Goal: Transaction & Acquisition: Purchase product/service

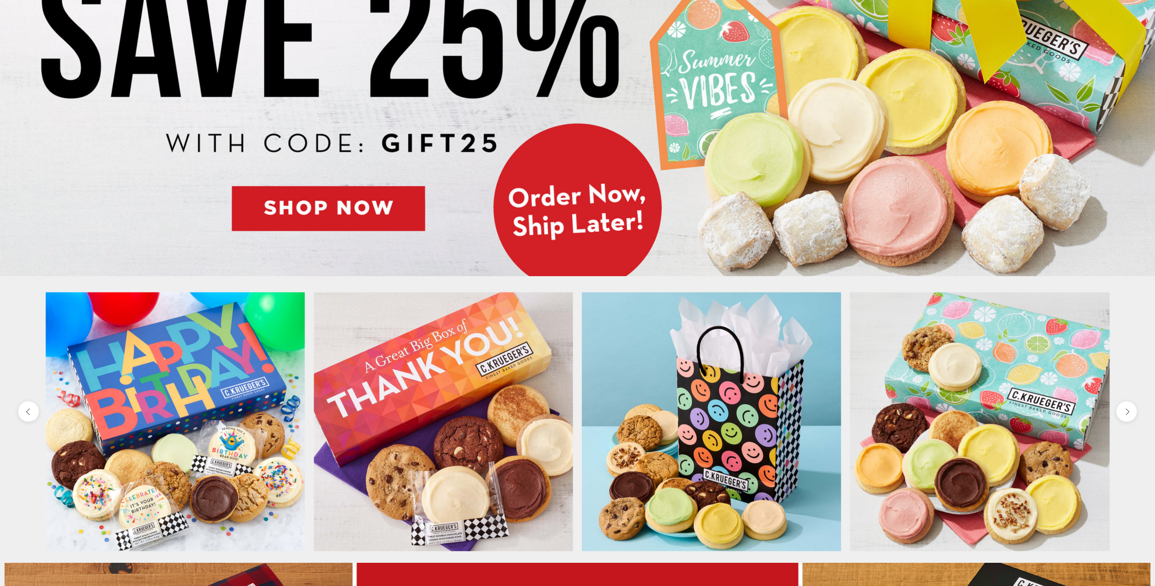
scroll to position [273, 0]
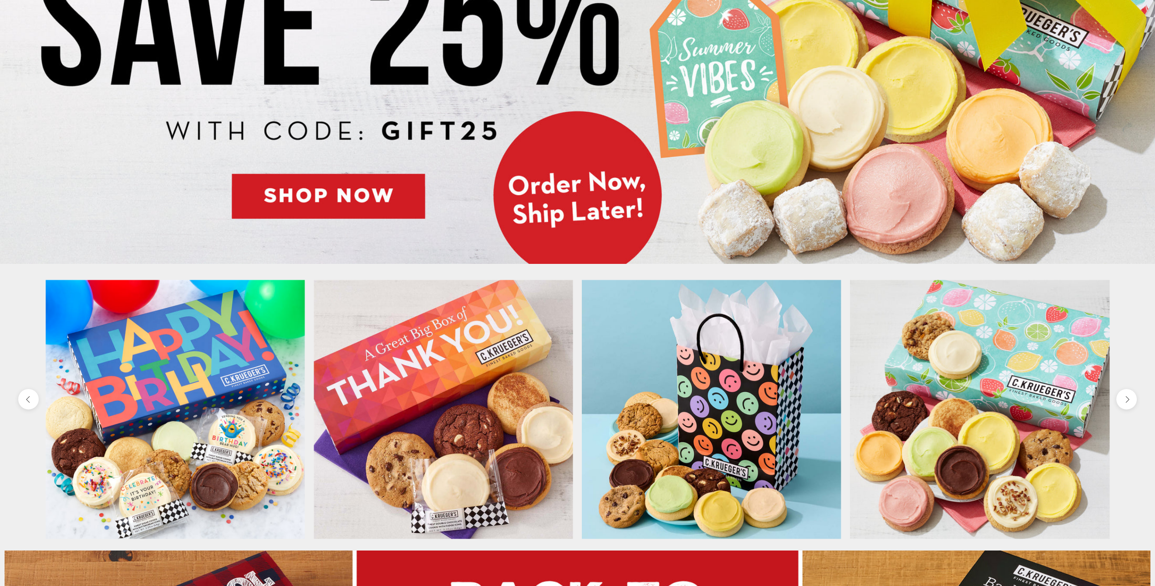
click at [318, 196] on img at bounding box center [577, 47] width 1155 height 433
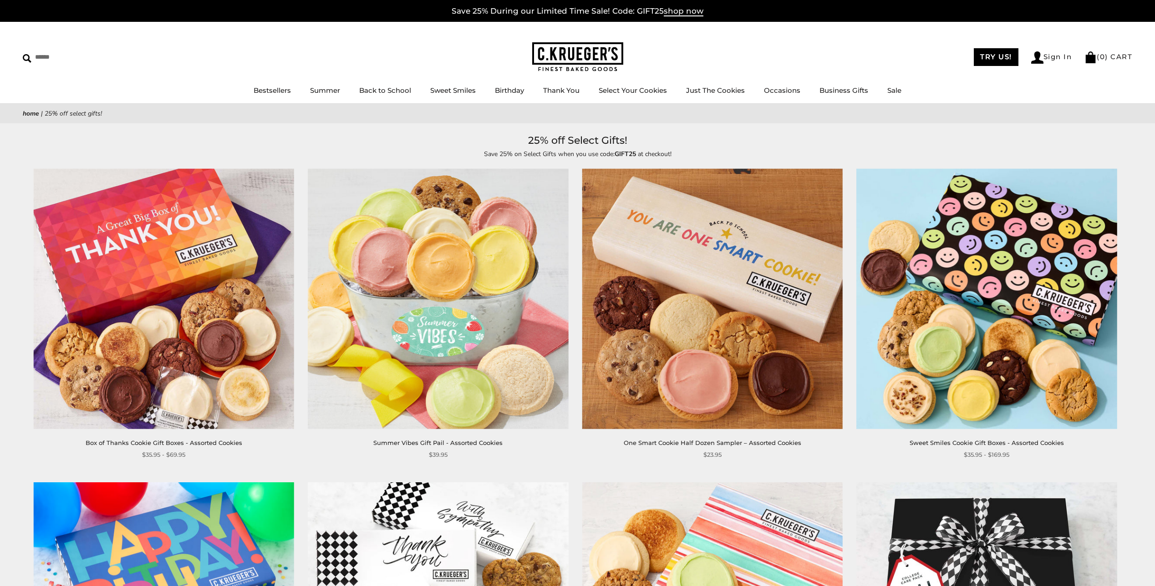
click at [155, 286] on img at bounding box center [163, 299] width 261 height 261
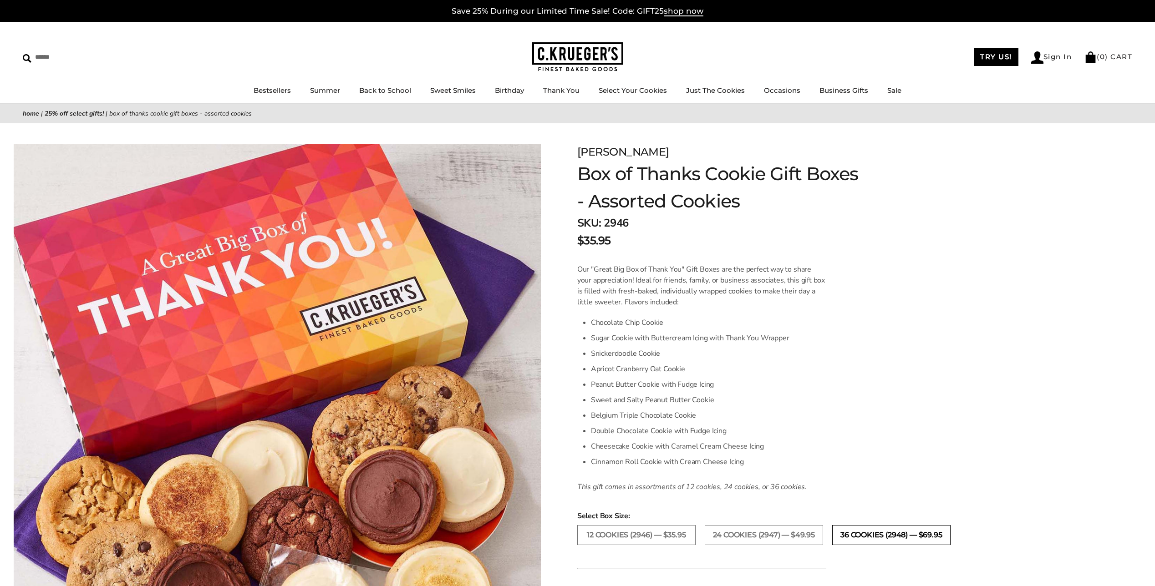
click at [860, 538] on label "36 COOKIES (2948) — $69.95" at bounding box center [891, 535] width 118 height 20
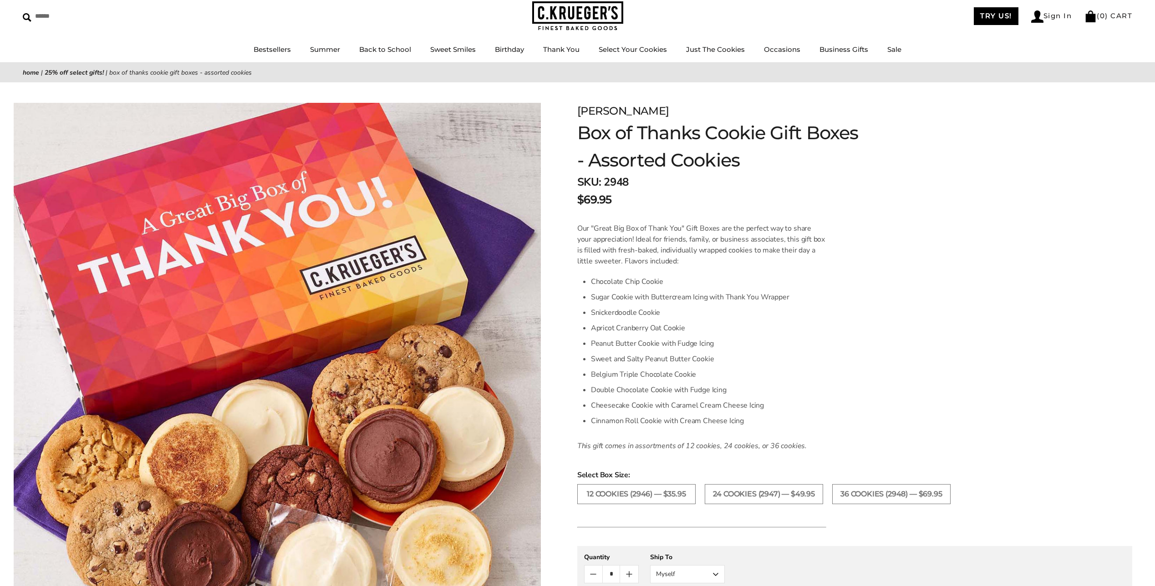
scroll to position [182, 0]
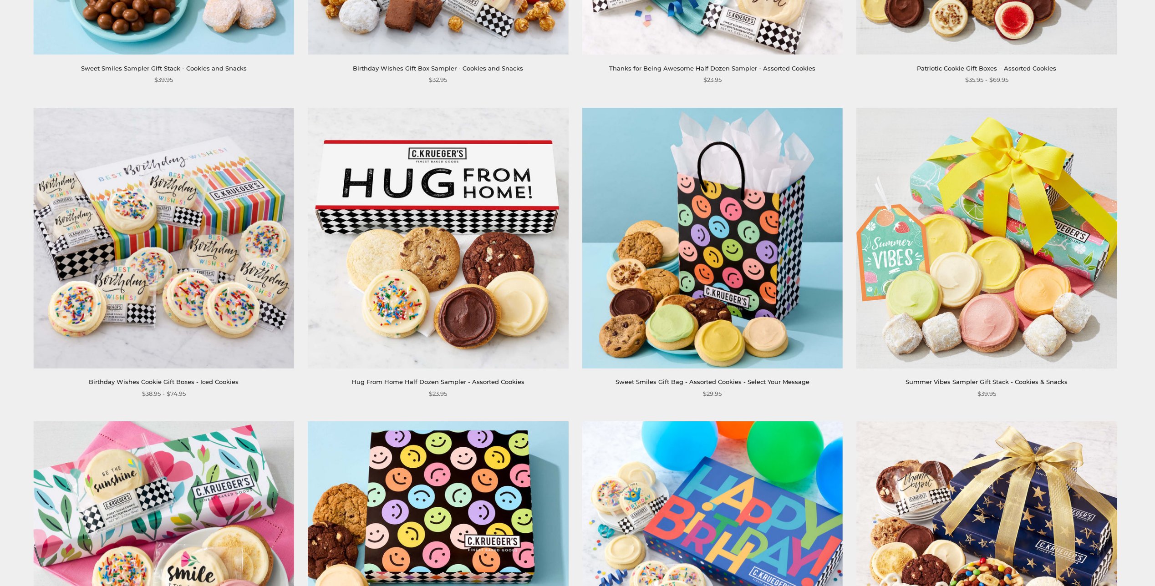
scroll to position [1000, 0]
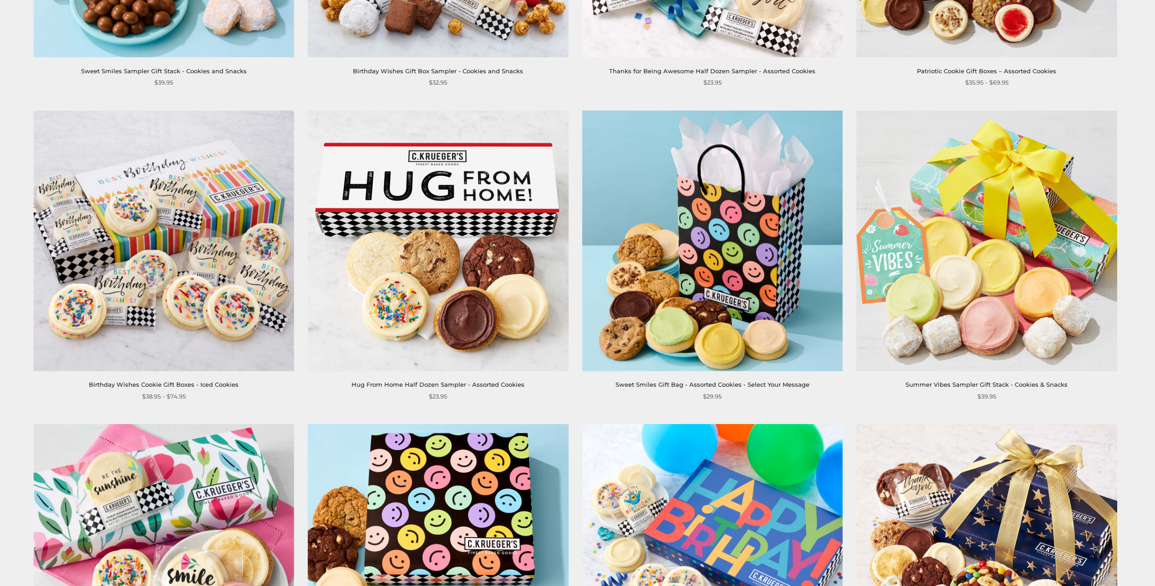
click at [468, 204] on img at bounding box center [438, 241] width 261 height 261
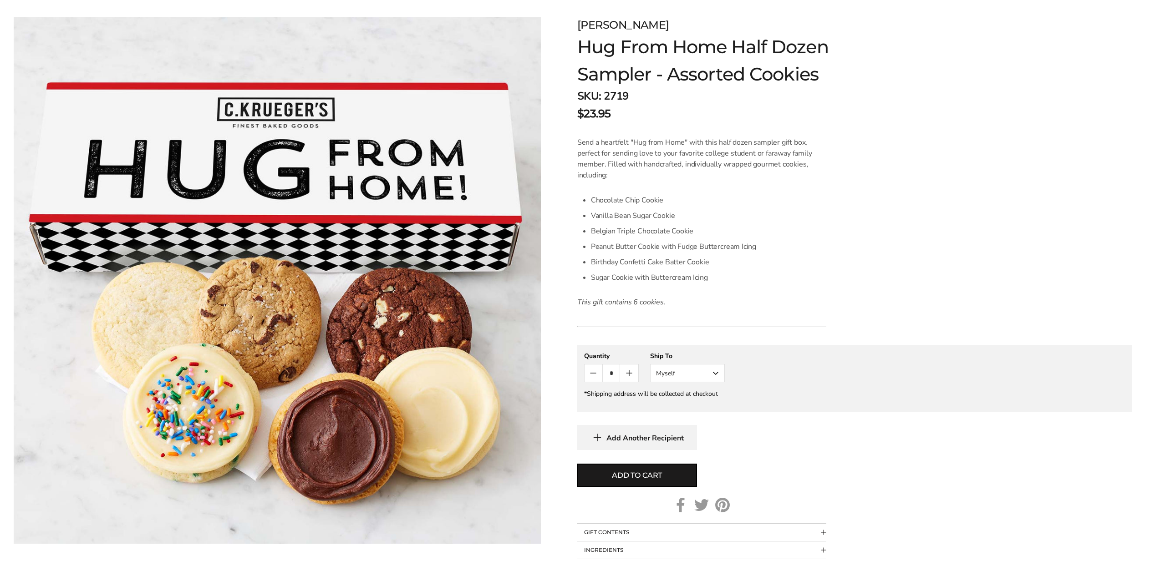
scroll to position [182, 0]
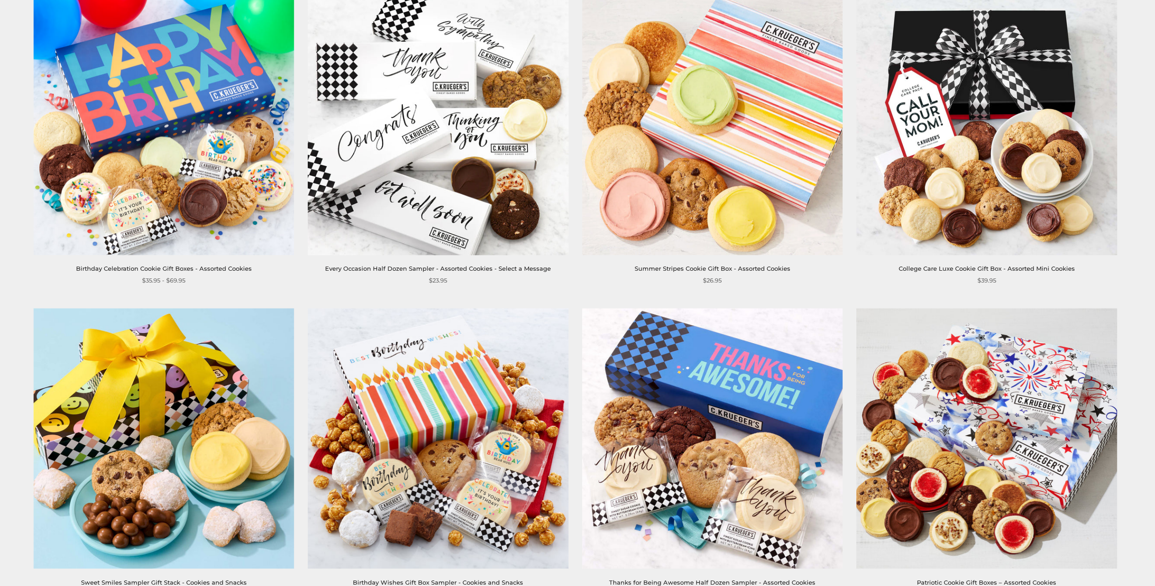
scroll to position [453, 0]
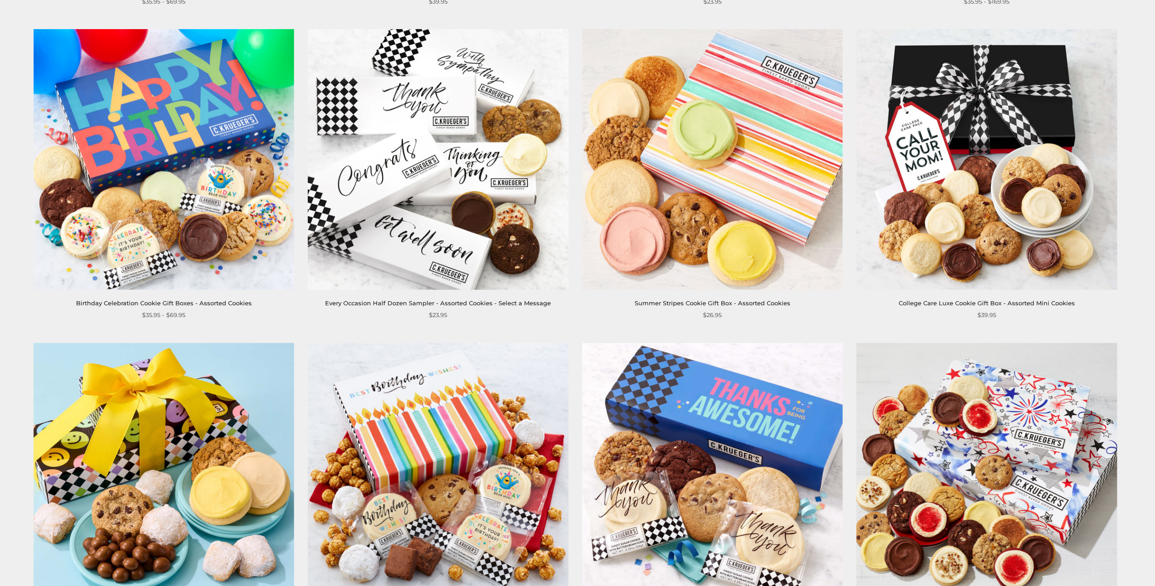
click at [709, 193] on img at bounding box center [712, 159] width 261 height 261
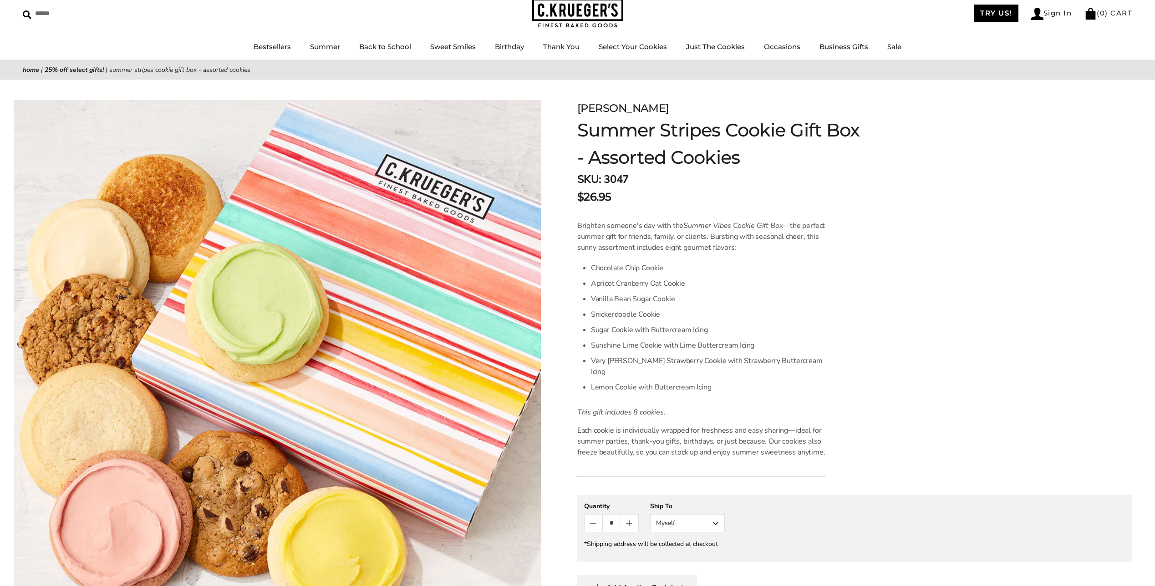
scroll to position [182, 0]
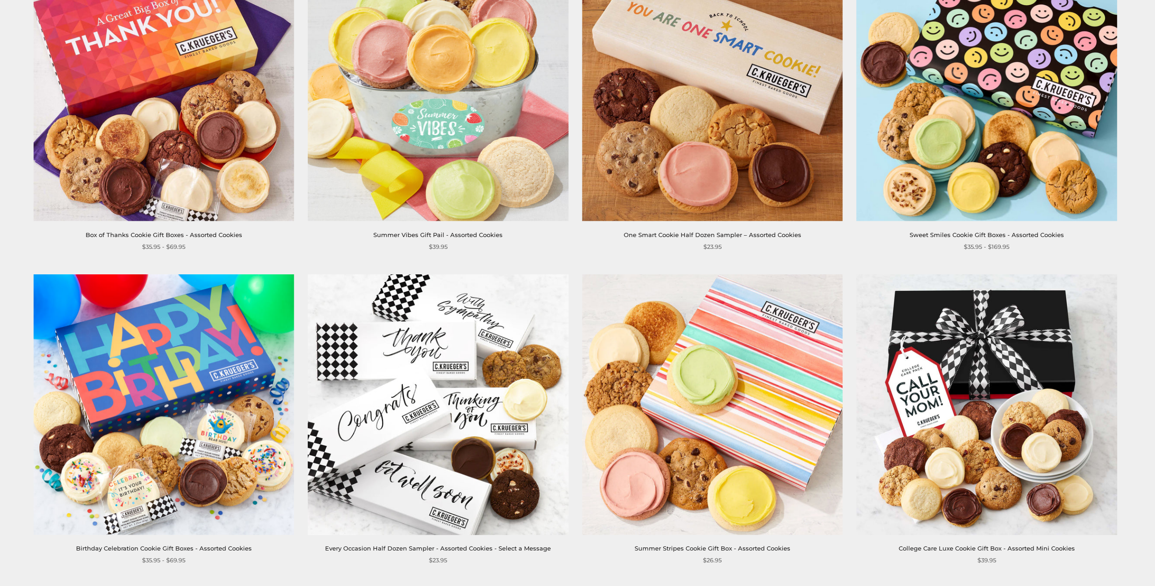
scroll to position [180, 0]
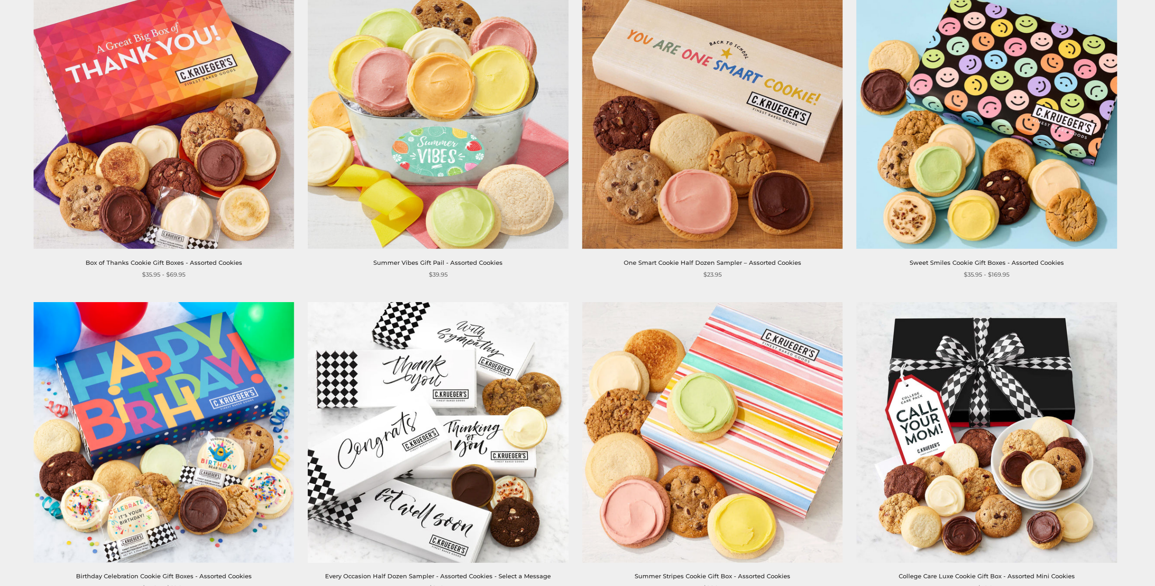
click at [996, 110] on img at bounding box center [986, 119] width 261 height 261
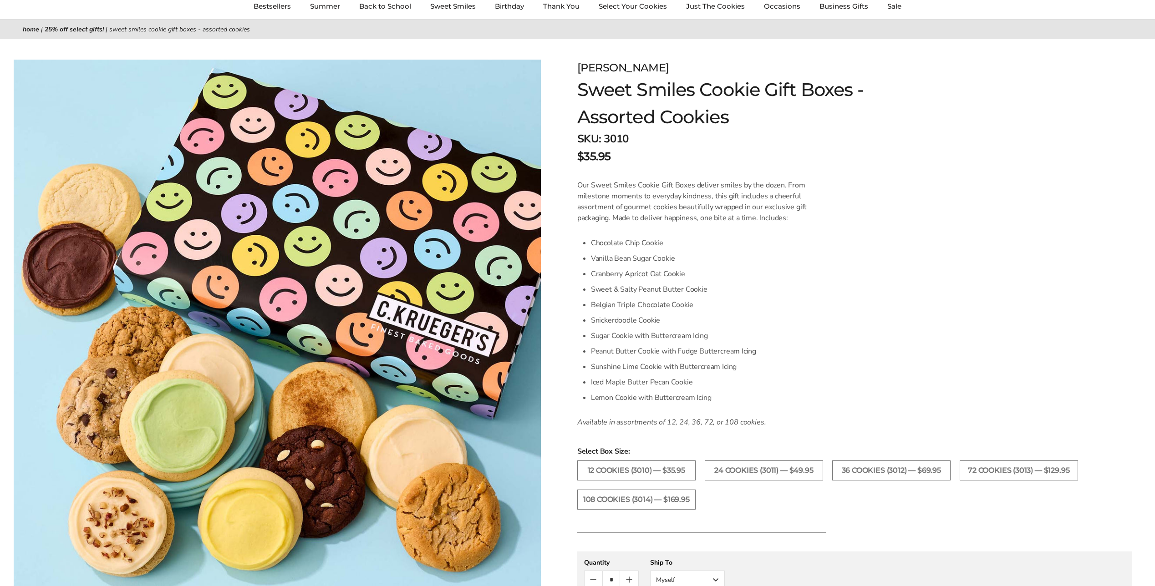
scroll to position [91, 0]
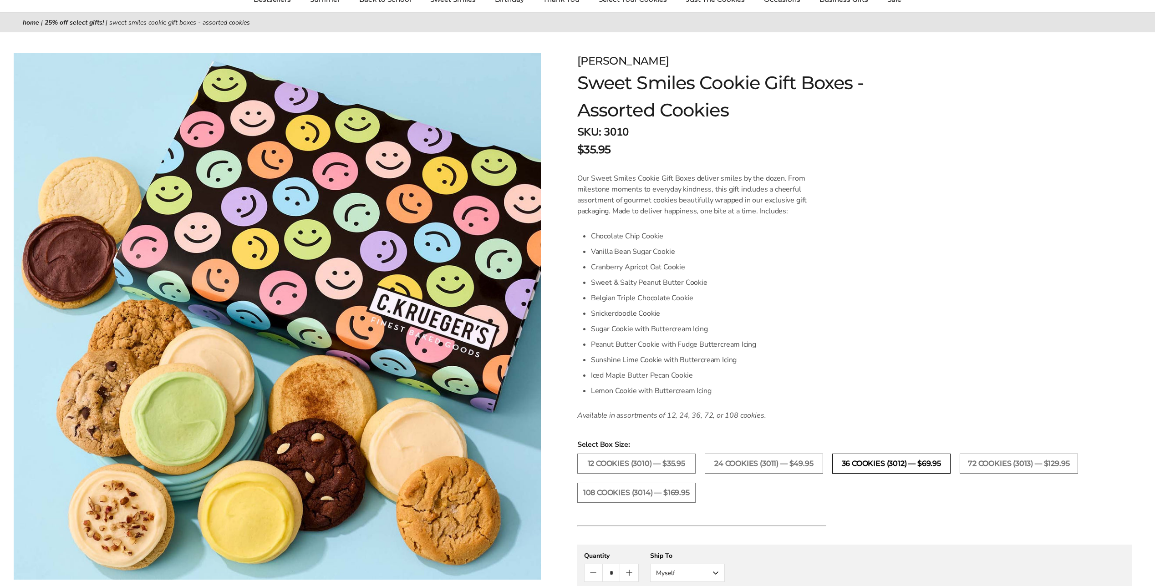
click at [854, 462] on label "36 Cookies (3012) — $69.95" at bounding box center [891, 464] width 118 height 20
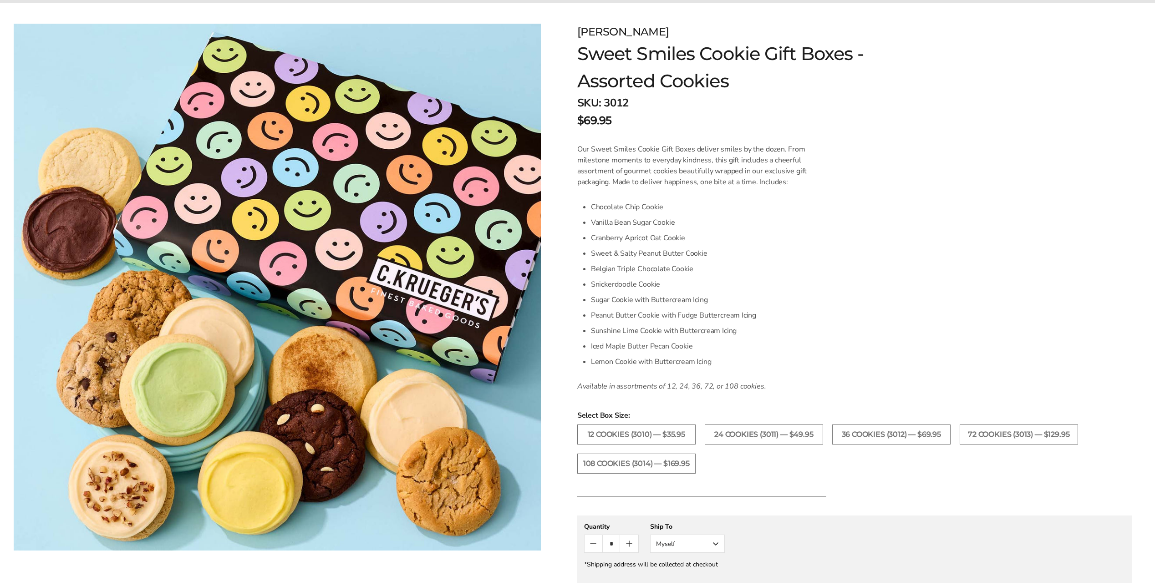
scroll to position [273, 0]
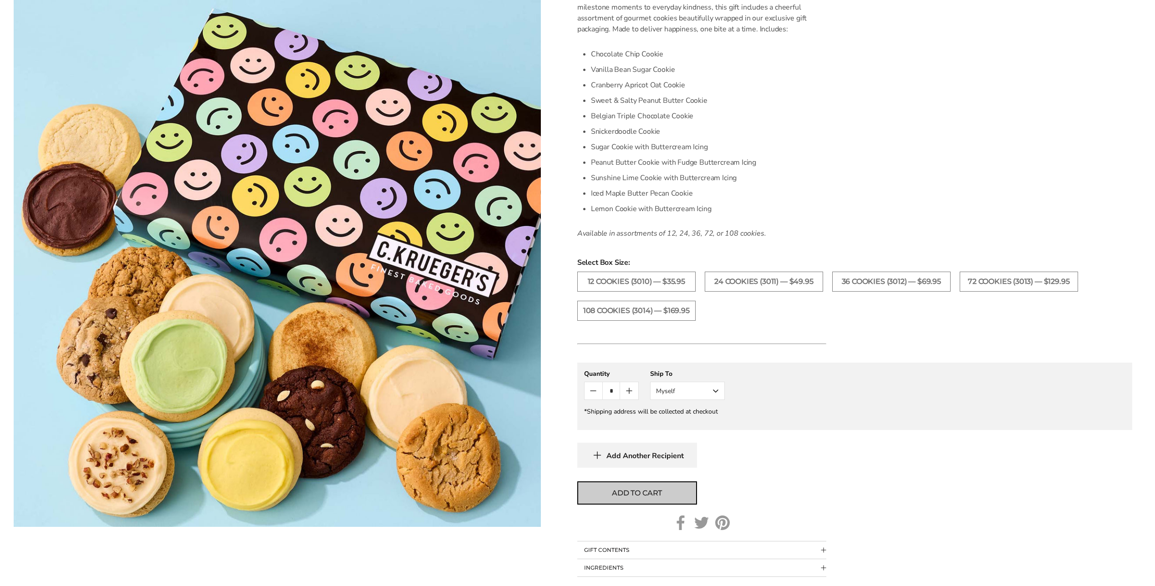
click at [638, 495] on span "Add to cart" at bounding box center [637, 493] width 50 height 11
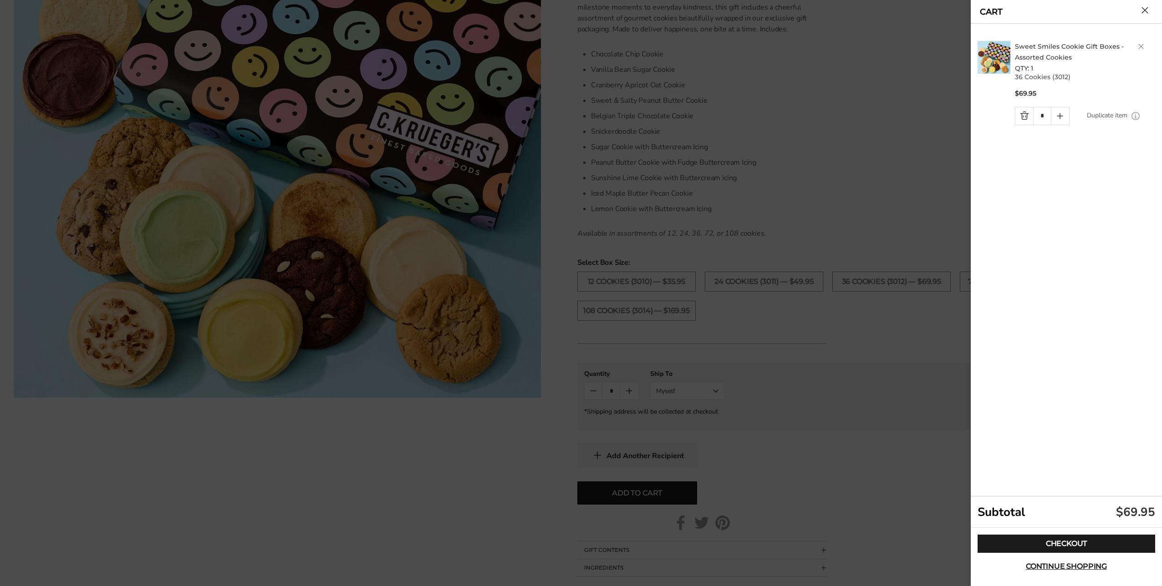
drag, startPoint x: 1143, startPoint y: 9, endPoint x: 1131, endPoint y: 17, distance: 14.5
click at [1143, 9] on button "Close cart" at bounding box center [1144, 10] width 7 height 7
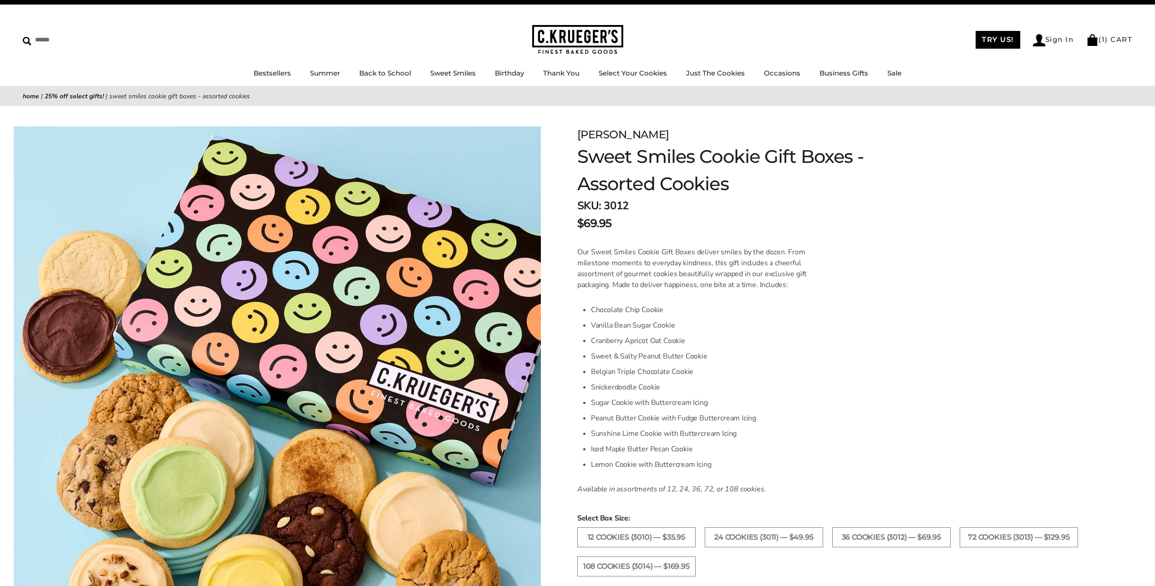
scroll to position [0, 0]
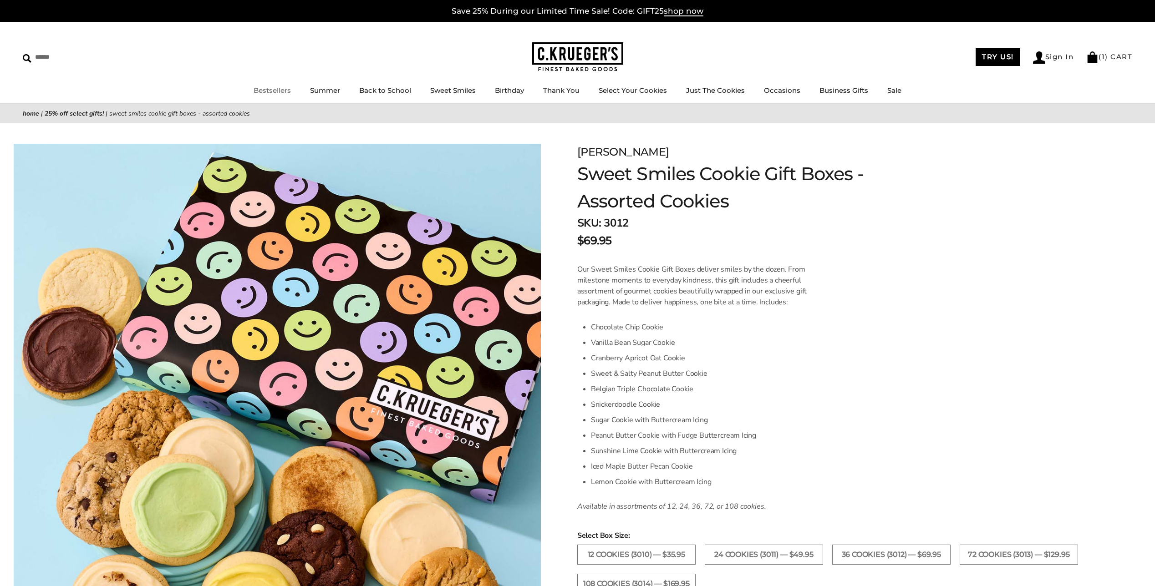
click at [268, 90] on link "Bestsellers" at bounding box center [272, 90] width 37 height 9
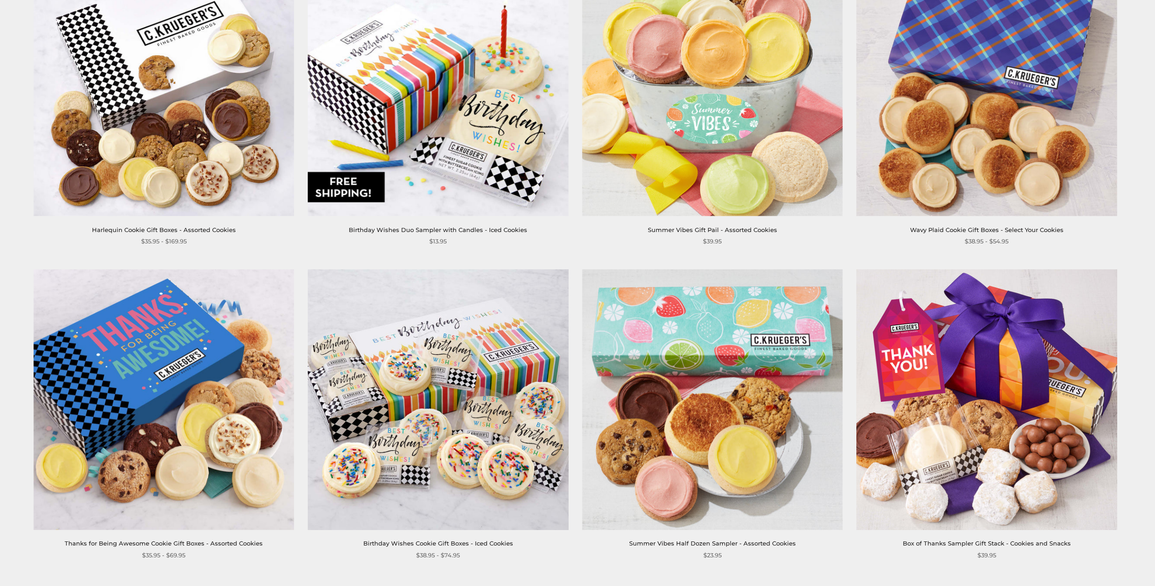
scroll to position [1548, 0]
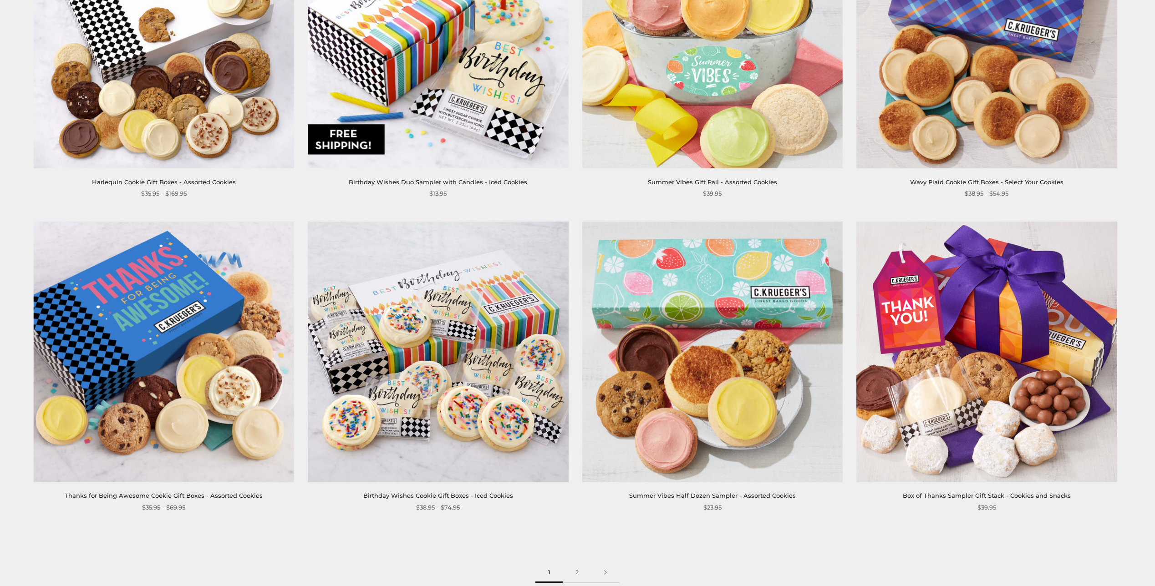
click at [960, 51] on img at bounding box center [986, 38] width 261 height 261
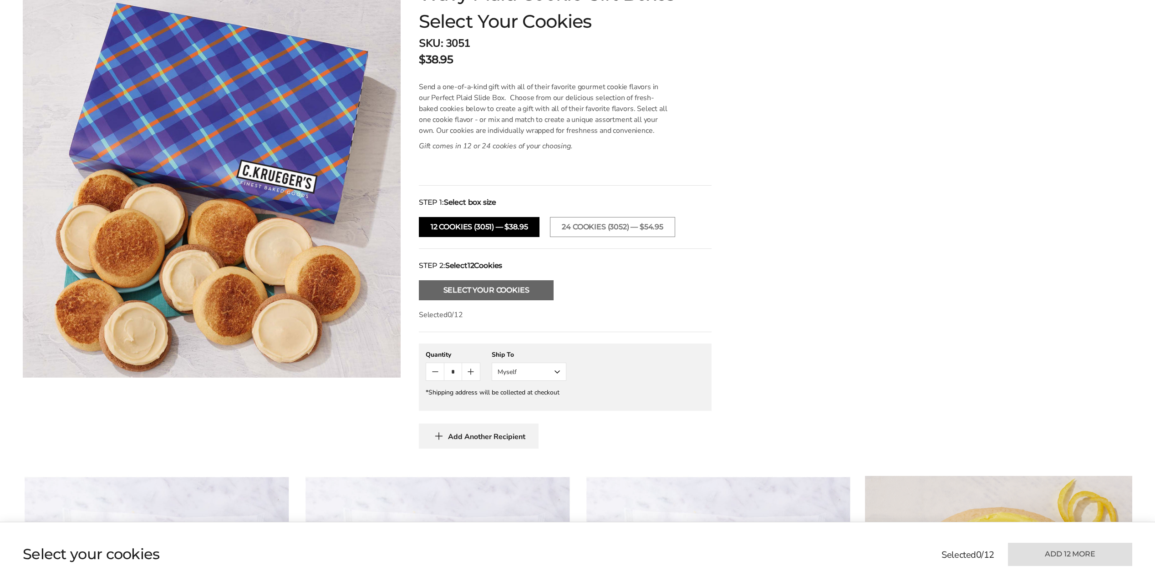
click at [486, 295] on button "Select Your Cookies" at bounding box center [486, 290] width 135 height 20
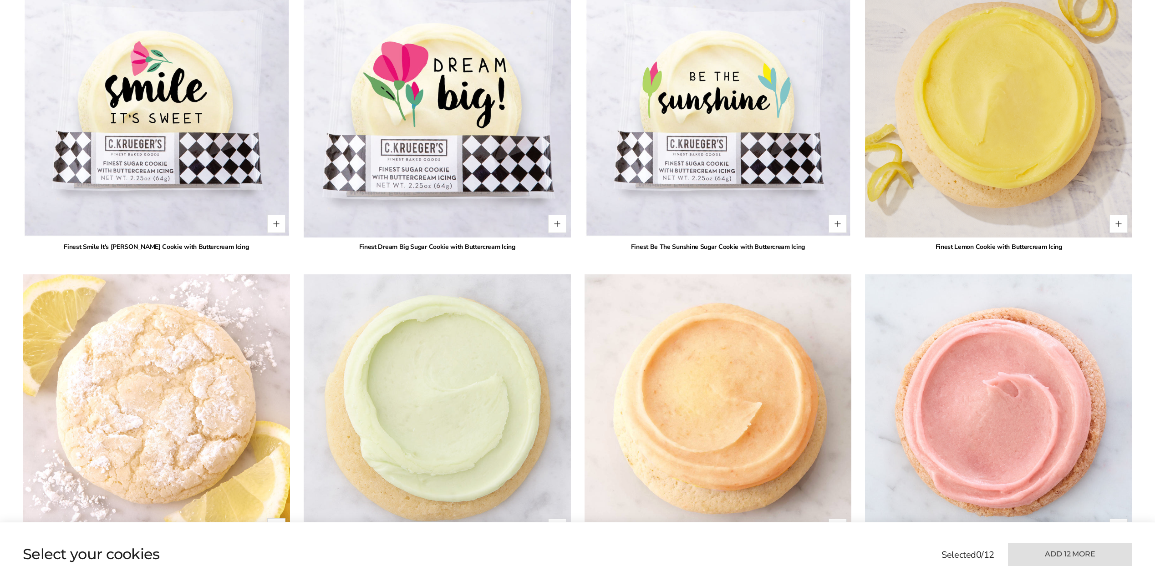
scroll to position [786, 0]
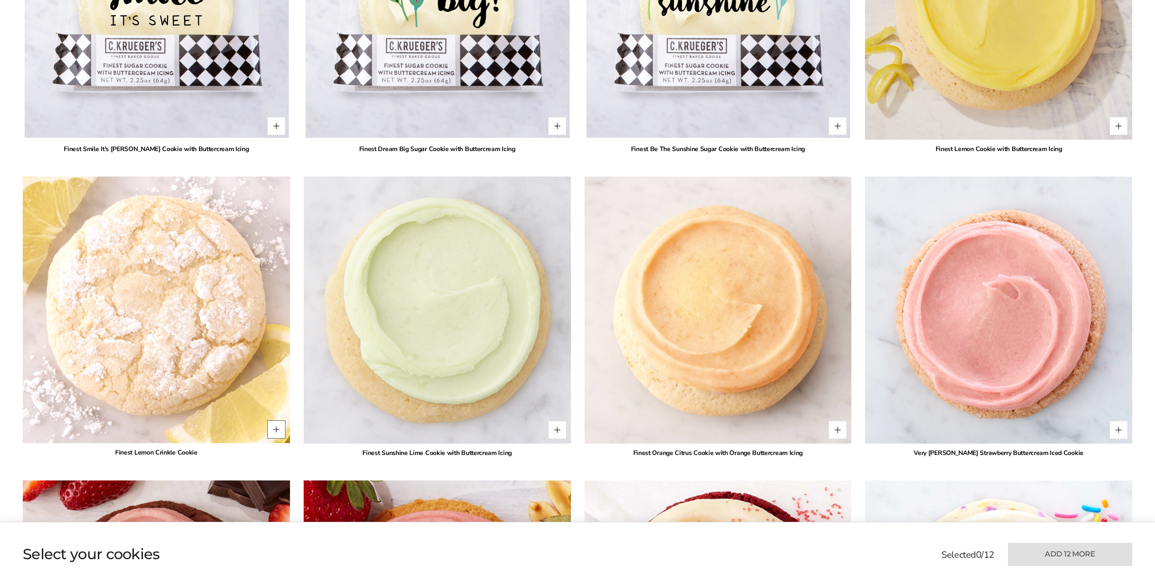
click at [278, 430] on button "Quantity button plus" at bounding box center [276, 430] width 18 height 18
type input "*"
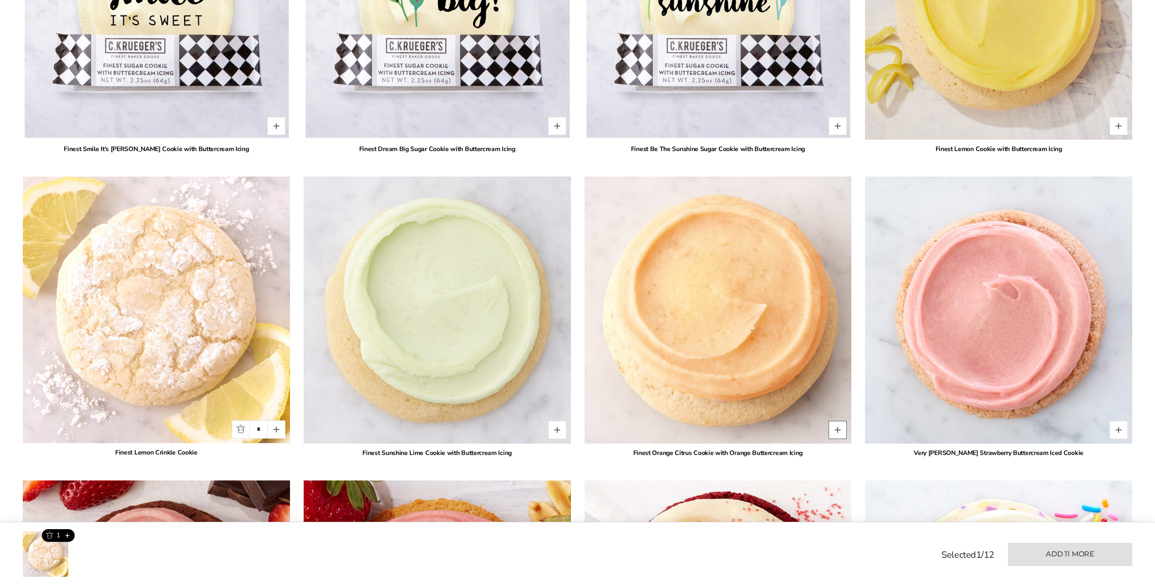
click at [839, 428] on button "Quantity button plus" at bounding box center [838, 430] width 18 height 18
type input "*"
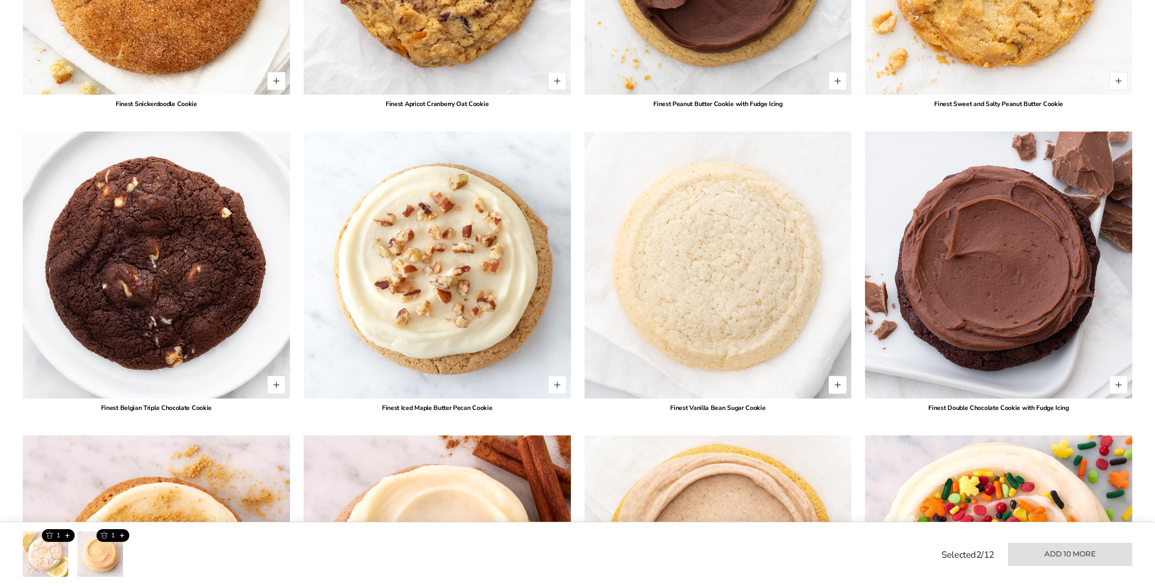
scroll to position [2106, 0]
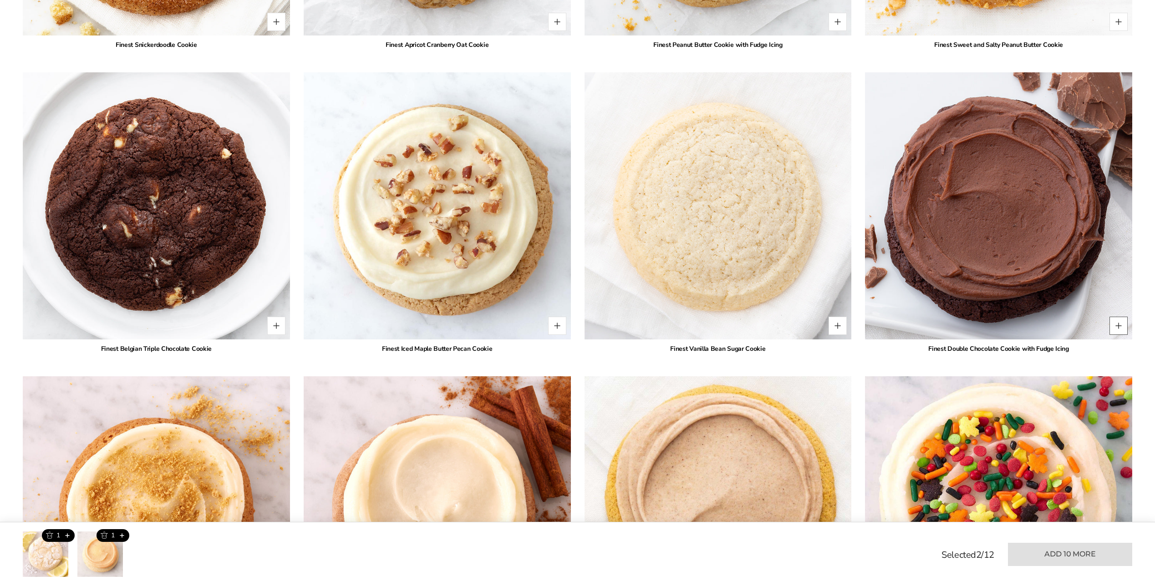
click at [1124, 326] on button "Quantity button plus" at bounding box center [1119, 326] width 18 height 18
type input "*"
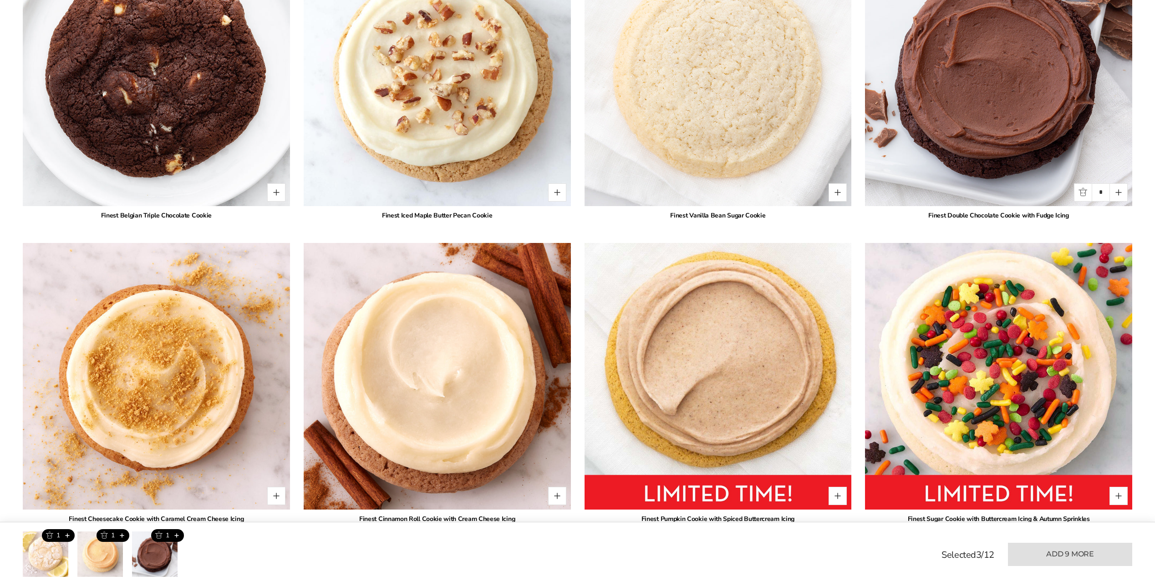
scroll to position [2288, 0]
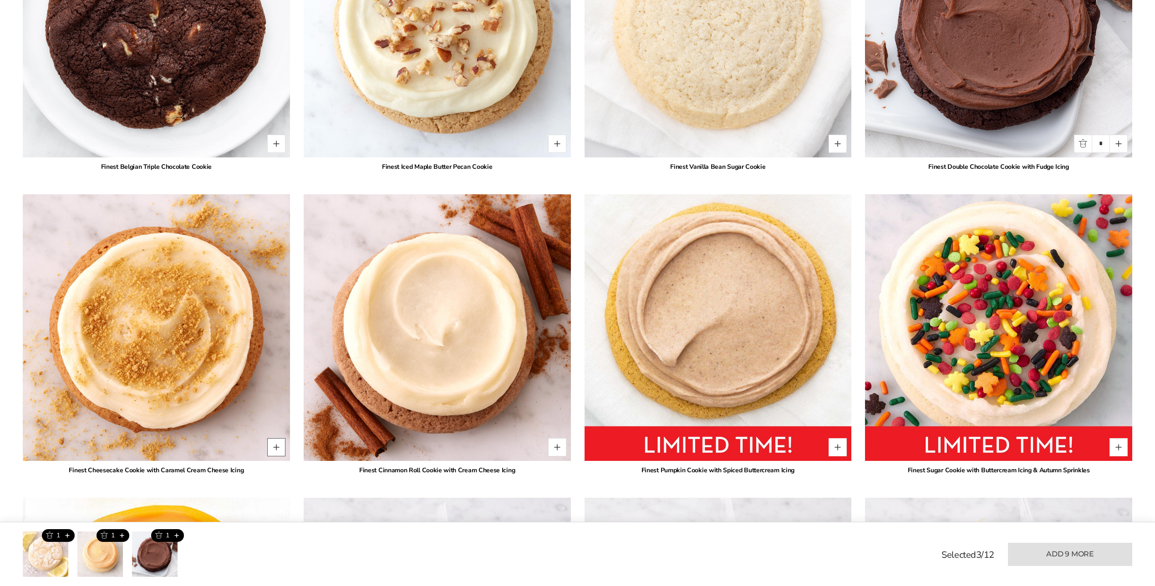
click at [276, 447] on button "Quantity button plus" at bounding box center [276, 447] width 18 height 18
type input "*"
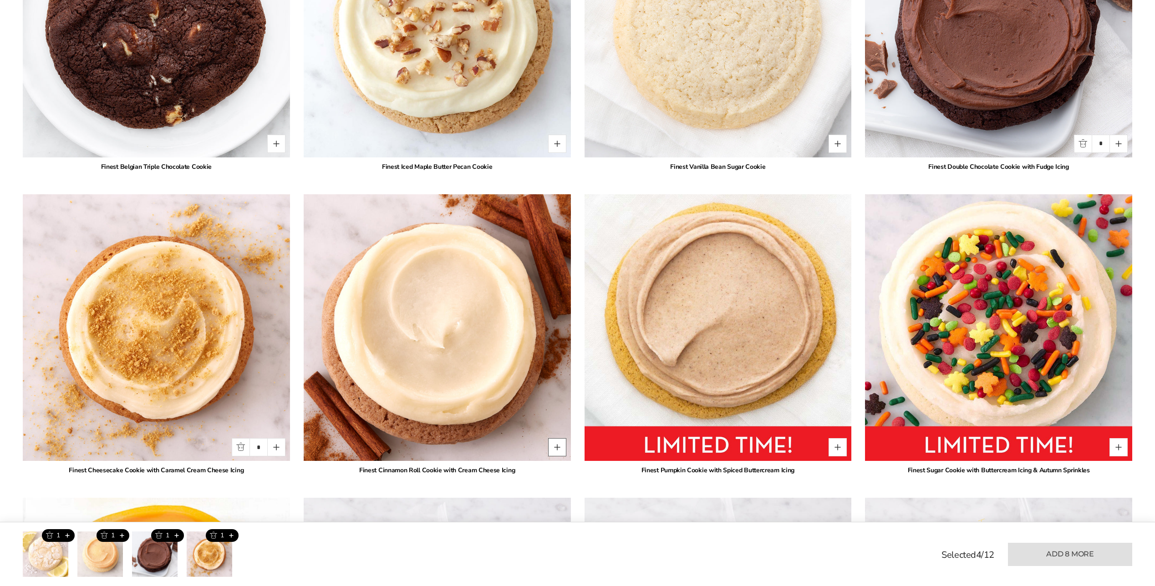
click at [557, 445] on button "Quantity button plus" at bounding box center [557, 447] width 18 height 18
type input "*"
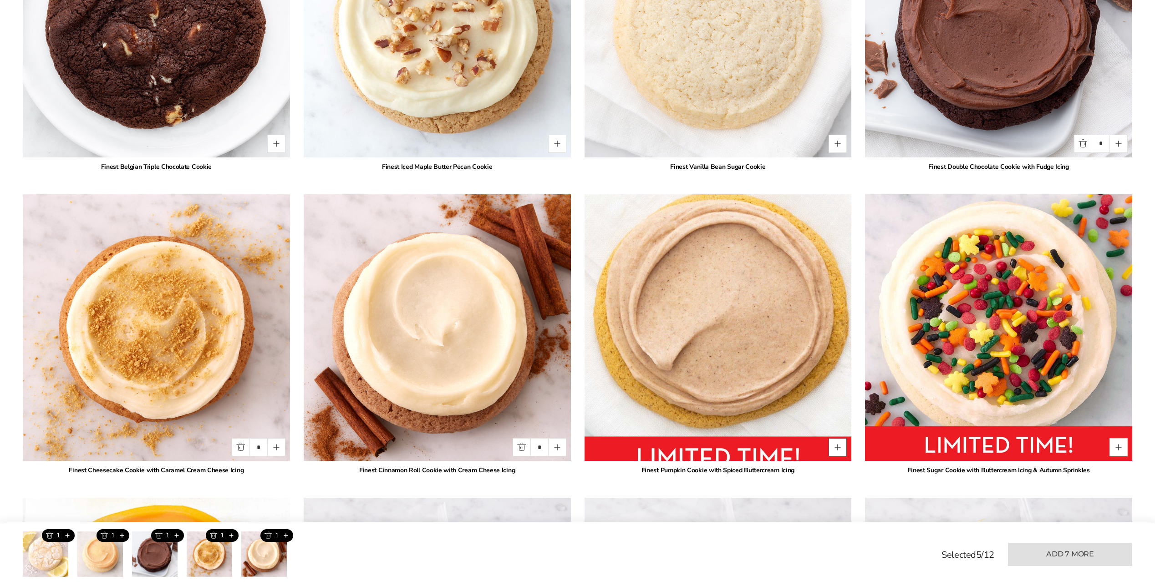
click at [842, 447] on button "Quantity button plus" at bounding box center [838, 447] width 18 height 18
type input "*"
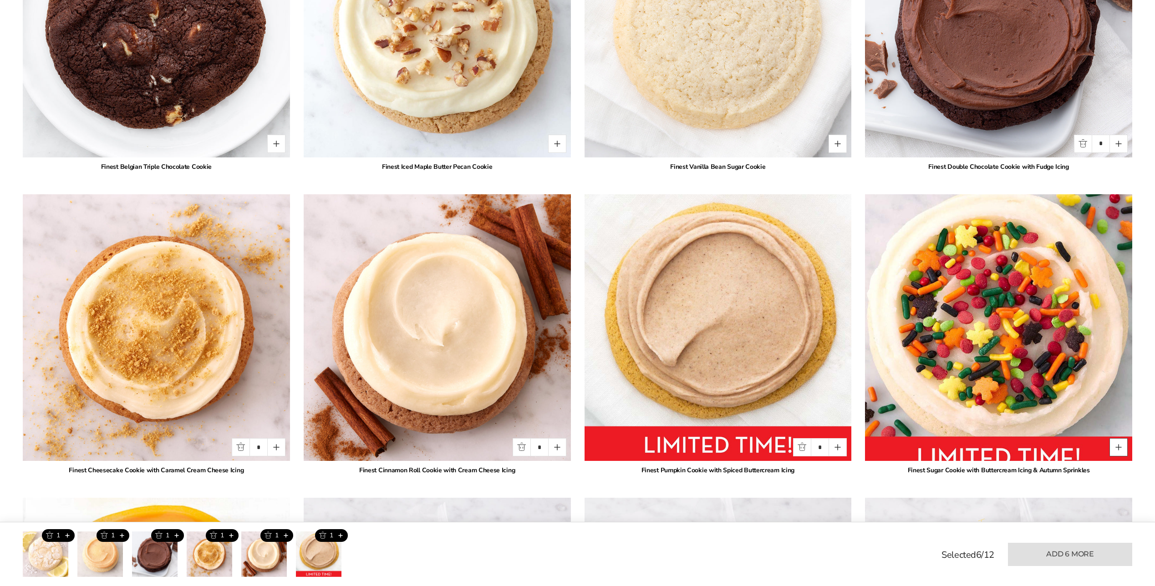
click at [1123, 450] on button "Quantity button plus" at bounding box center [1119, 447] width 18 height 18
type input "*"
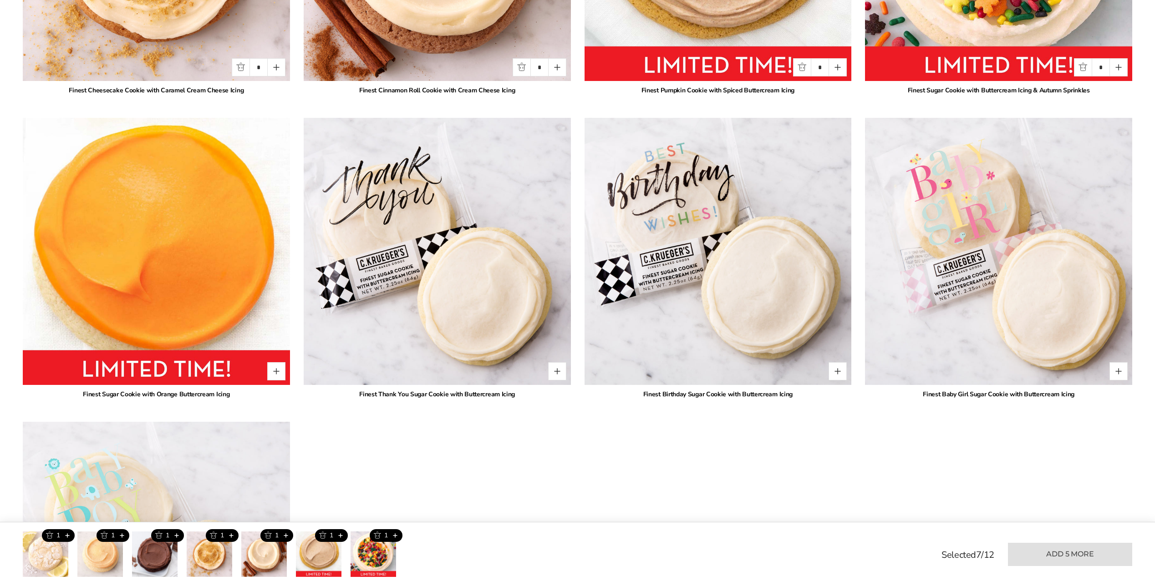
scroll to position [2698, 0]
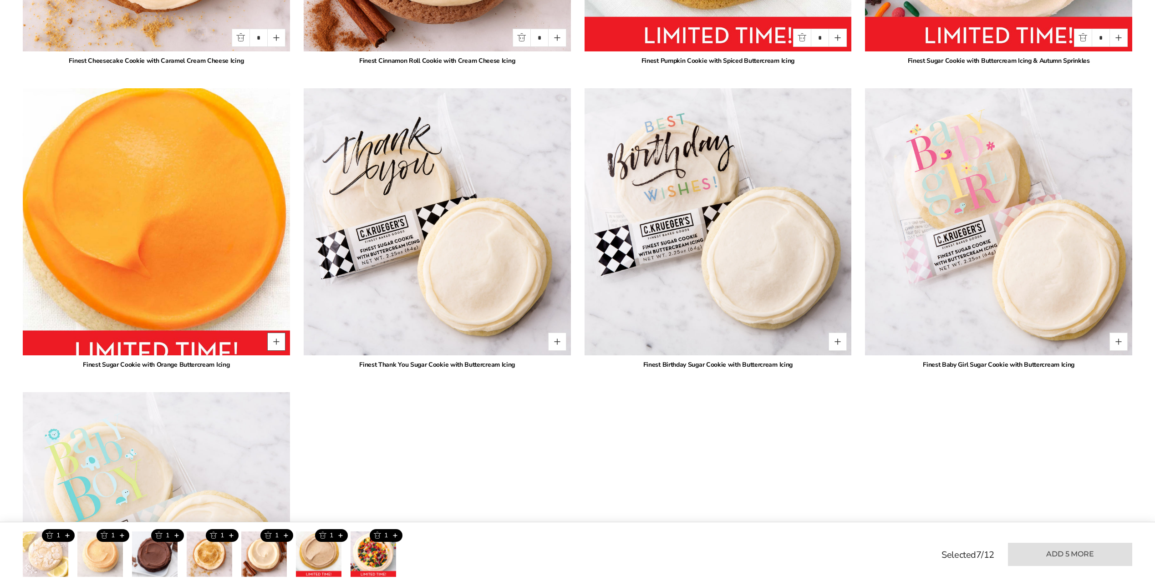
click at [270, 344] on button "Quantity button plus" at bounding box center [276, 342] width 18 height 18
type input "*"
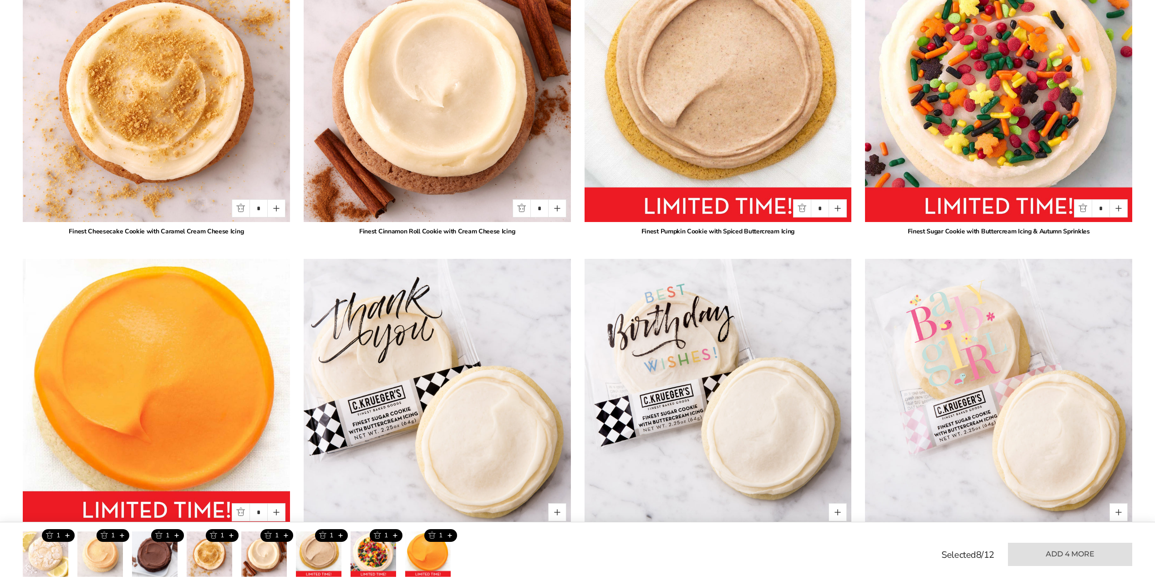
scroll to position [2516, 0]
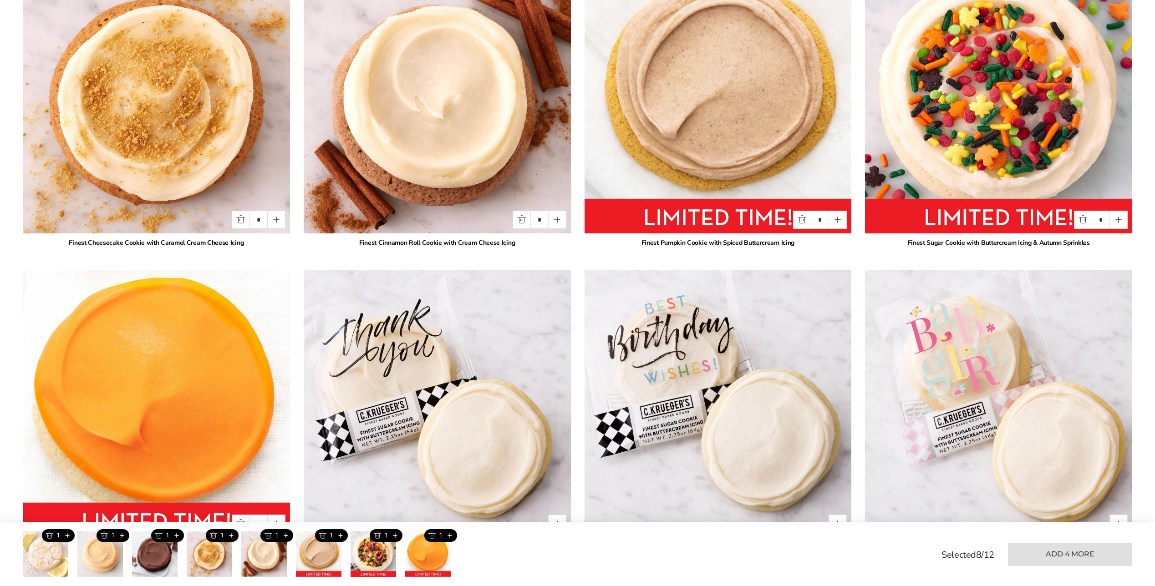
drag, startPoint x: 272, startPoint y: 219, endPoint x: 289, endPoint y: 222, distance: 17.2
click at [272, 219] on button "Quantity button plus" at bounding box center [276, 220] width 18 height 18
type input "*"
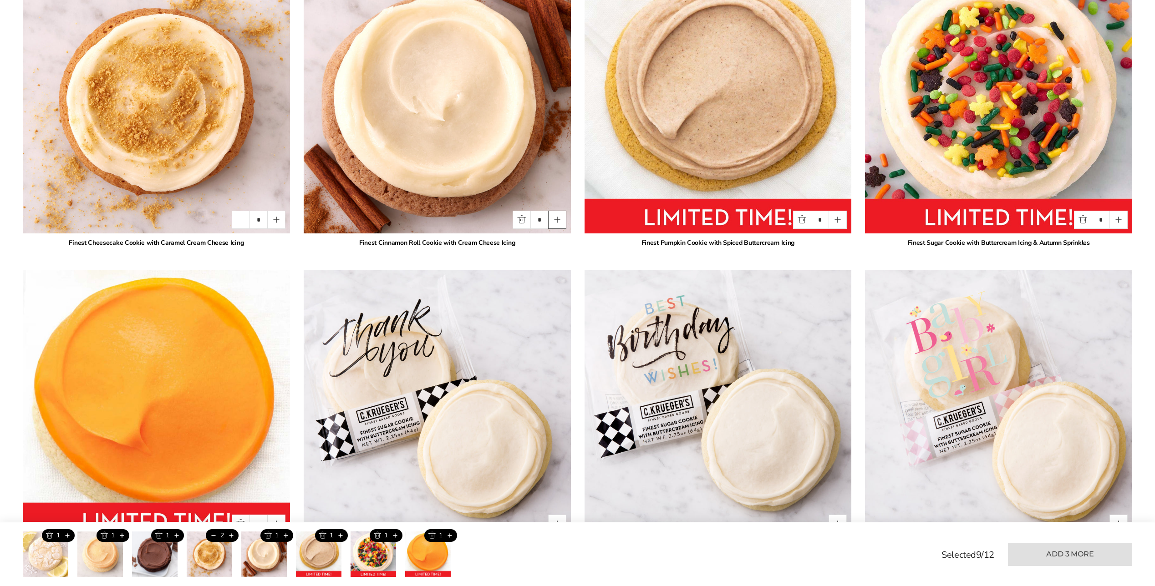
click at [560, 220] on button "Quantity button plus" at bounding box center [557, 220] width 18 height 18
type input "*"
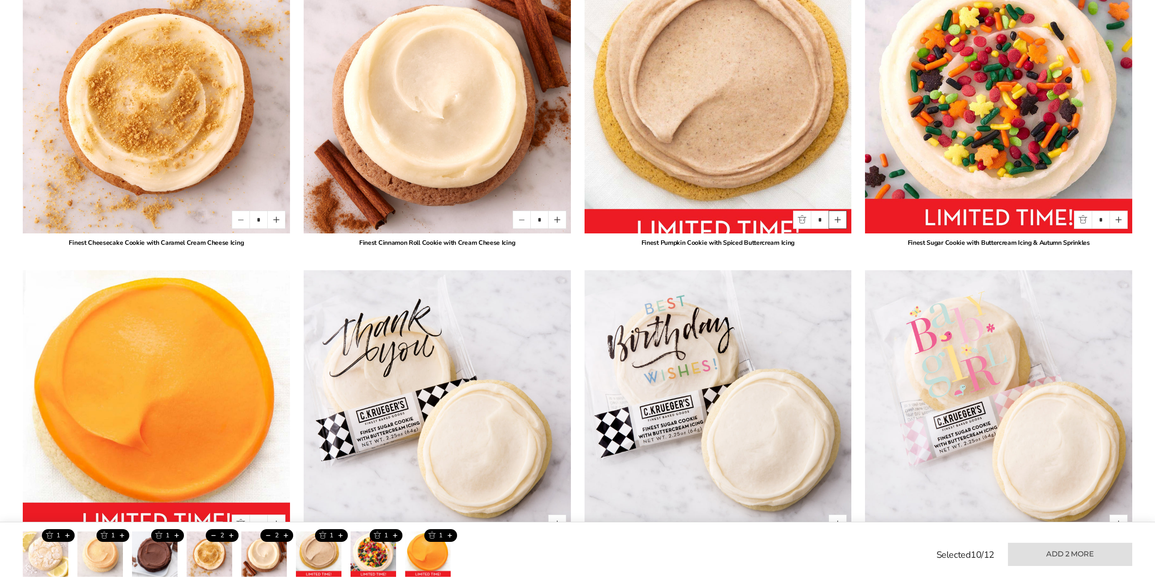
click at [838, 220] on button "Quantity button plus" at bounding box center [838, 220] width 18 height 18
type input "*"
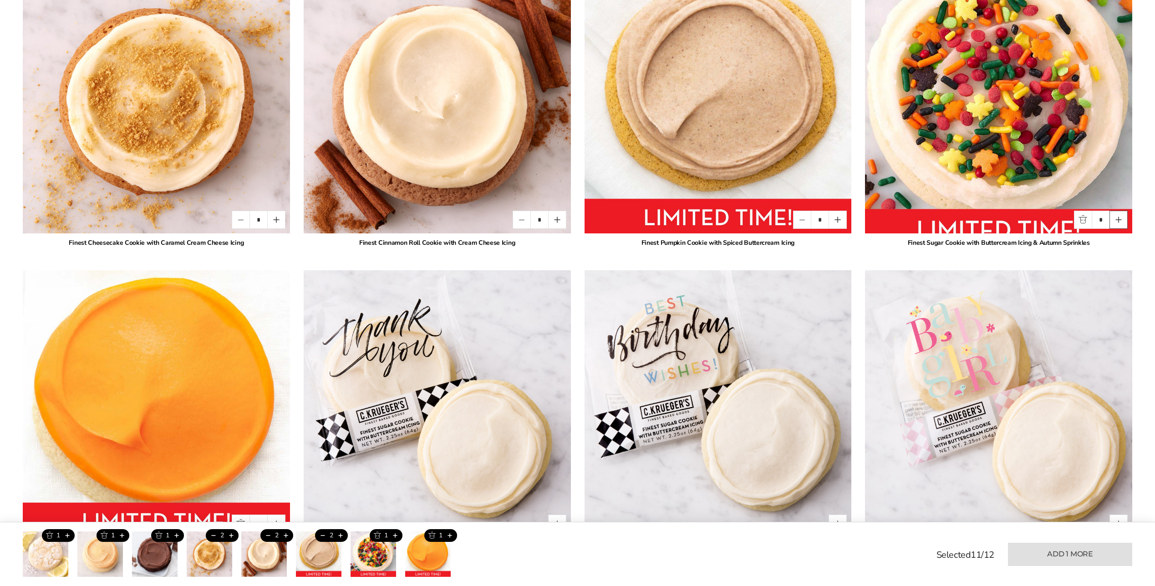
click at [1118, 221] on button "Quantity button plus" at bounding box center [1119, 220] width 18 height 18
type input "*"
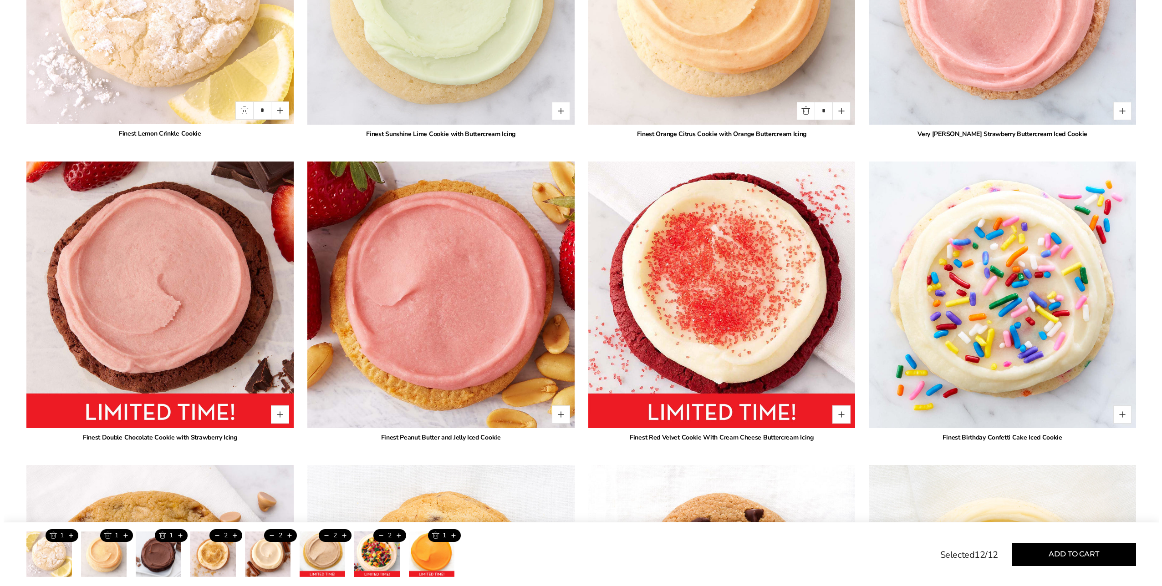
scroll to position [968, 0]
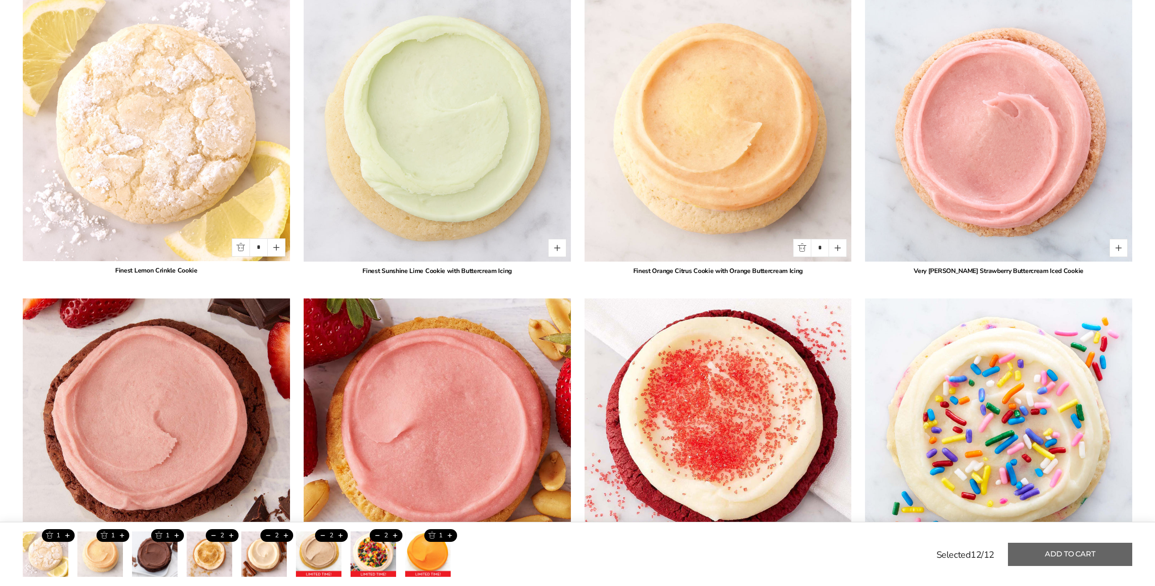
click at [1059, 551] on button "Add to cart" at bounding box center [1070, 554] width 124 height 23
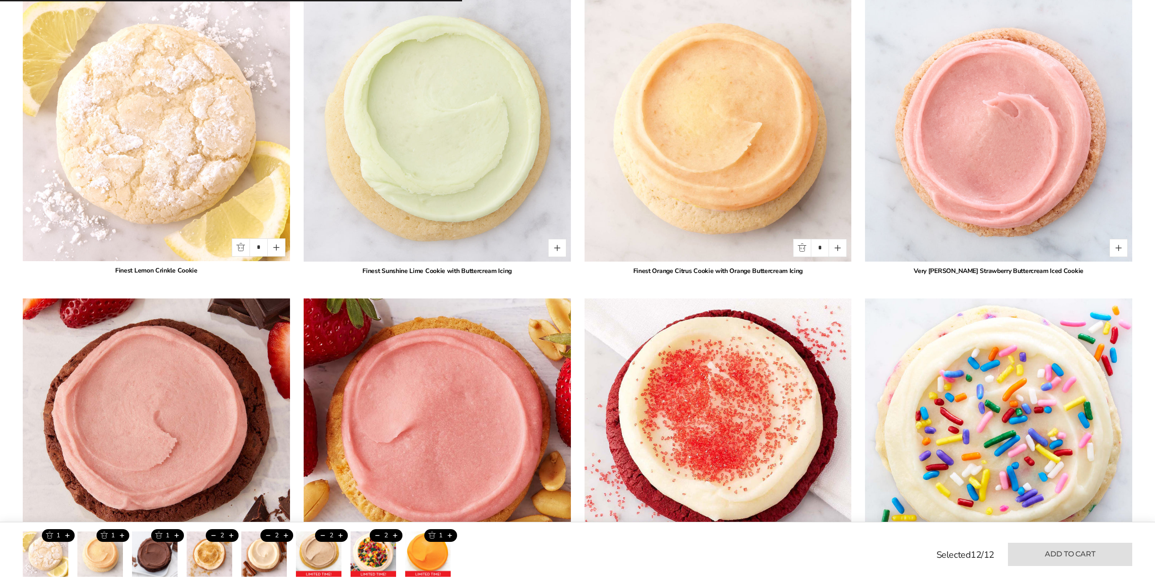
type input "*"
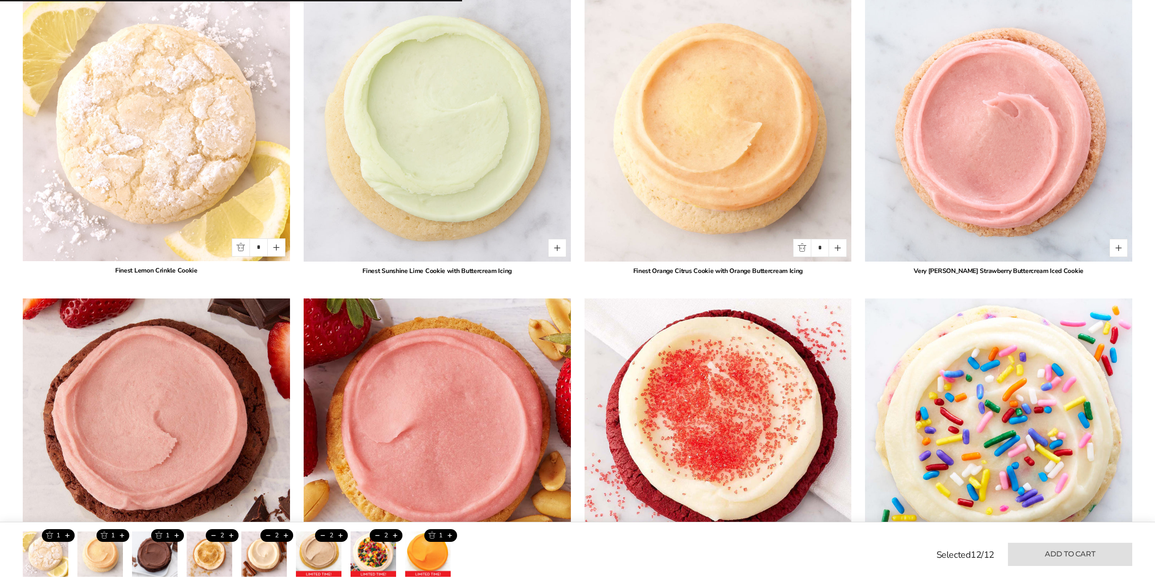
type input "*"
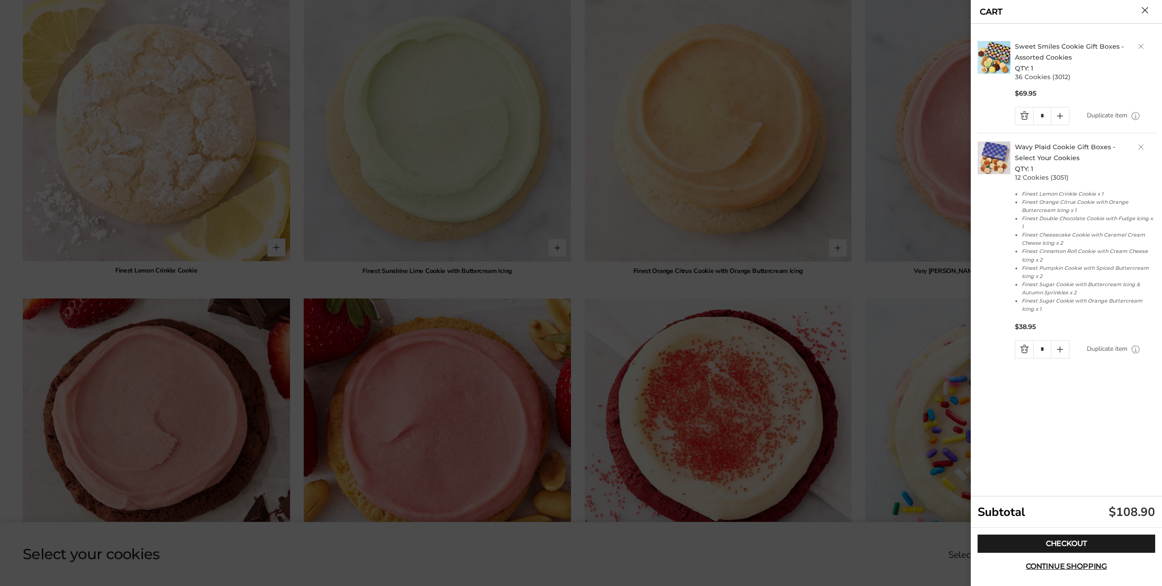
click at [1058, 48] on link "Sweet Smiles Cookie Gift Boxes - Assorted Cookies" at bounding box center [1069, 51] width 109 height 19
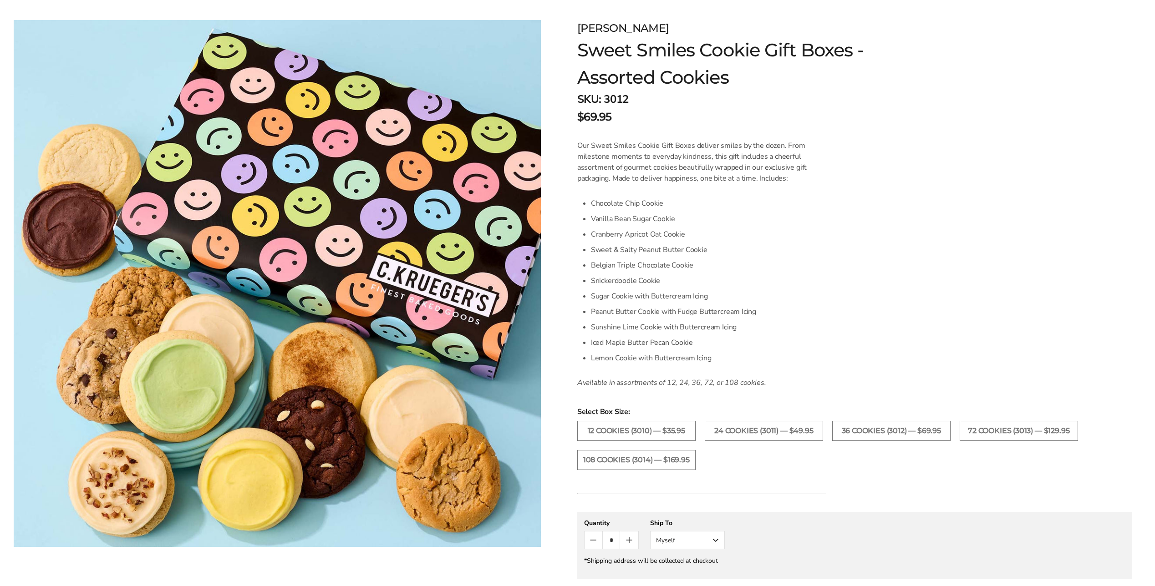
scroll to position [137, 0]
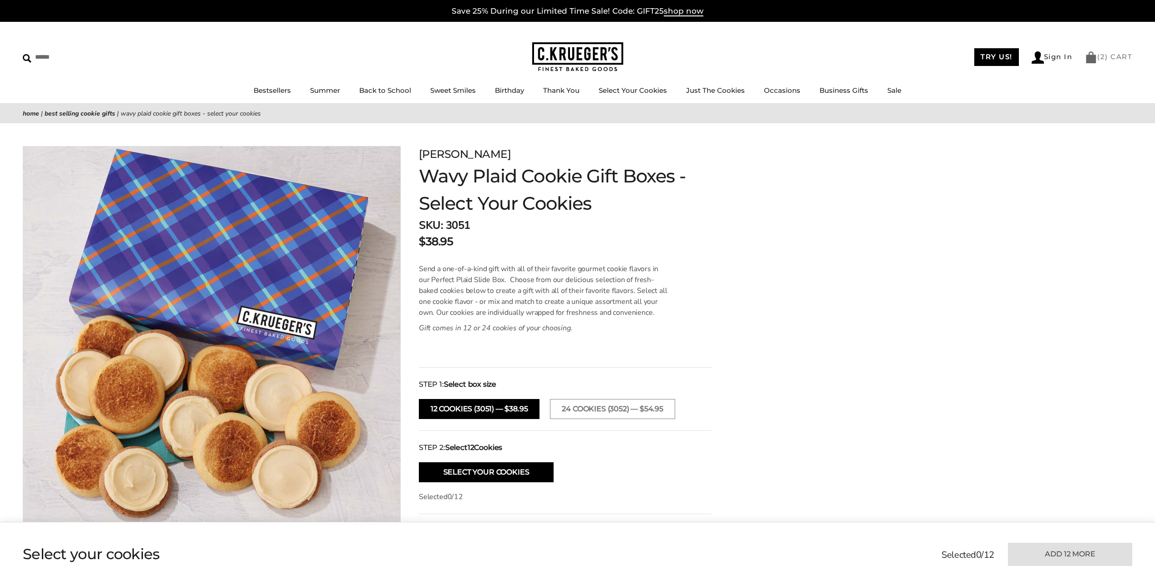
click at [1108, 56] on link "( 2 ) CART" at bounding box center [1108, 56] width 47 height 9
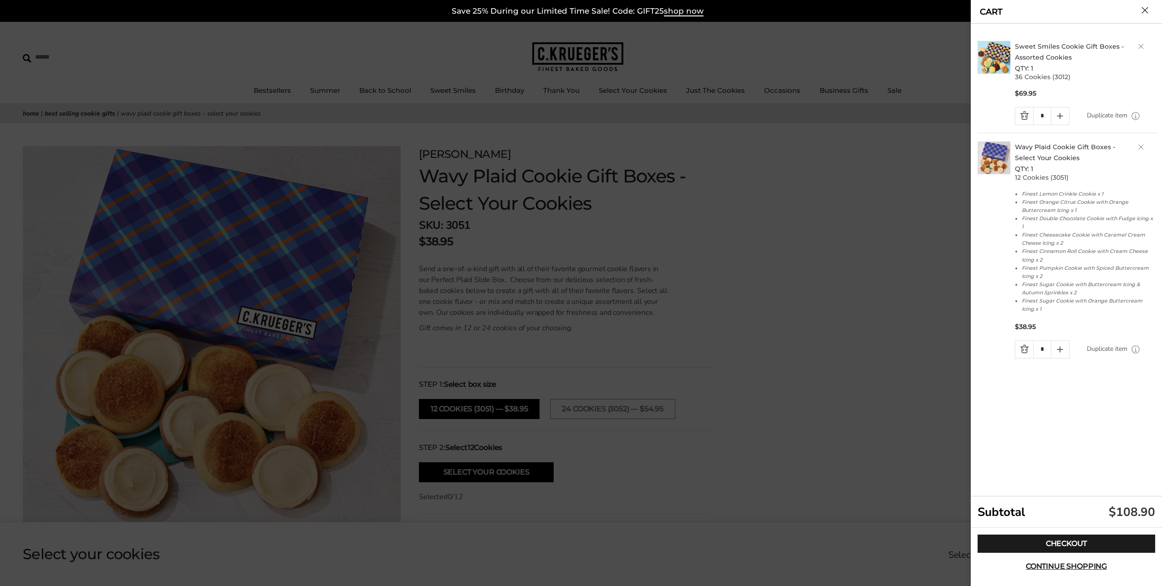
click at [1051, 46] on link "Sweet Smiles Cookie Gift Boxes - Assorted Cookies" at bounding box center [1069, 51] width 109 height 19
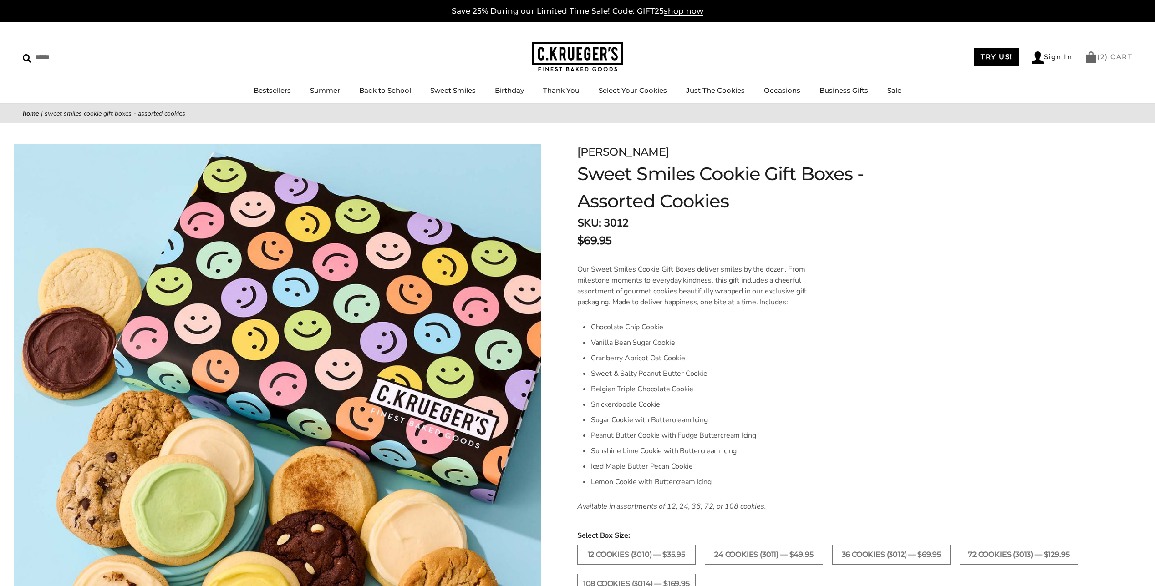
click at [1123, 56] on link "( 2 ) CART" at bounding box center [1108, 56] width 47 height 9
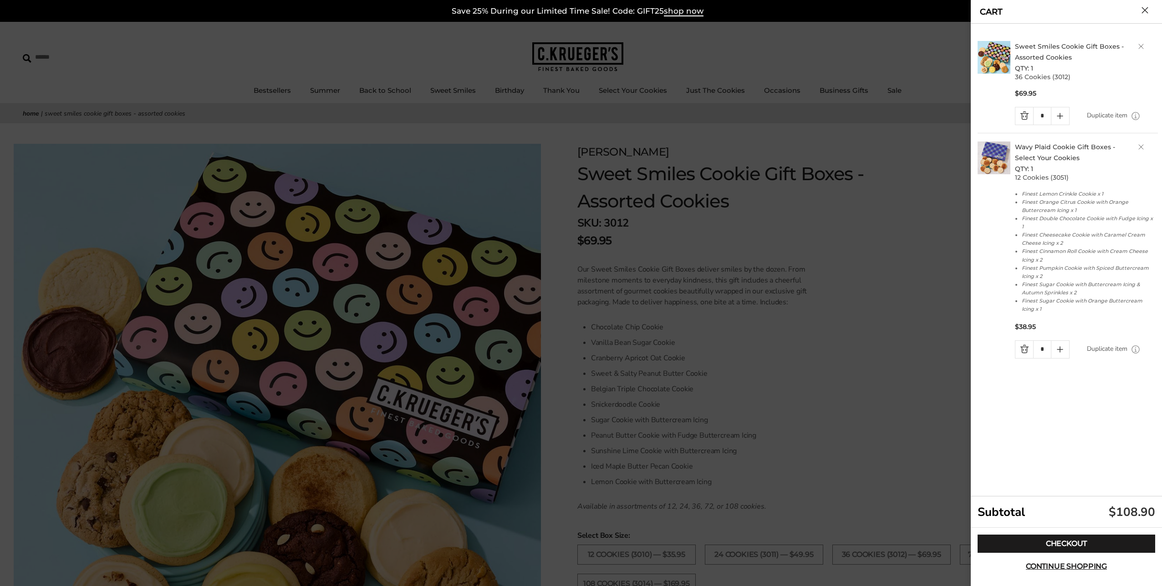
click at [1062, 146] on link "Wavy Plaid Cookie Gift Boxes - Select Your Cookies" at bounding box center [1065, 152] width 100 height 19
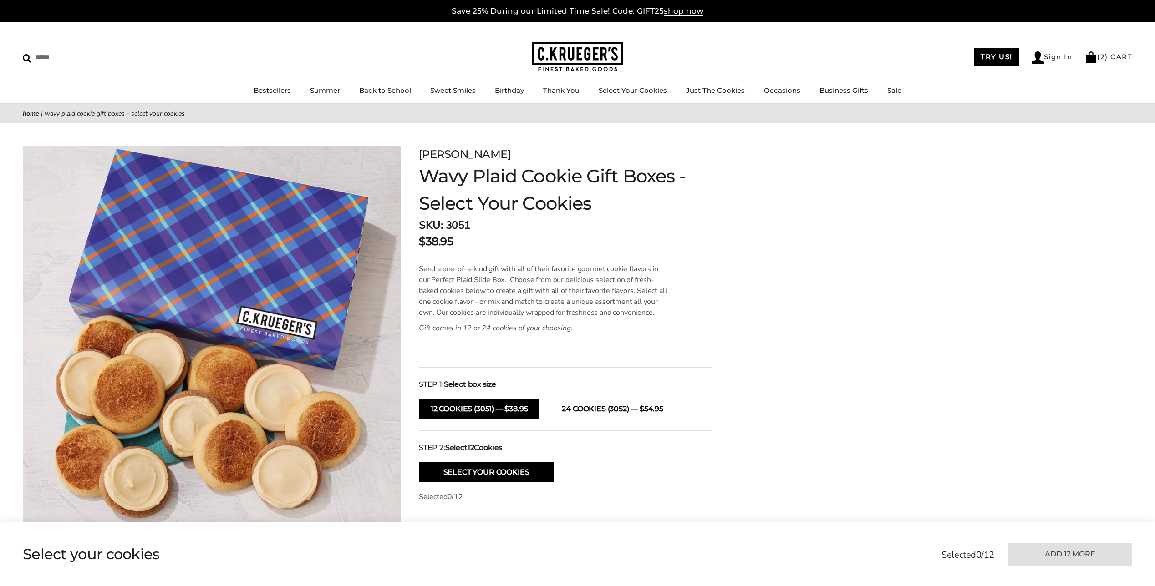
click at [581, 407] on button "24 Cookies (3052) — $54.95" at bounding box center [612, 409] width 125 height 20
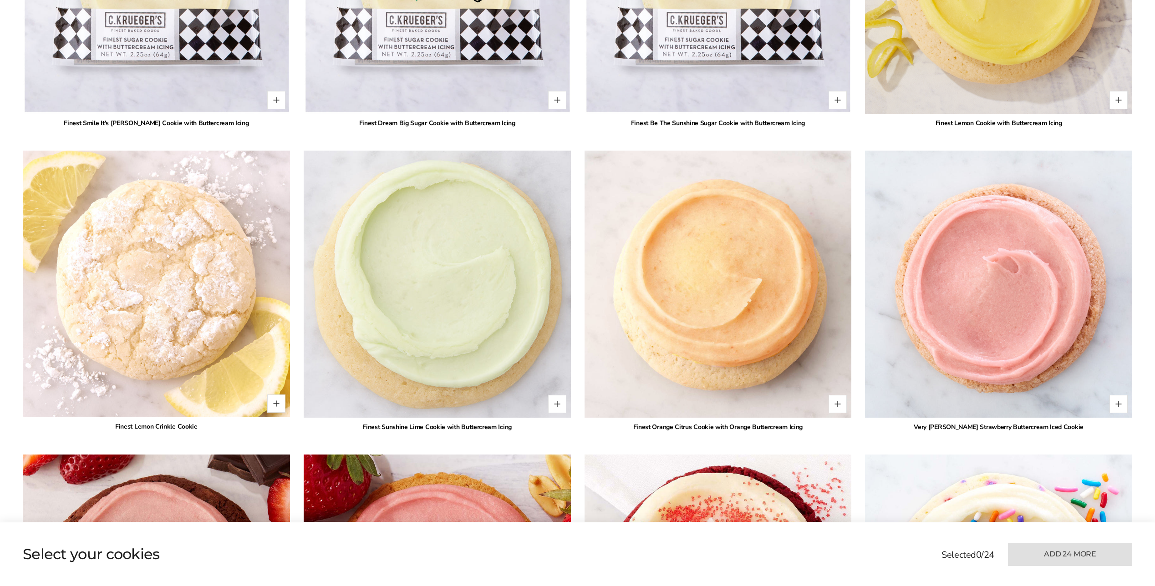
scroll to position [819, 0]
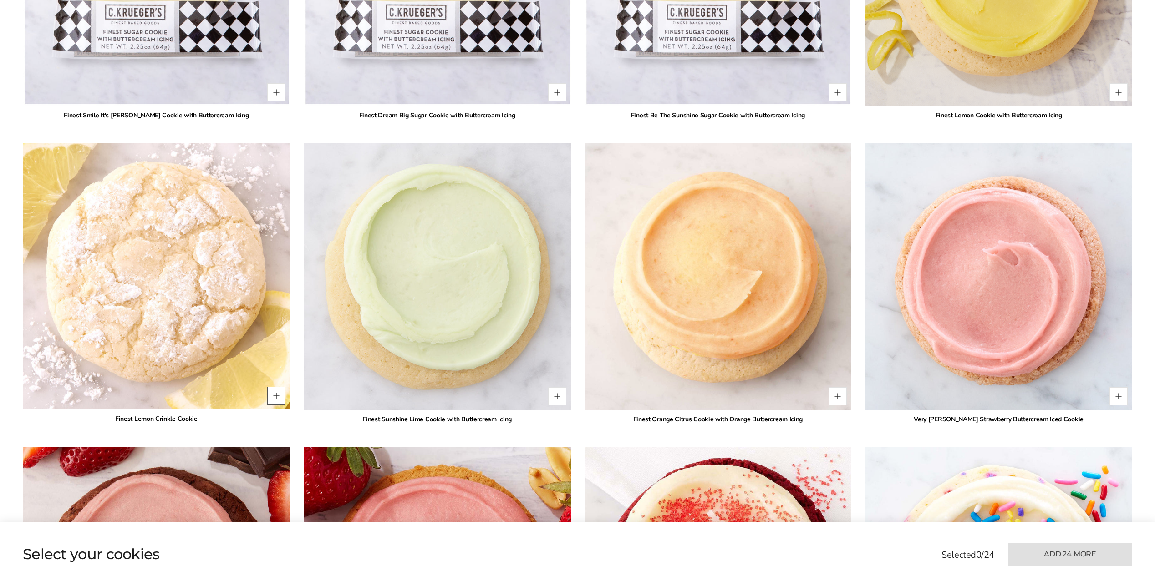
click at [276, 397] on button "Quantity button plus" at bounding box center [276, 396] width 18 height 18
type input "*"
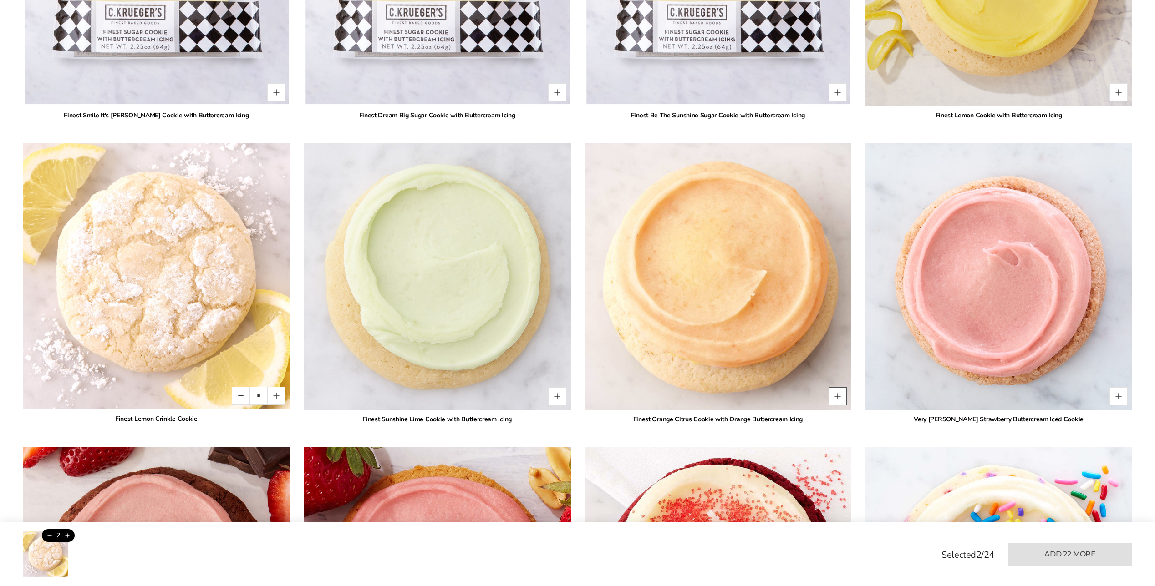
click at [836, 393] on button "Quantity button plus" at bounding box center [838, 396] width 18 height 18
click at [837, 393] on button "Quantity button plus" at bounding box center [838, 396] width 18 height 18
type input "*"
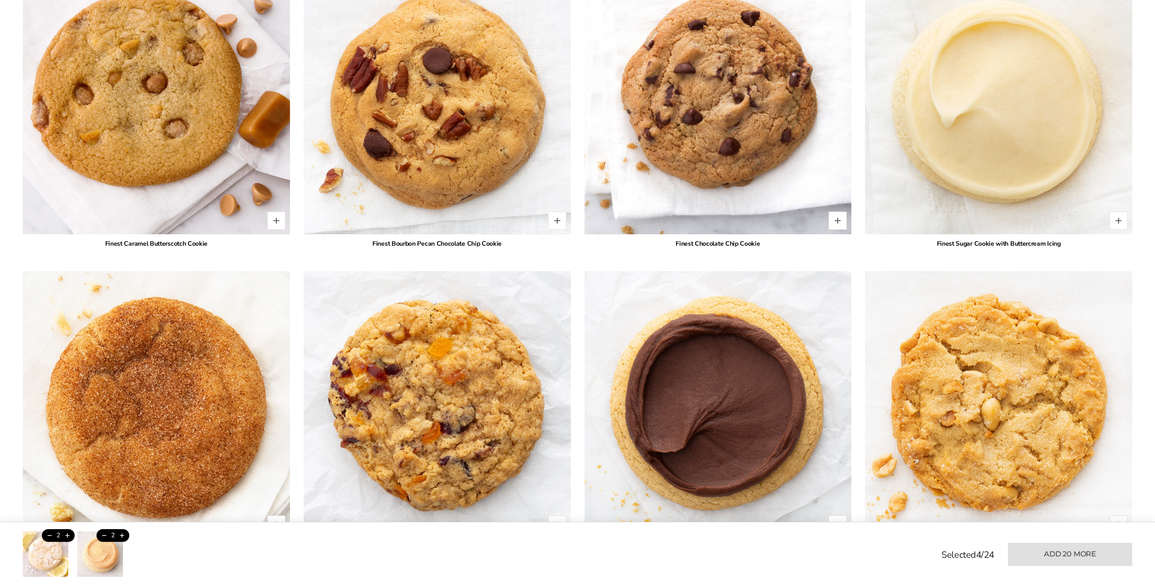
scroll to position [1685, 0]
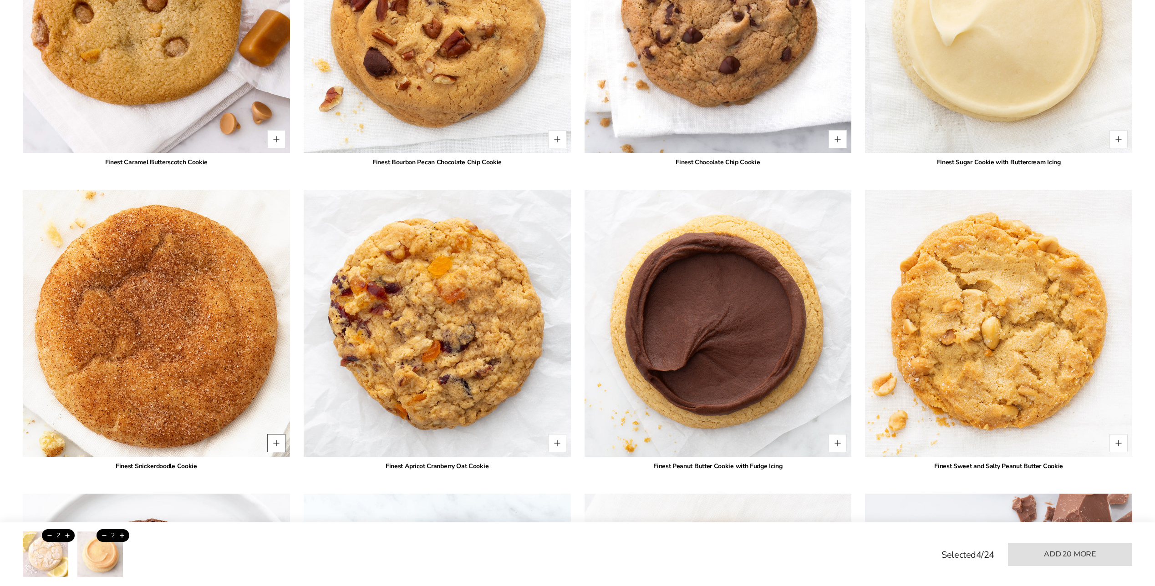
click at [275, 442] on button "Quantity button plus" at bounding box center [276, 443] width 18 height 18
type input "*"
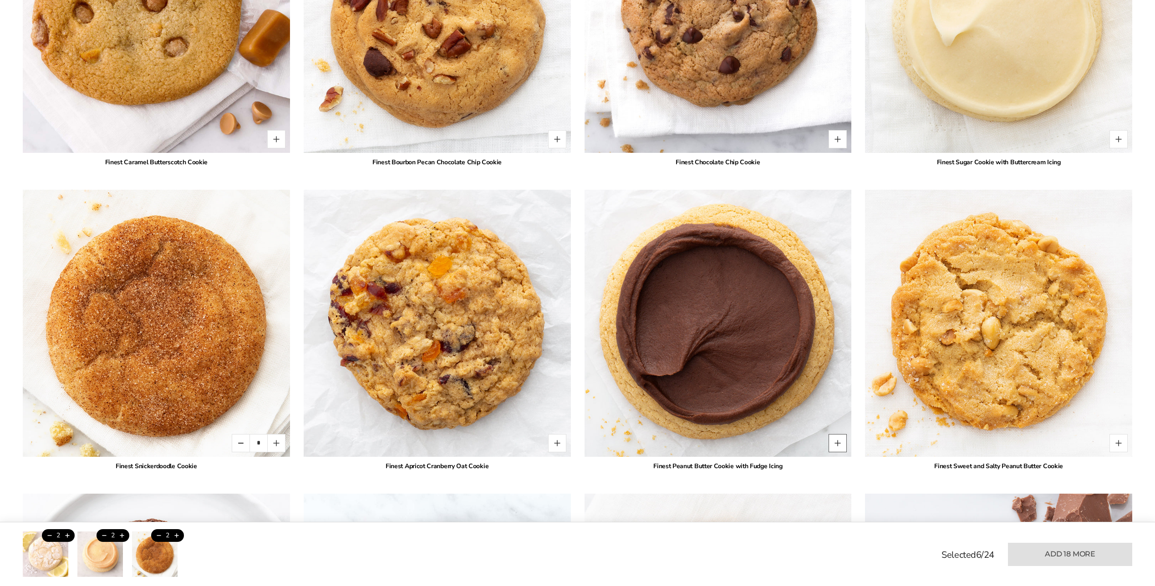
click at [838, 441] on button "Quantity button plus" at bounding box center [838, 443] width 18 height 18
type input "*"
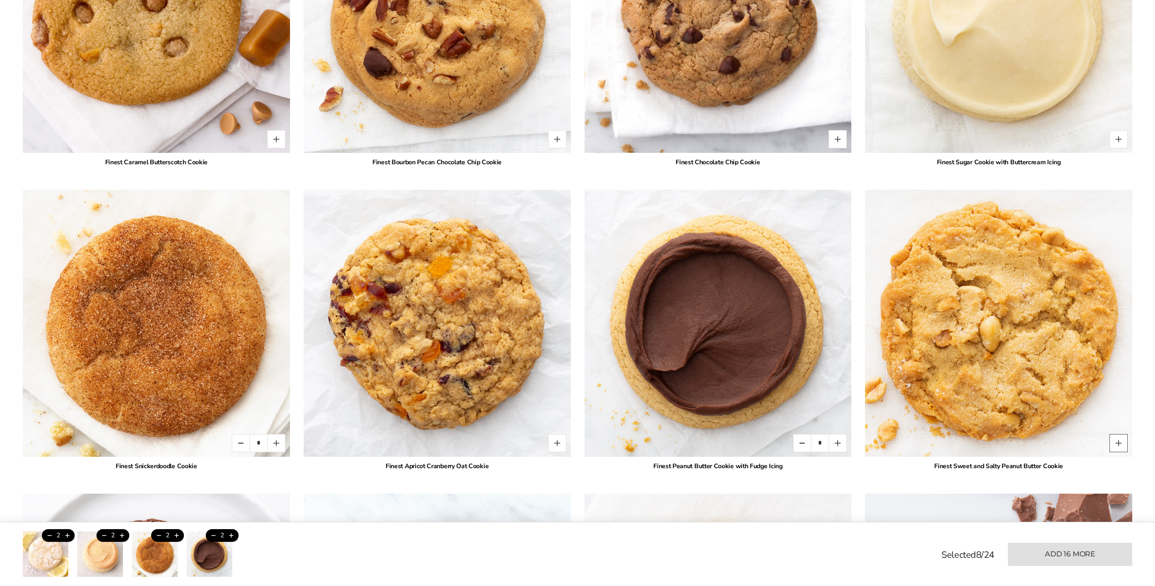
click at [1125, 443] on button "Quantity button plus" at bounding box center [1119, 443] width 18 height 18
type input "*"
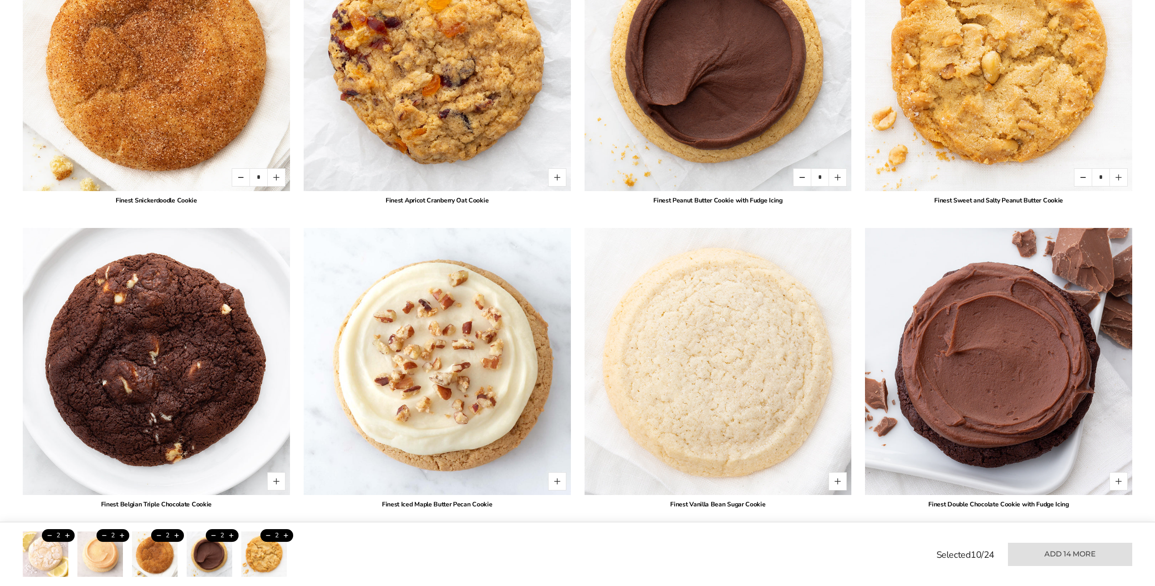
scroll to position [1958, 0]
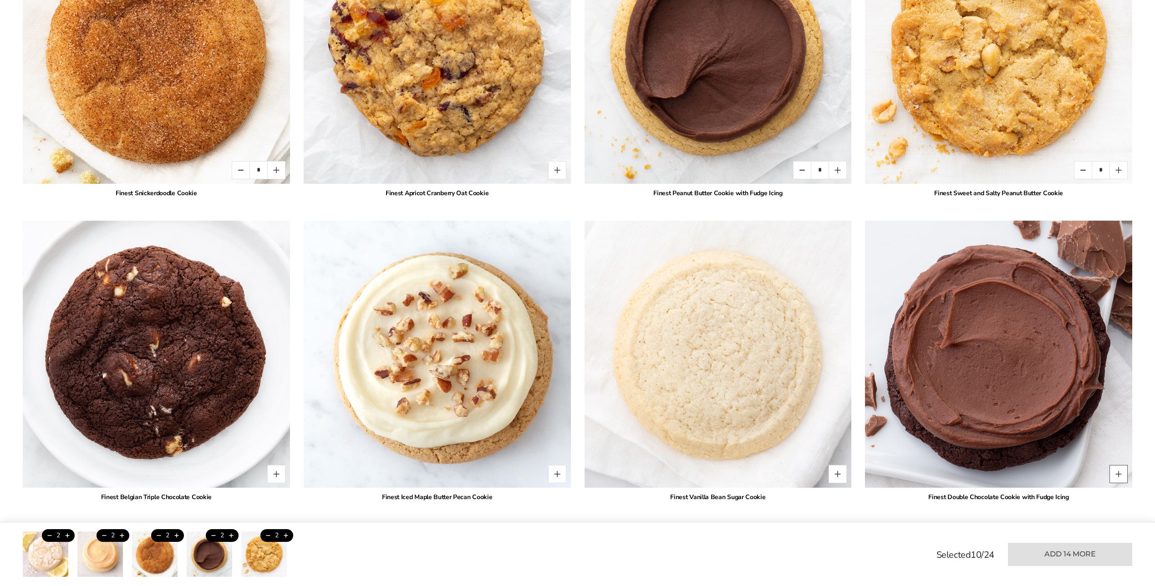
click at [1118, 474] on button "Quantity button plus" at bounding box center [1119, 474] width 18 height 18
type input "*"
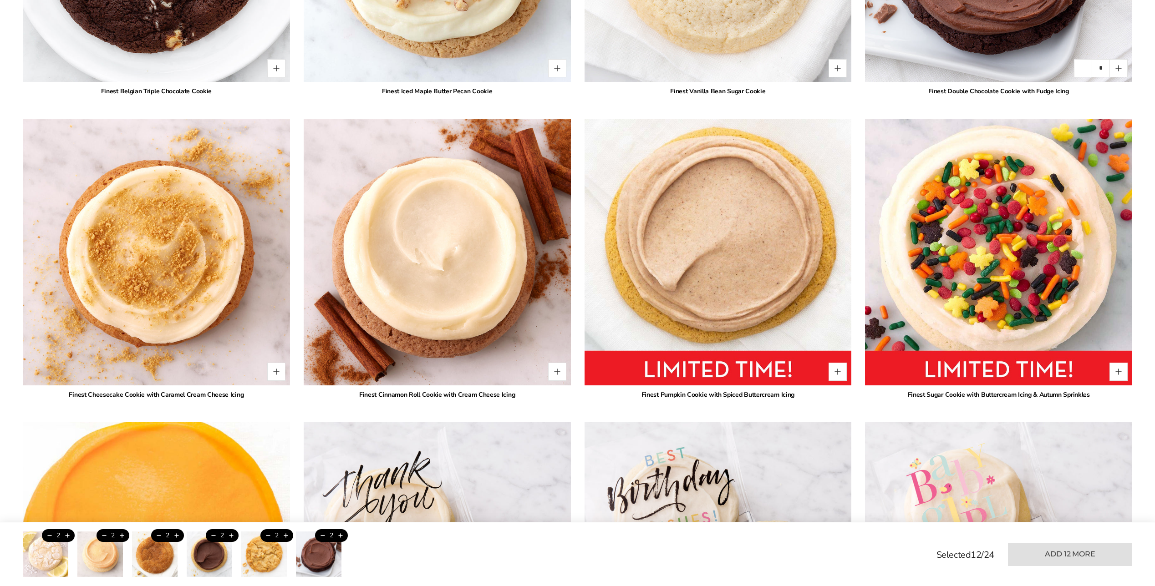
scroll to position [2367, 0]
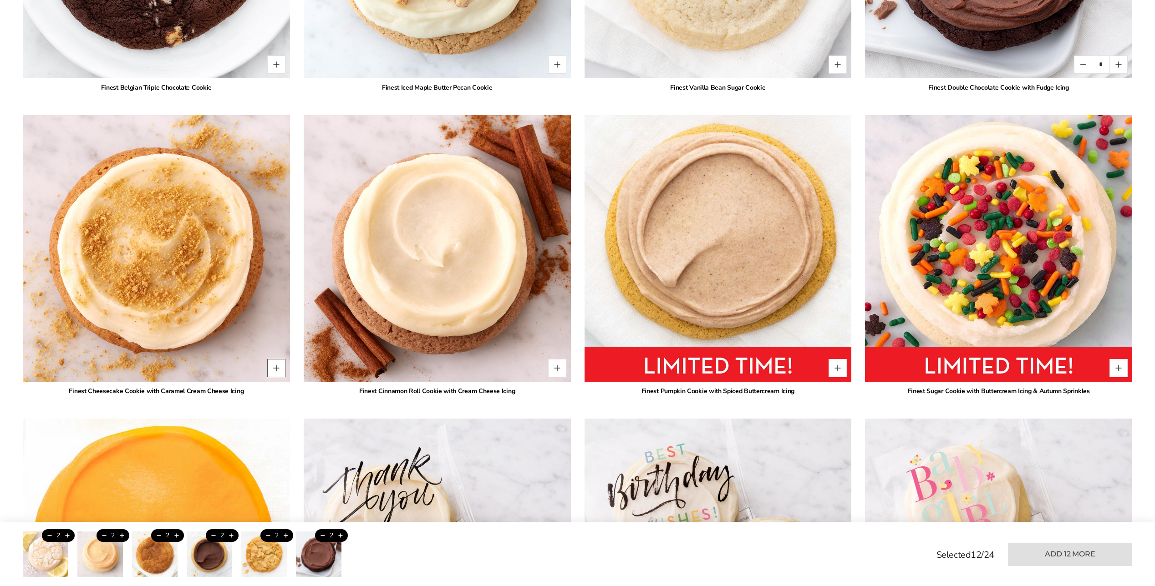
click at [272, 369] on button "Quantity button plus" at bounding box center [276, 368] width 18 height 18
type input "*"
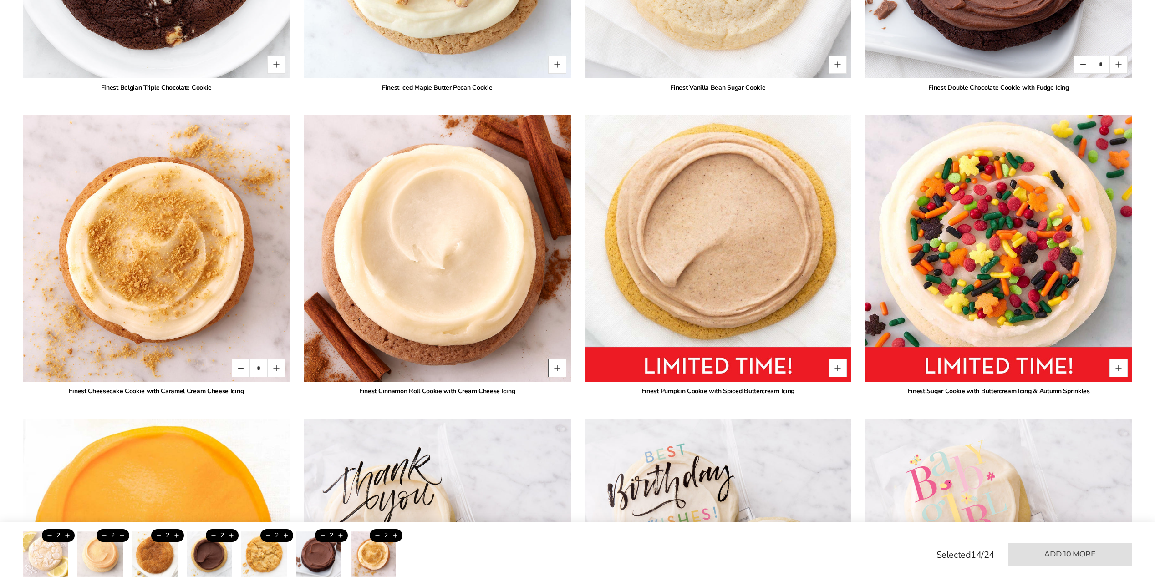
click at [556, 371] on button "Quantity button plus" at bounding box center [557, 368] width 18 height 18
type input "*"
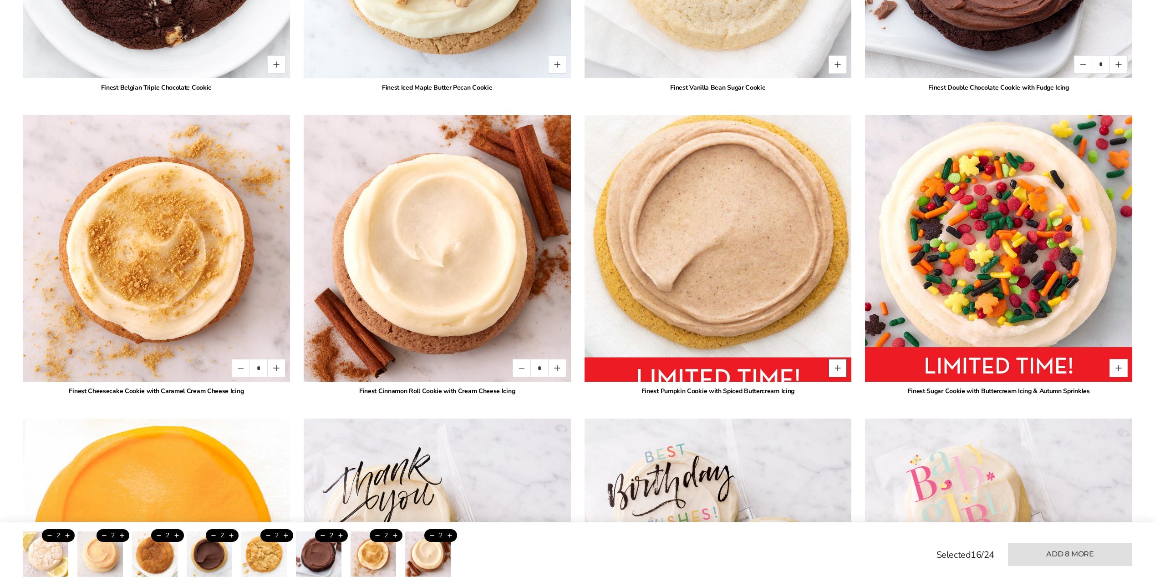
click at [835, 365] on button "Quantity button plus" at bounding box center [838, 368] width 18 height 18
type input "*"
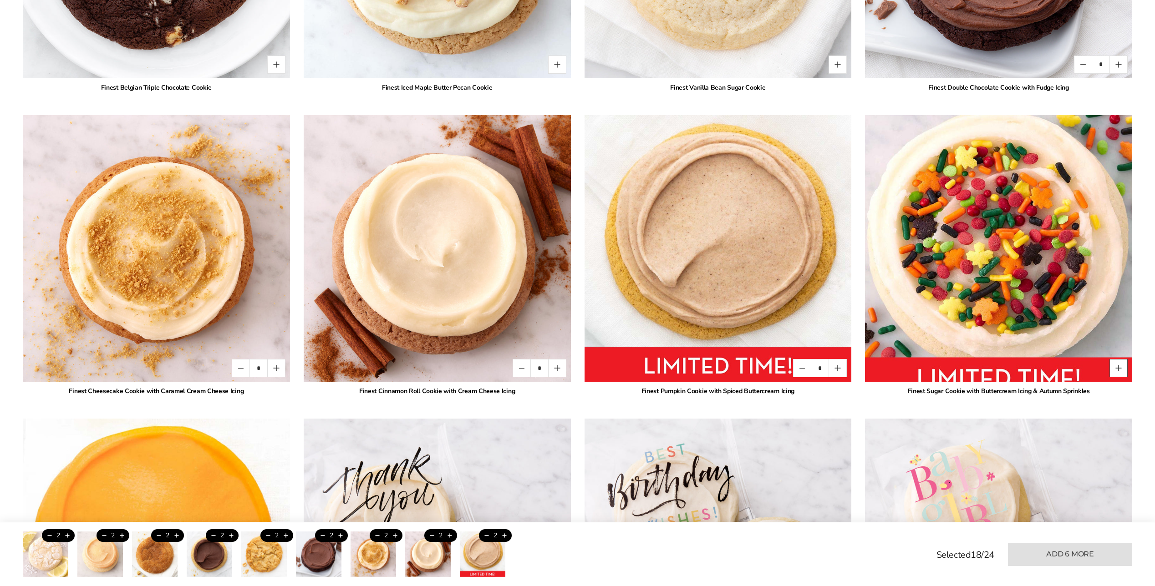
click at [1126, 364] on button "Quantity button plus" at bounding box center [1119, 368] width 18 height 18
type input "*"
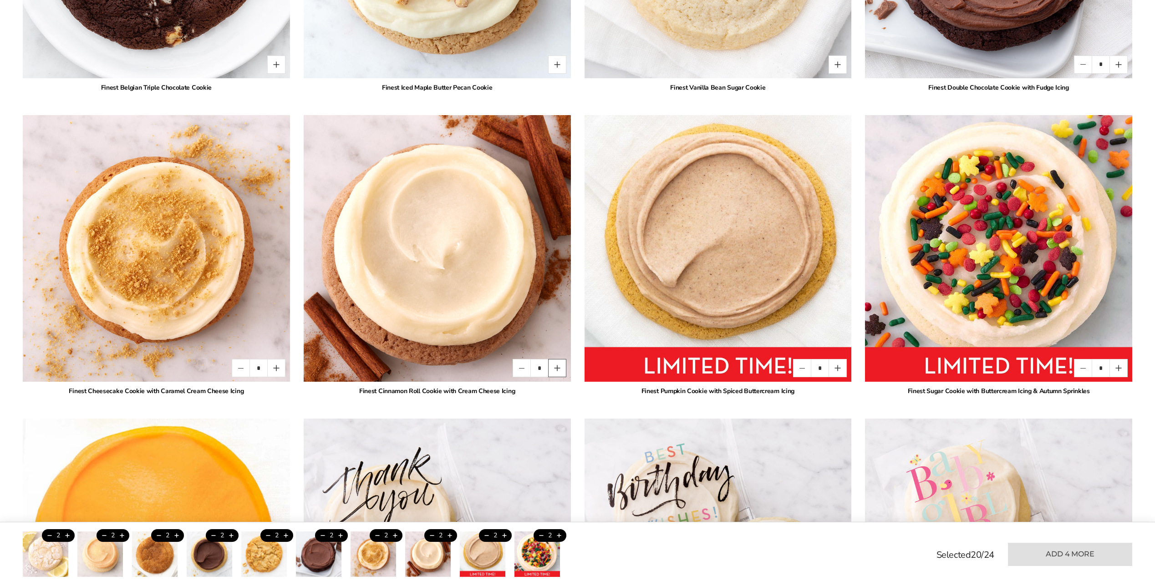
click at [558, 369] on button "Quantity button plus" at bounding box center [557, 368] width 18 height 18
type input "*"
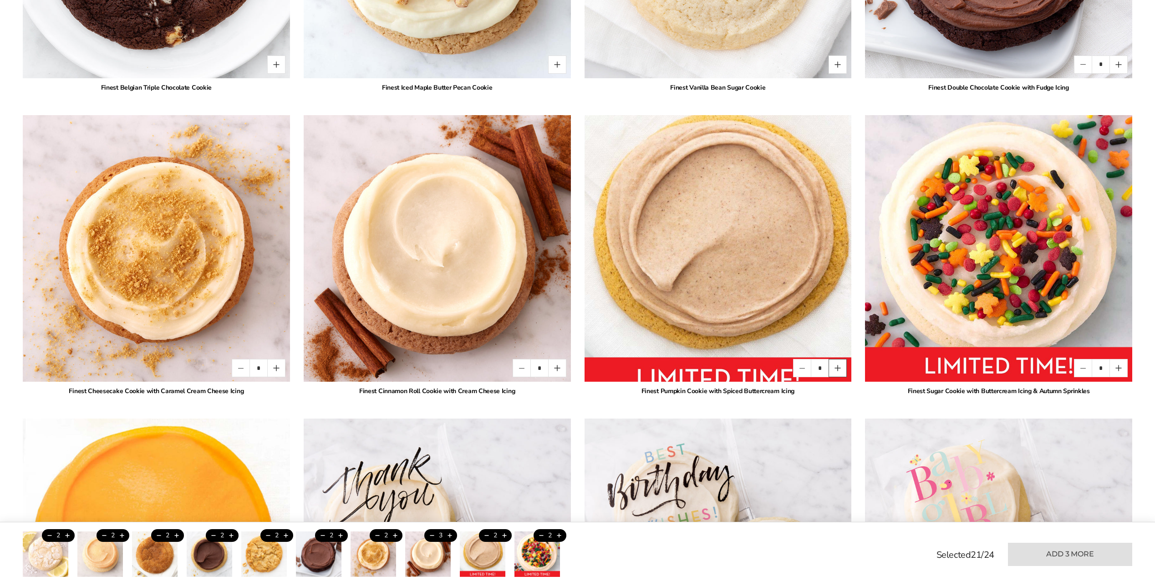
click at [836, 368] on button "Quantity button plus" at bounding box center [838, 368] width 18 height 18
type input "*"
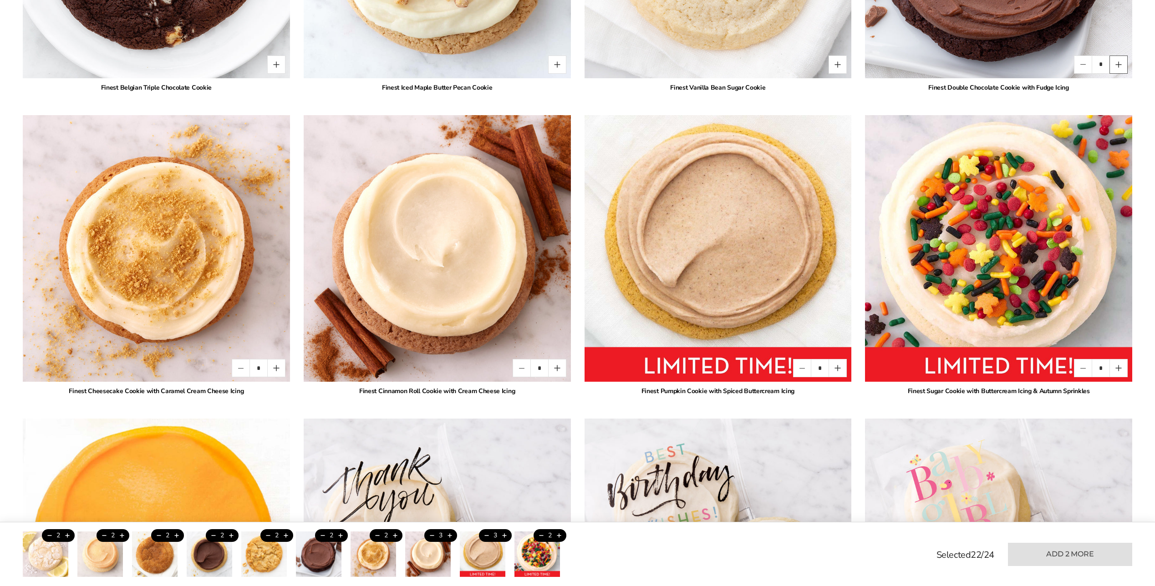
click at [1122, 65] on button "Quantity button plus" at bounding box center [1119, 65] width 18 height 18
type input "*"
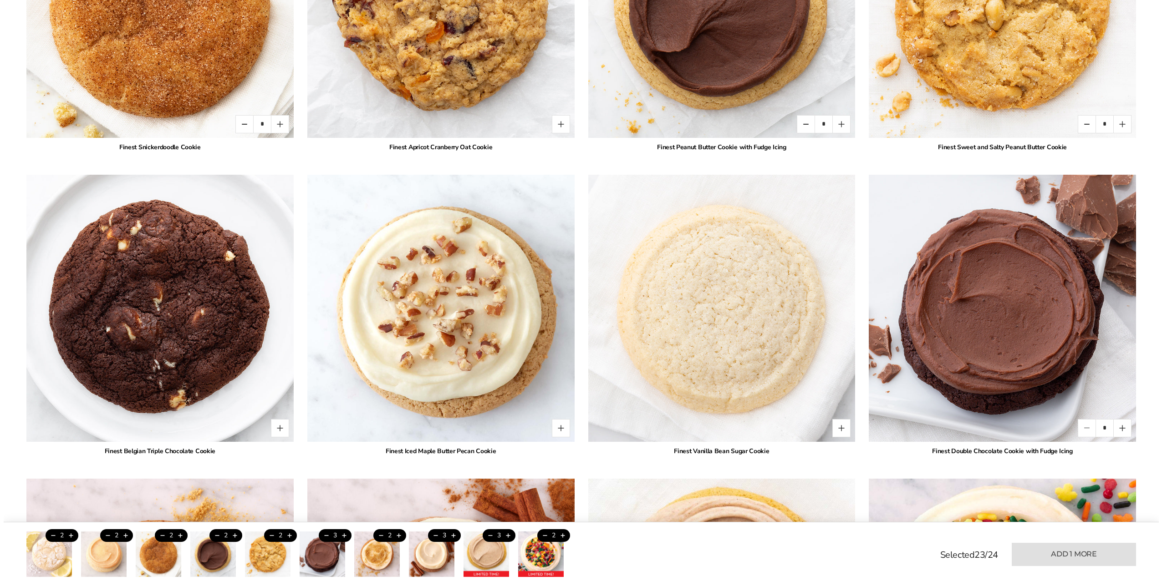
scroll to position [2003, 0]
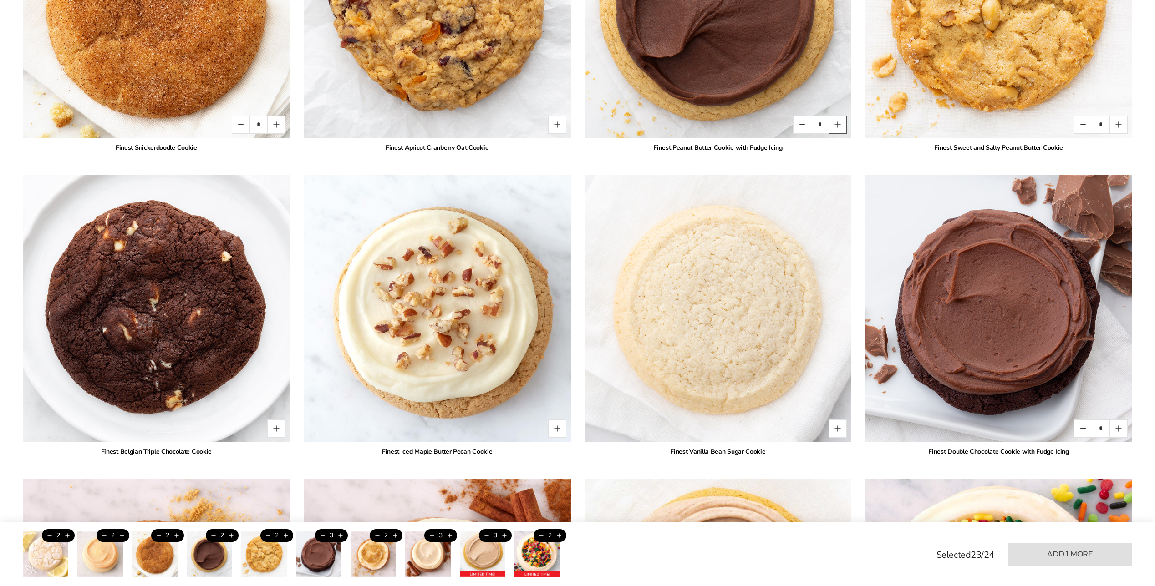
click at [841, 123] on button "Quantity button plus" at bounding box center [838, 125] width 18 height 18
type input "*"
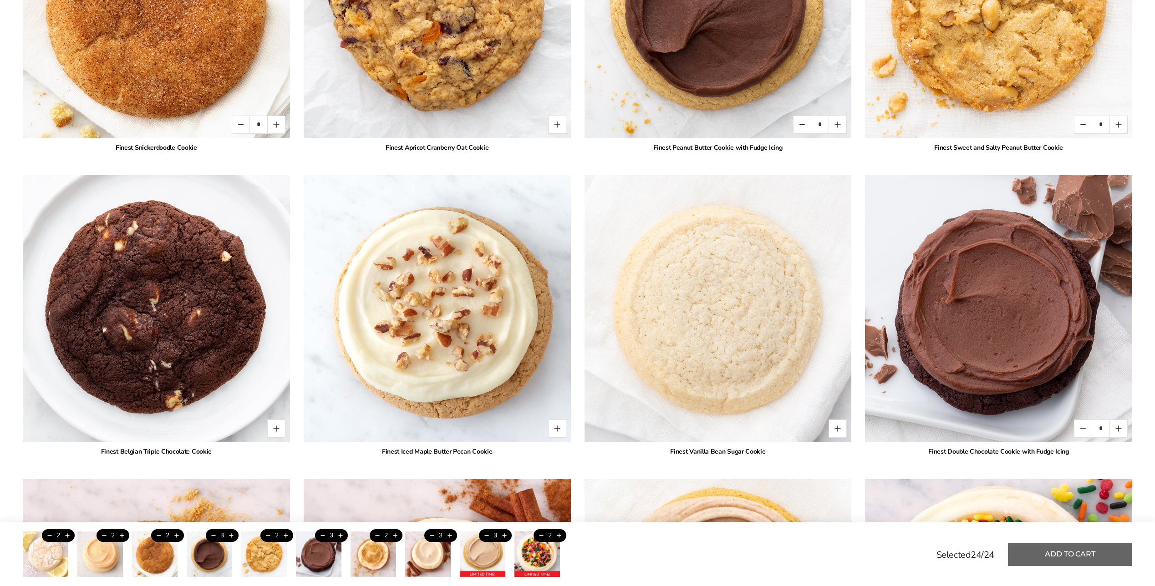
click at [1058, 548] on button "Add to cart" at bounding box center [1070, 554] width 124 height 23
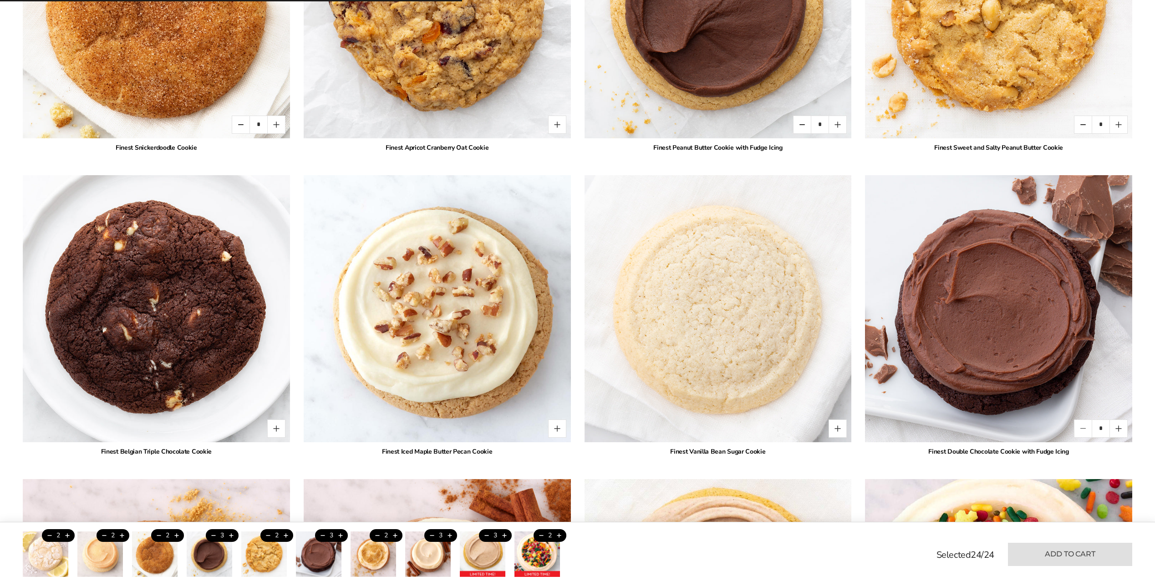
type input "*"
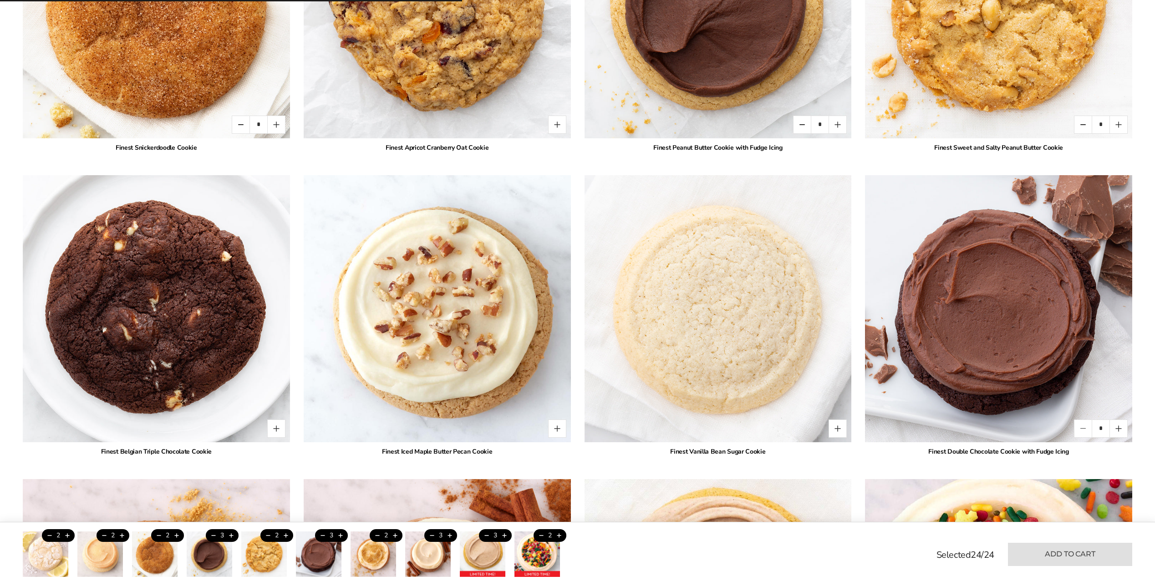
type input "*"
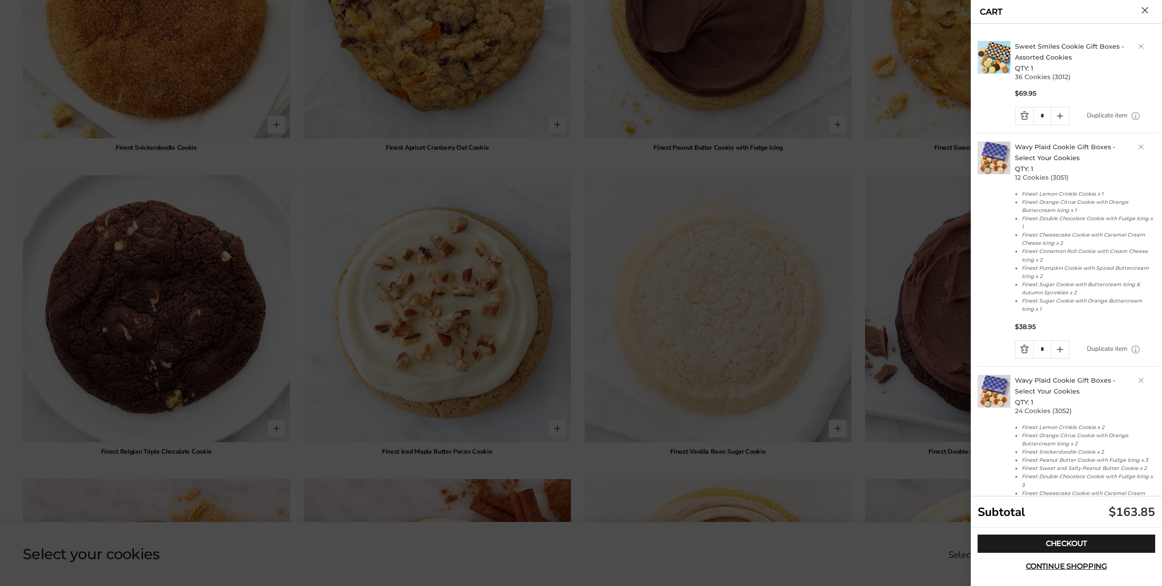
click at [1043, 46] on link "Sweet Smiles Cookie Gift Boxes - Assorted Cookies" at bounding box center [1069, 51] width 109 height 19
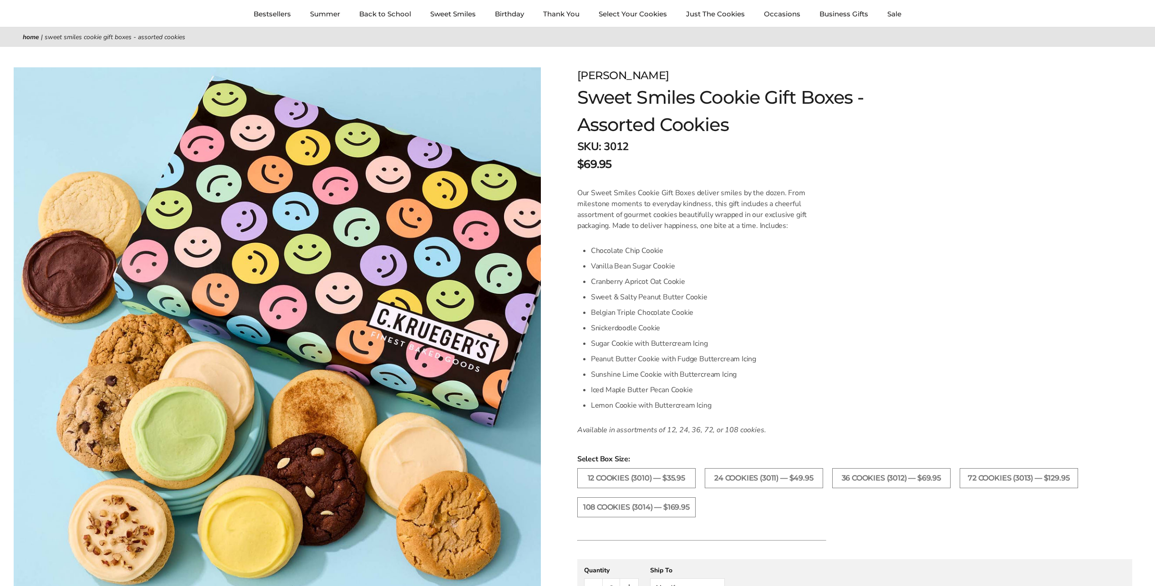
scroll to position [91, 0]
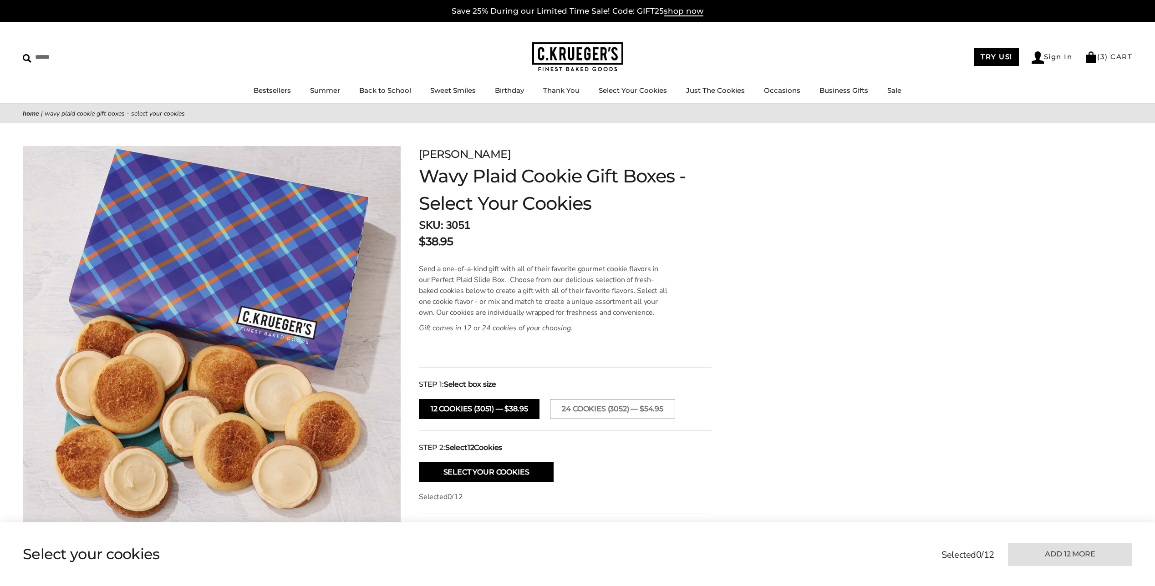
click at [1114, 55] on link "( 3 ) CART" at bounding box center [1108, 56] width 47 height 9
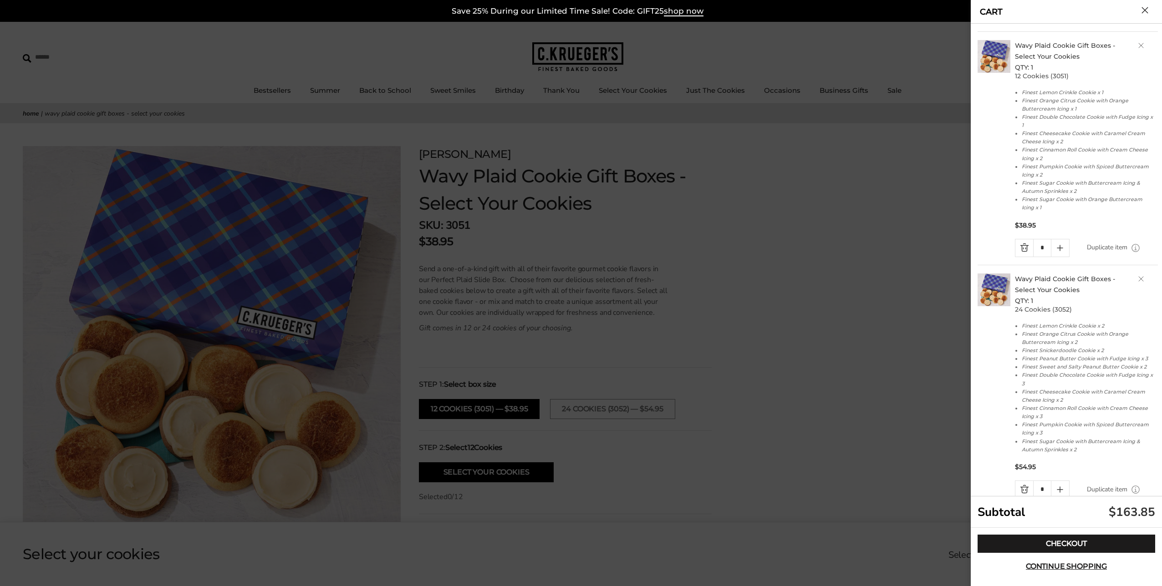
scroll to position [121, 0]
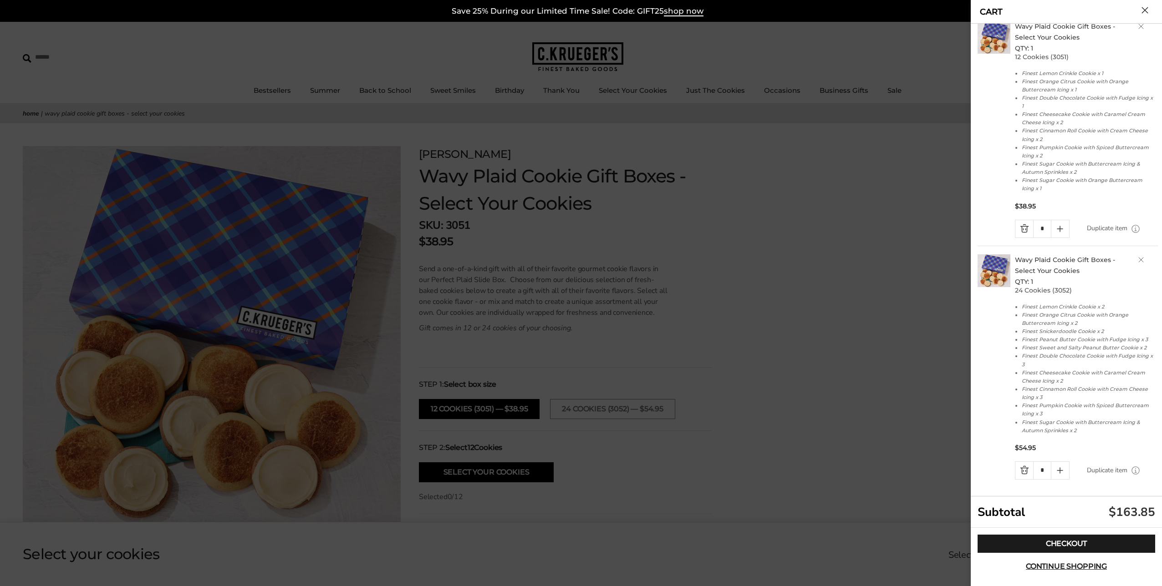
click at [1049, 260] on link "Wavy Plaid Cookie Gift Boxes - Select Your Cookies" at bounding box center [1065, 265] width 100 height 19
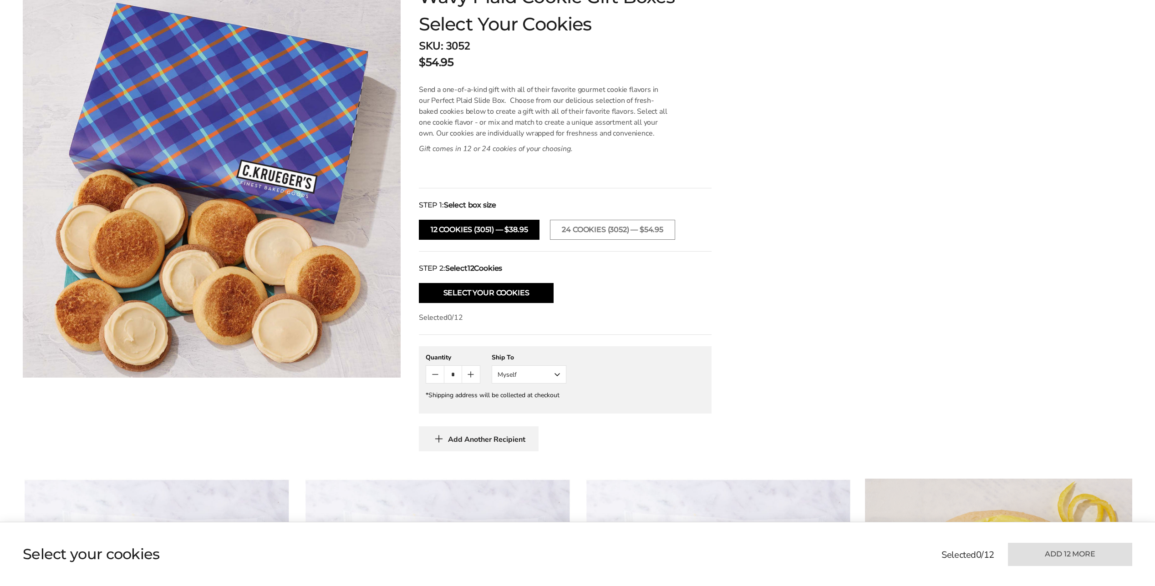
scroll to position [182, 0]
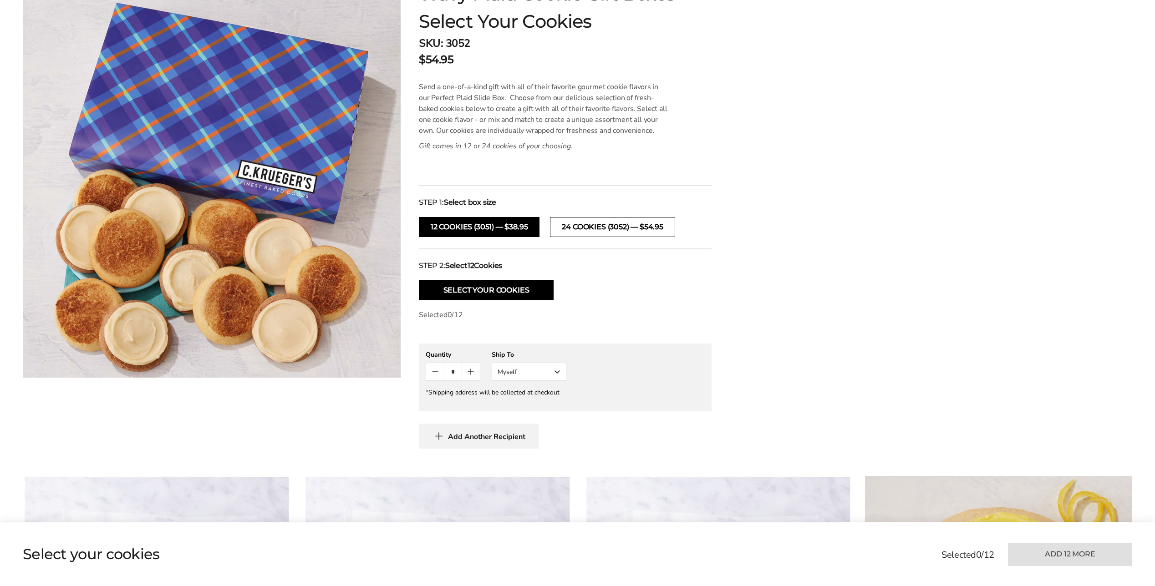
click at [594, 233] on button "24 Cookies (3052) — $54.95" at bounding box center [612, 227] width 125 height 20
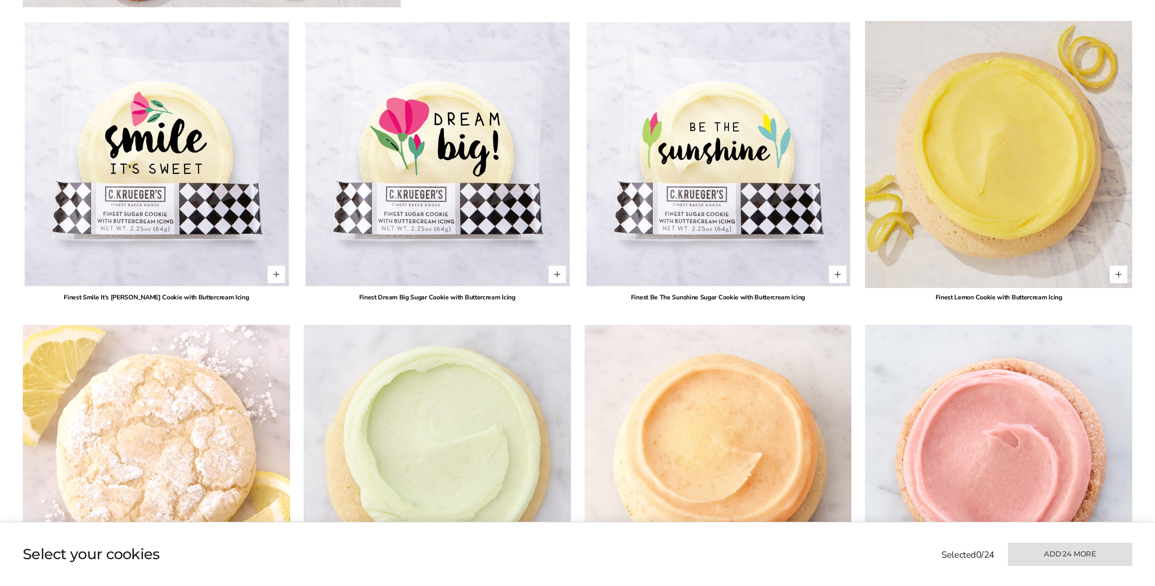
scroll to position [683, 0]
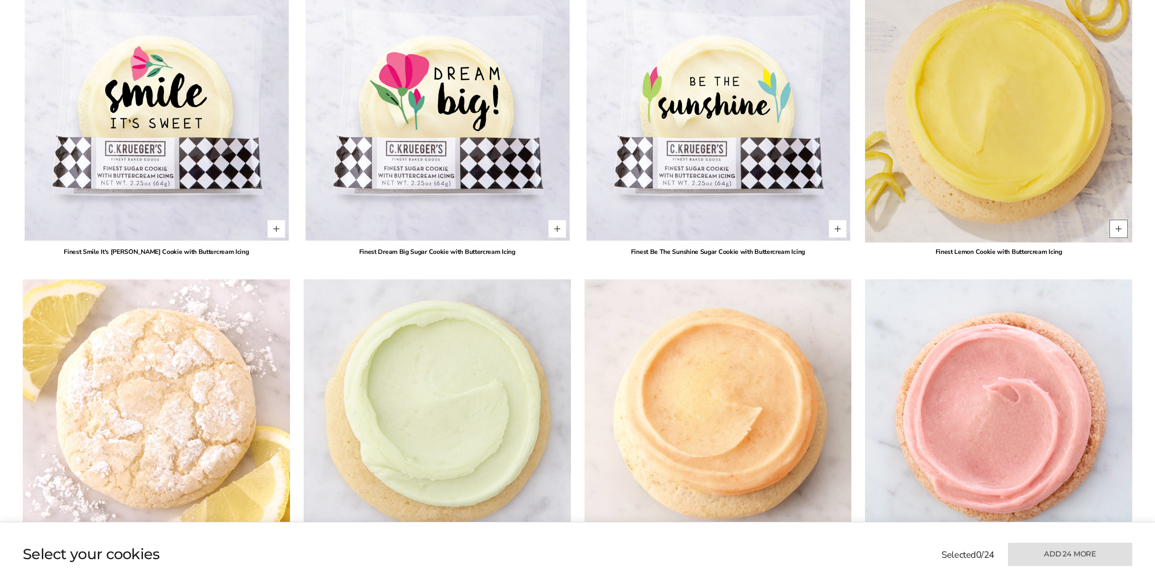
click at [1121, 233] on button "Quantity button plus" at bounding box center [1119, 229] width 18 height 18
type input "*"
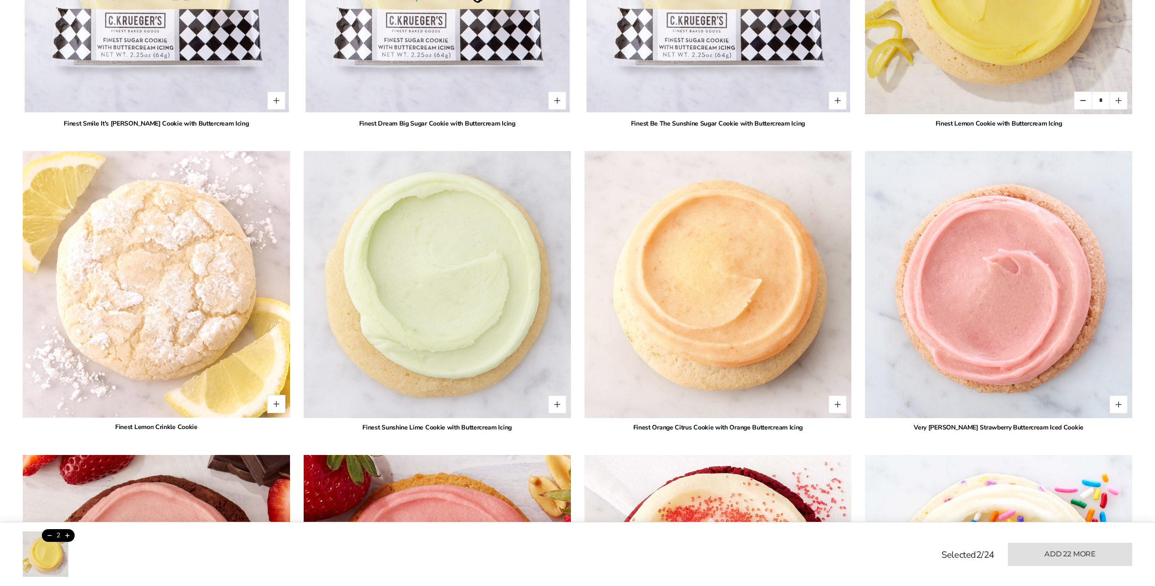
scroll to position [819, 0]
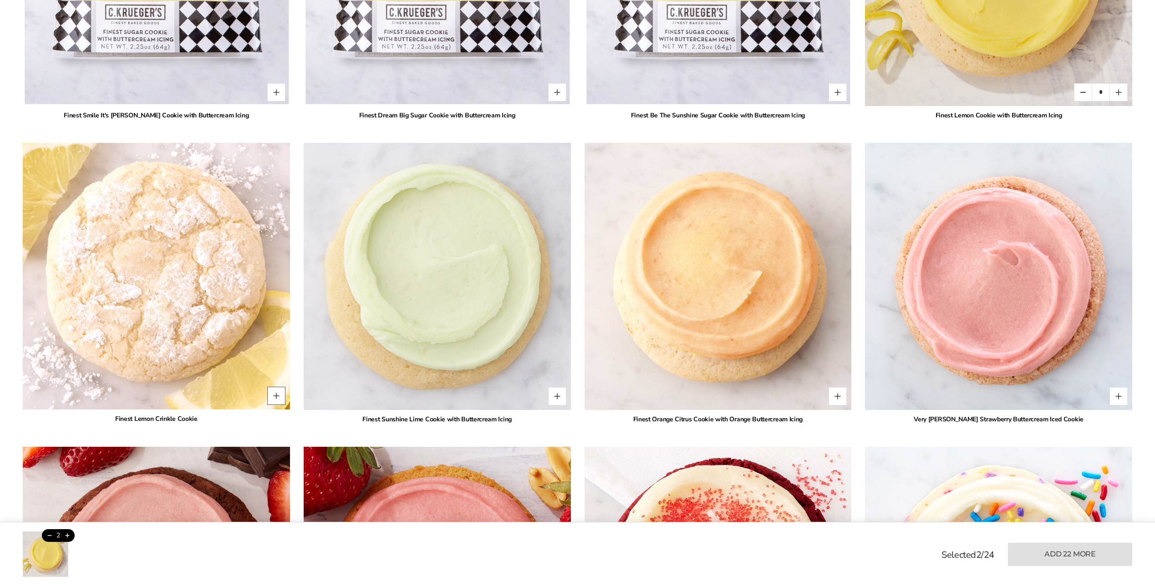
click at [273, 394] on button "Quantity button plus" at bounding box center [276, 396] width 18 height 18
type input "*"
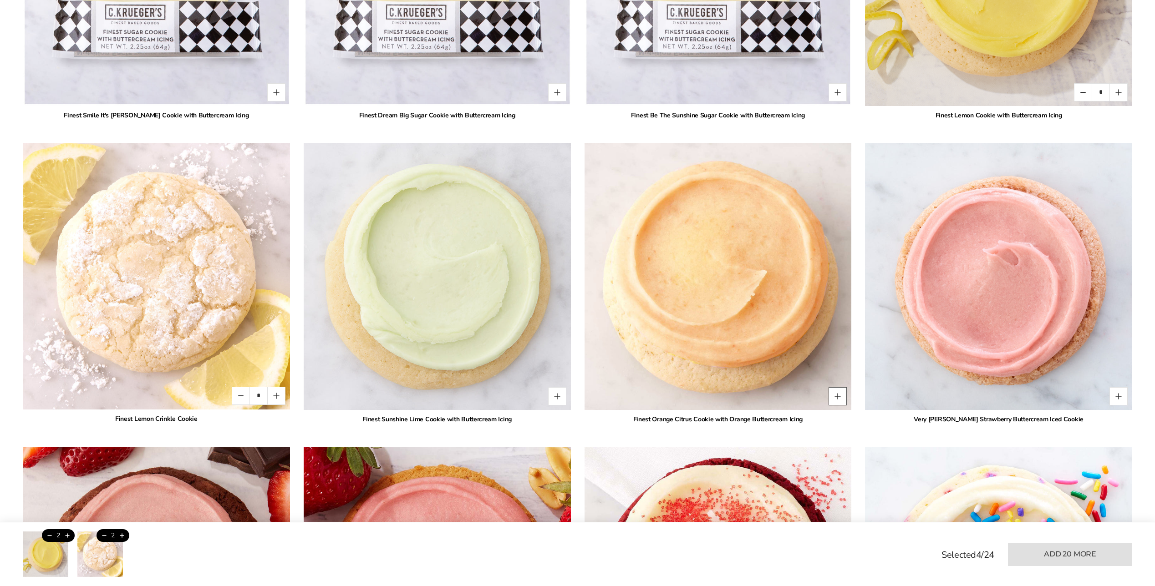
click at [835, 398] on button "Quantity button plus" at bounding box center [838, 396] width 18 height 18
type input "*"
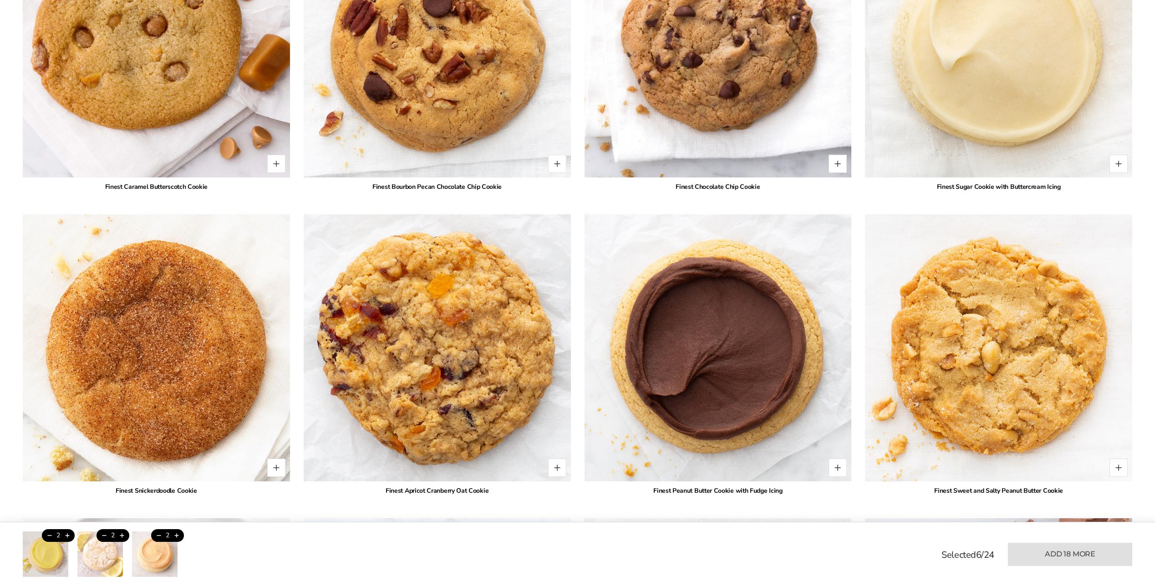
scroll to position [1685, 0]
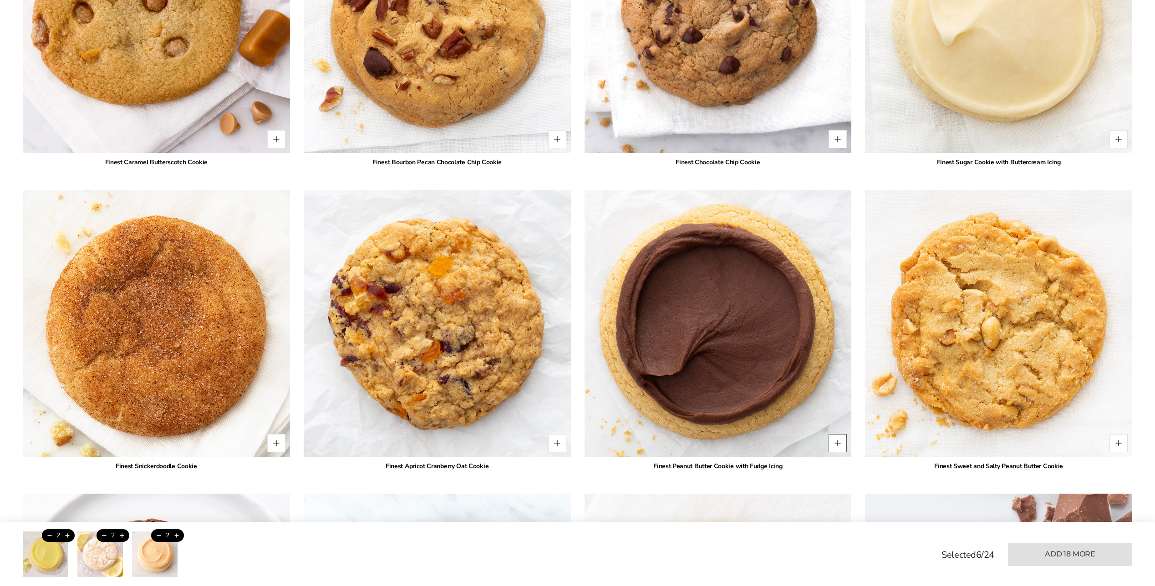
click at [842, 443] on button "Quantity button plus" at bounding box center [838, 443] width 18 height 18
type input "*"
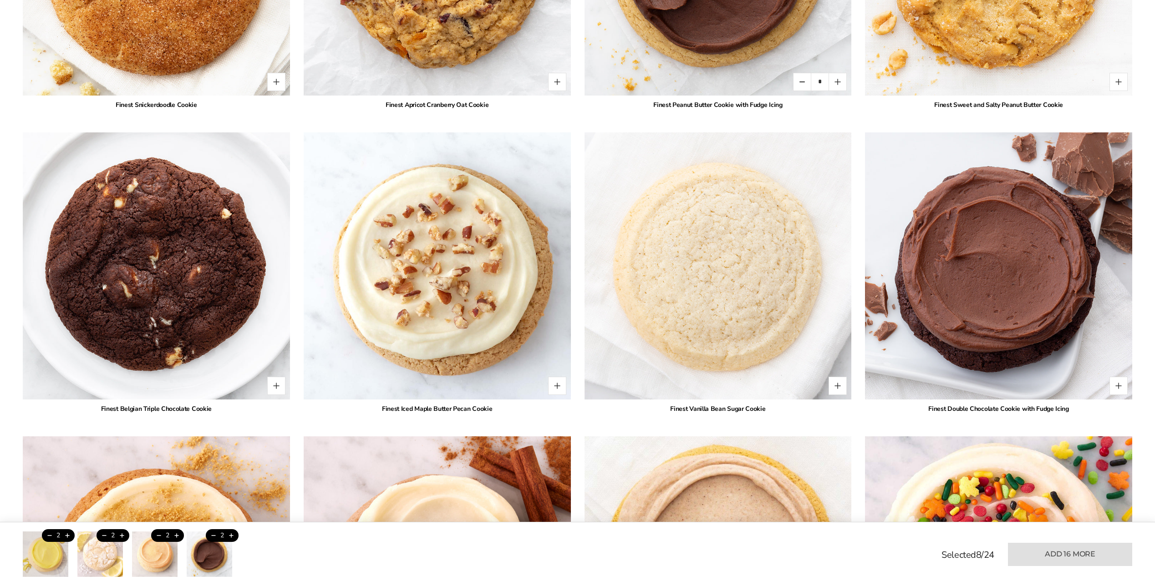
scroll to position [2049, 0]
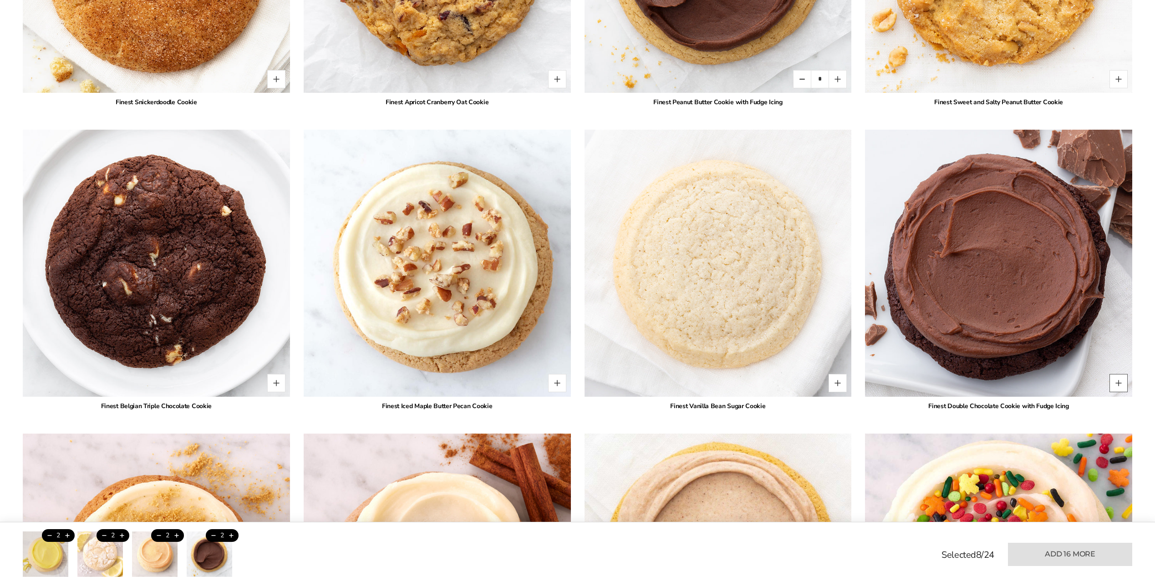
click at [1118, 387] on button "Quantity button plus" at bounding box center [1119, 383] width 18 height 18
type input "*"
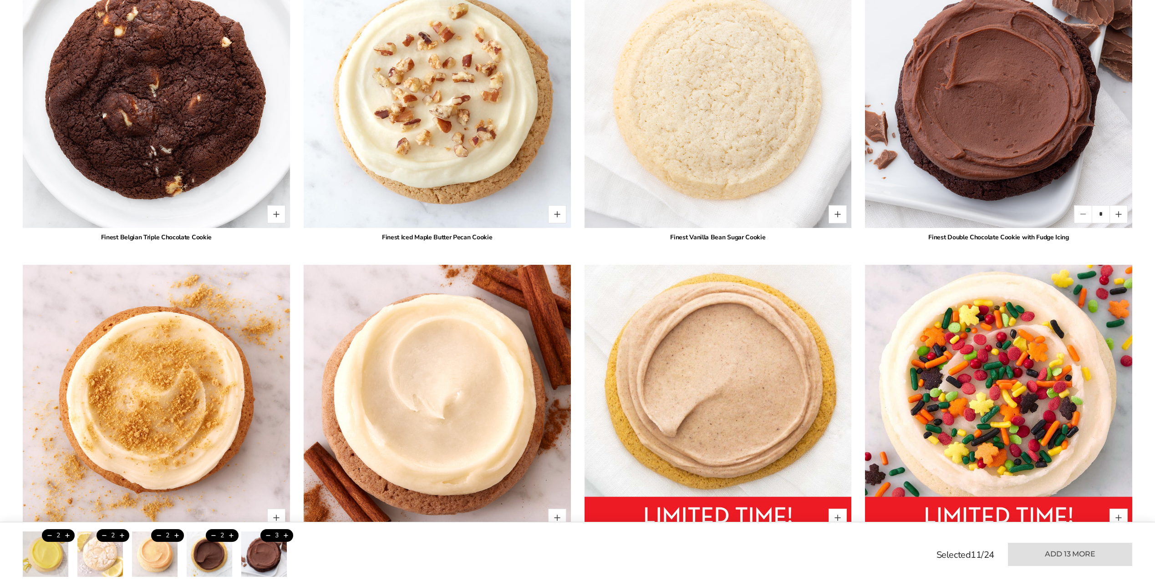
scroll to position [2276, 0]
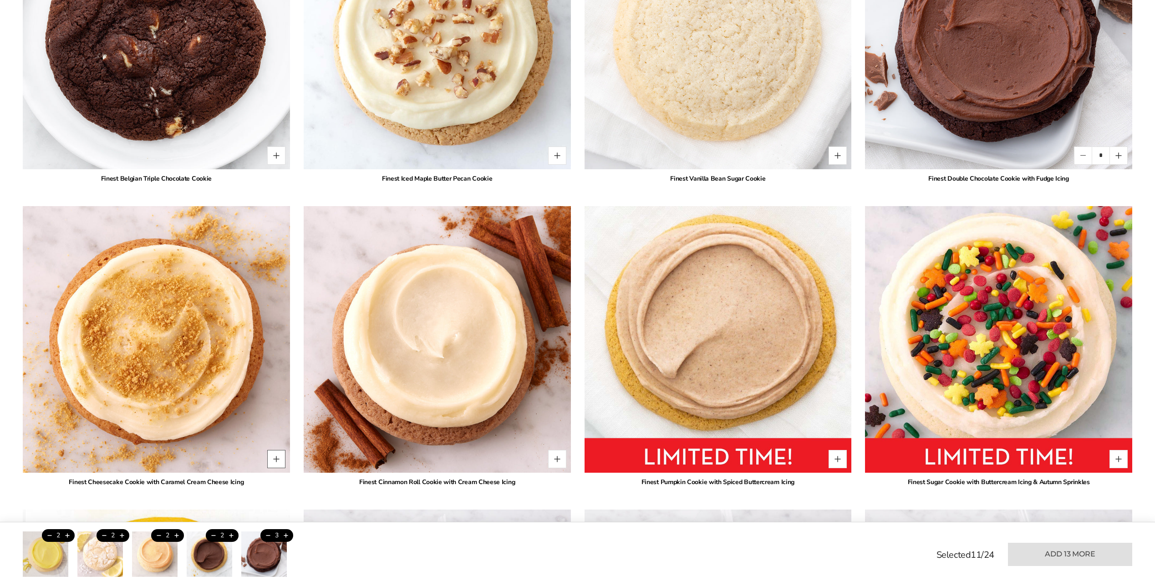
click at [274, 459] on button "Quantity button plus" at bounding box center [276, 459] width 18 height 18
type input "*"
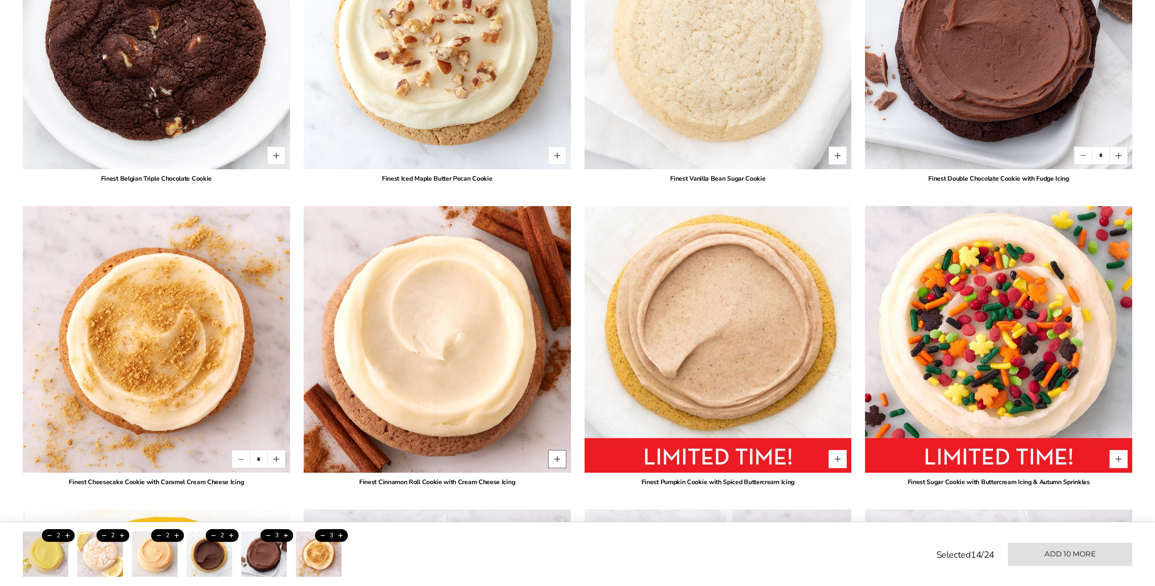
click at [560, 456] on button "Quantity button plus" at bounding box center [557, 459] width 18 height 18
type input "*"
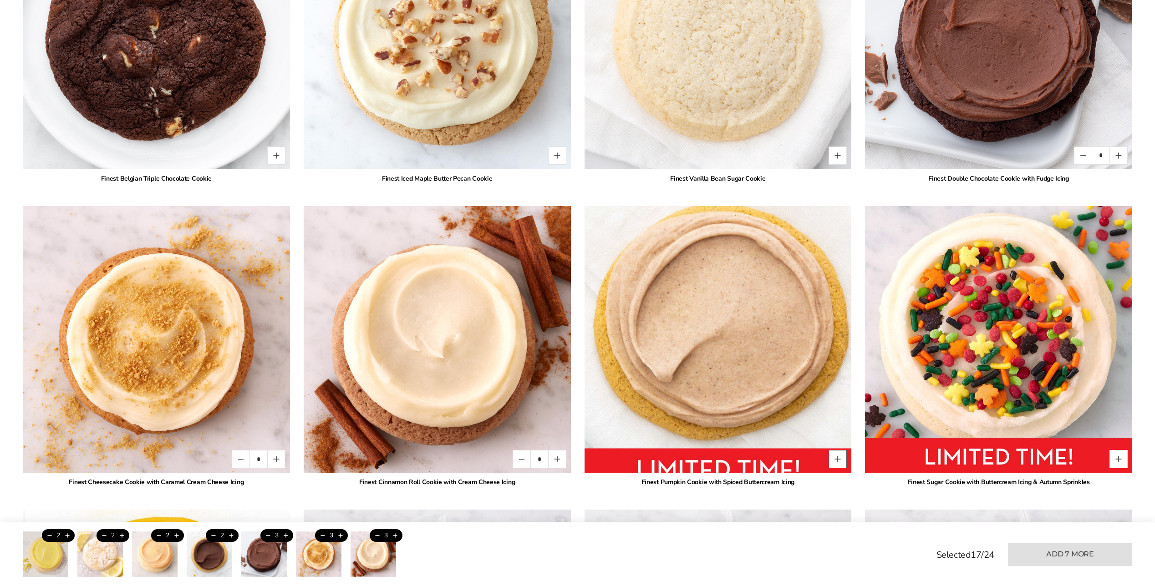
click at [844, 462] on button "Quantity button plus" at bounding box center [838, 459] width 18 height 18
type input "*"
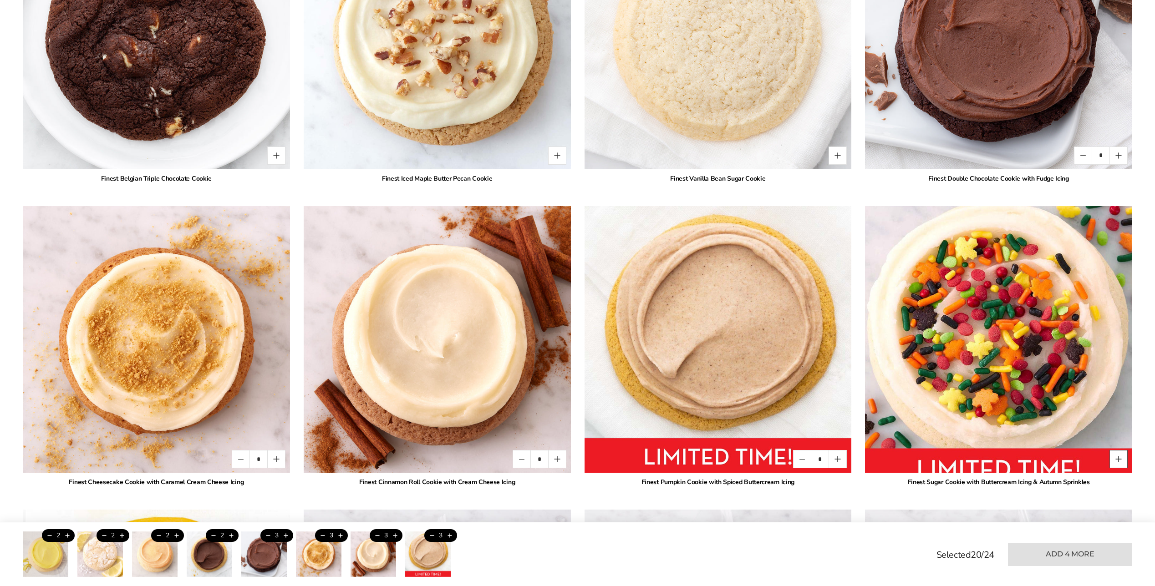
click at [1125, 462] on button "Quantity button plus" at bounding box center [1119, 459] width 18 height 18
type input "*"
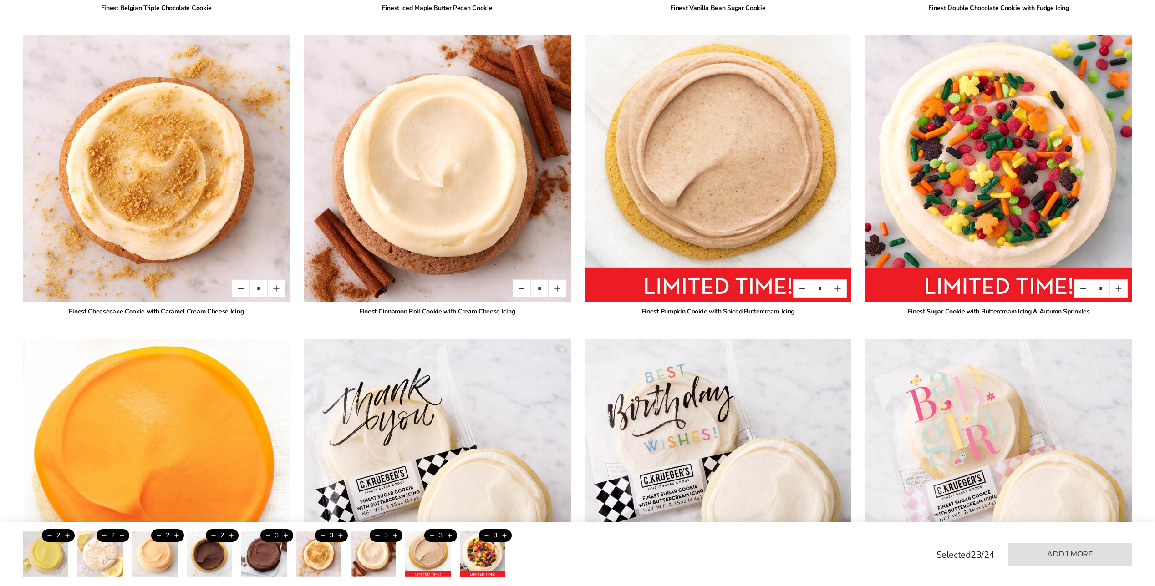
scroll to position [2504, 0]
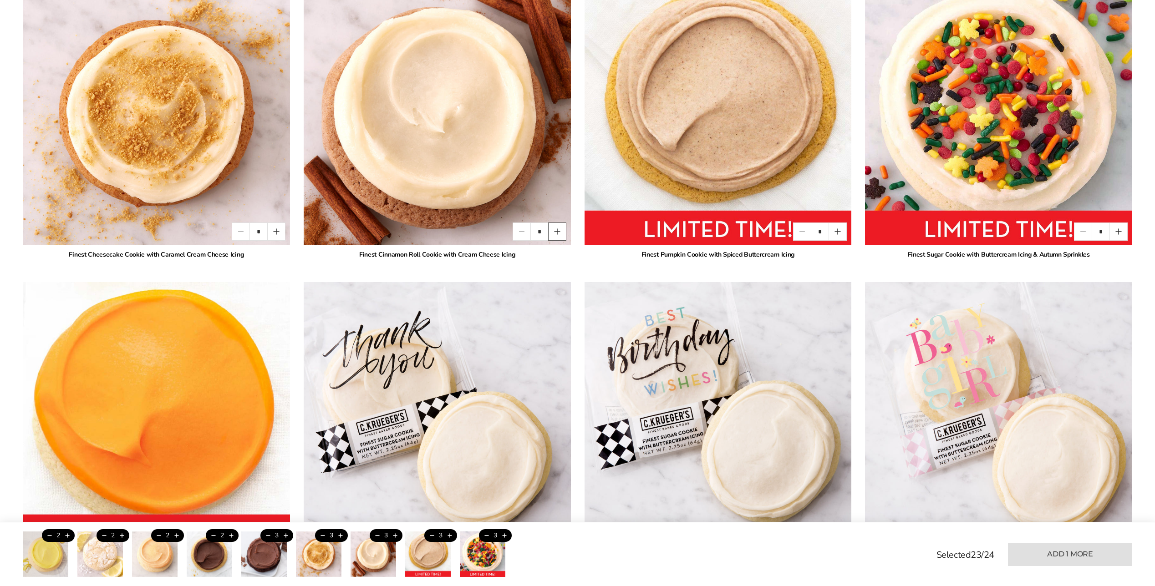
click at [559, 238] on button "Quantity button plus" at bounding box center [557, 232] width 18 height 18
type input "*"
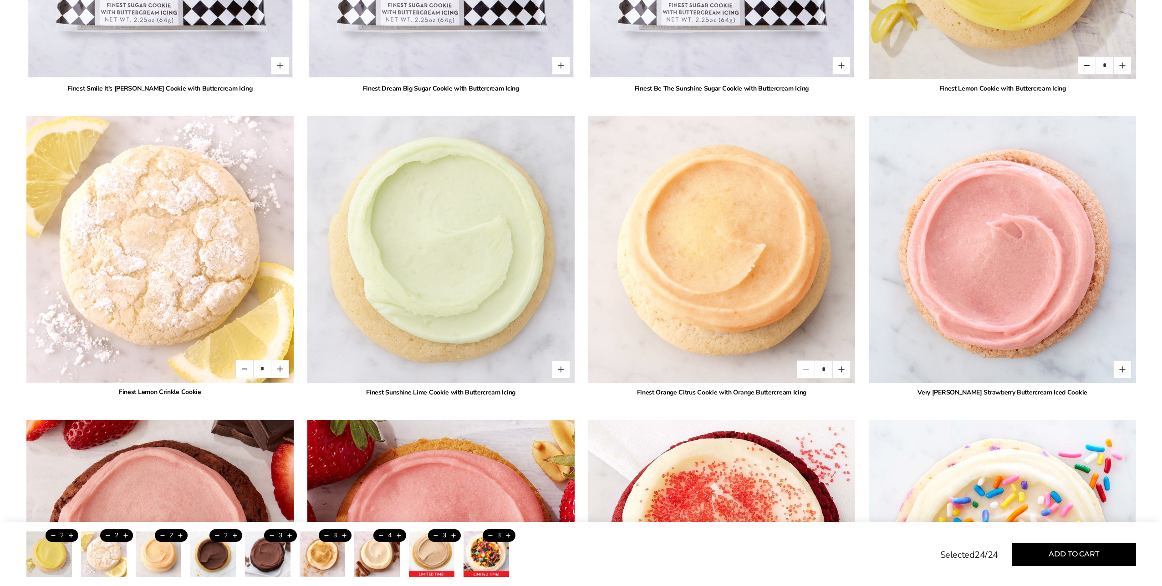
scroll to position [819, 0]
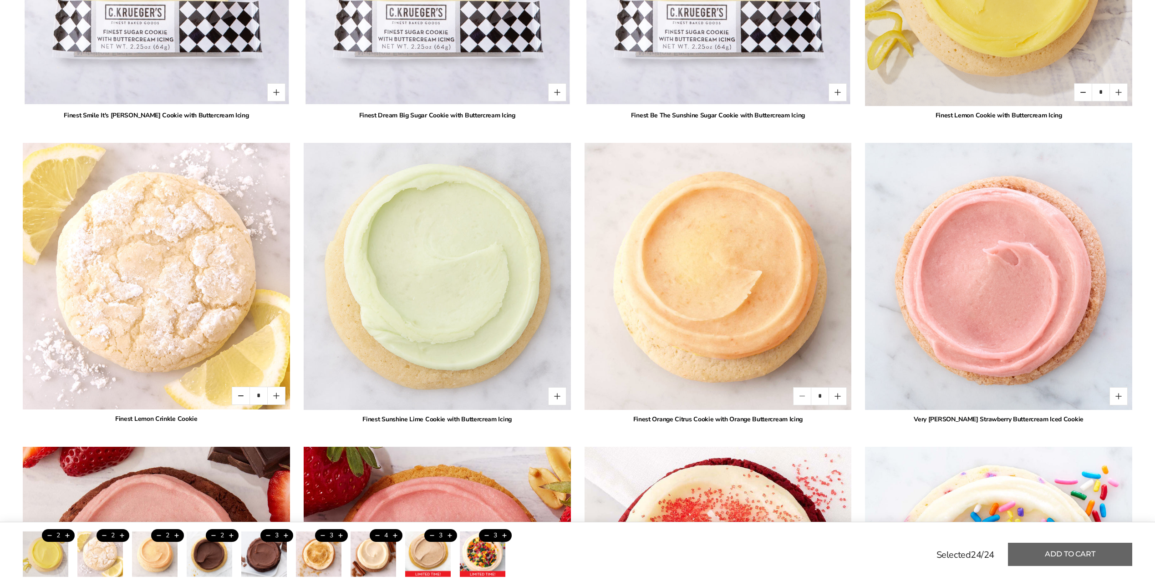
drag, startPoint x: 1076, startPoint y: 557, endPoint x: 1064, endPoint y: 556, distance: 12.3
click at [1076, 556] on button "Add to cart" at bounding box center [1070, 554] width 124 height 23
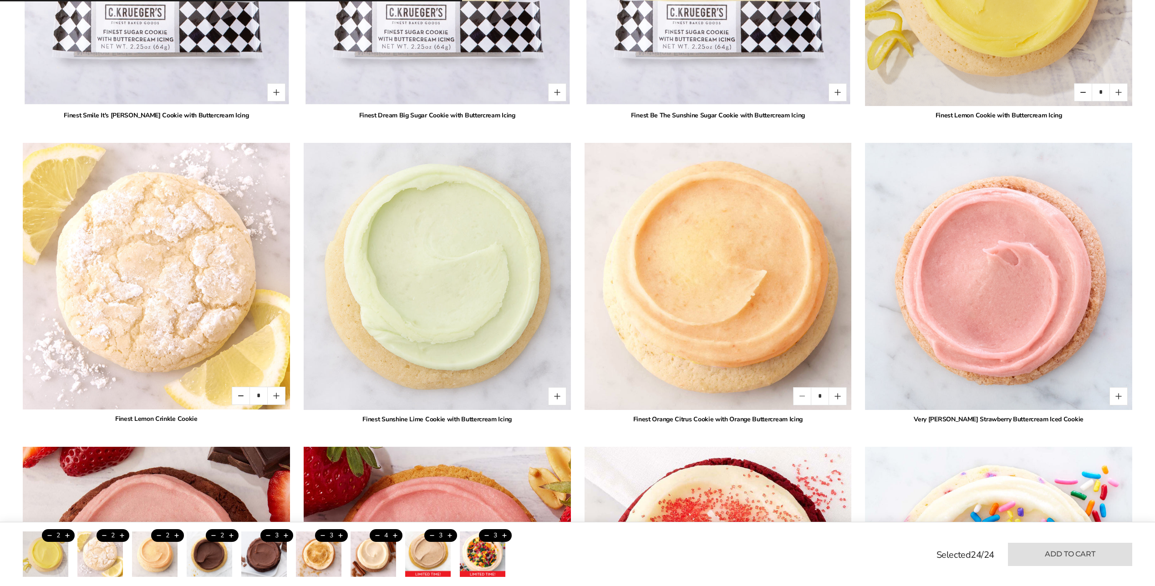
type input "*"
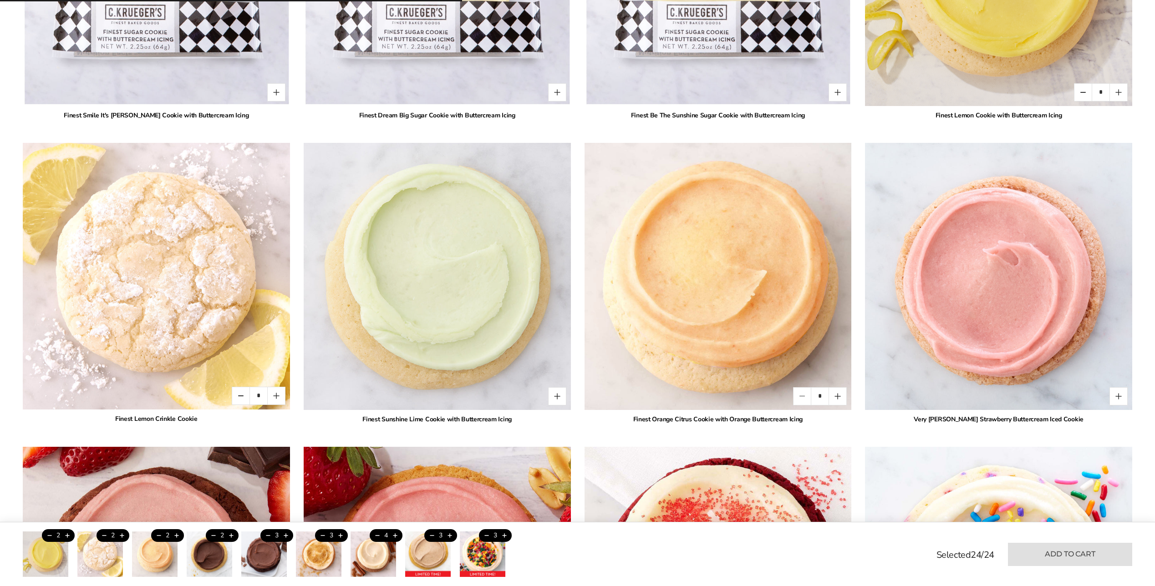
type input "*"
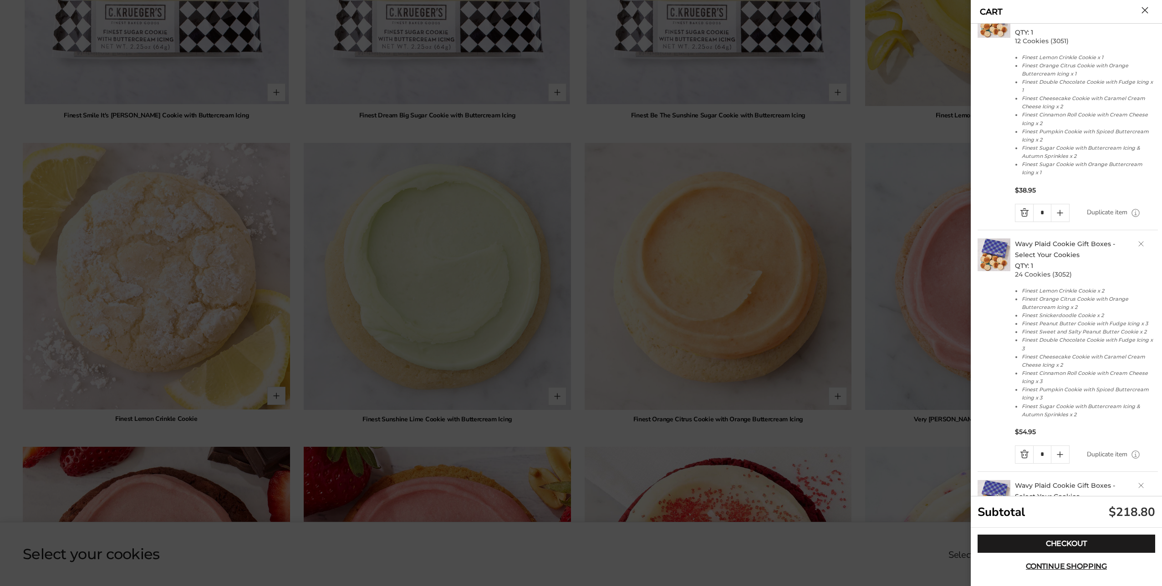
scroll to position [0, 0]
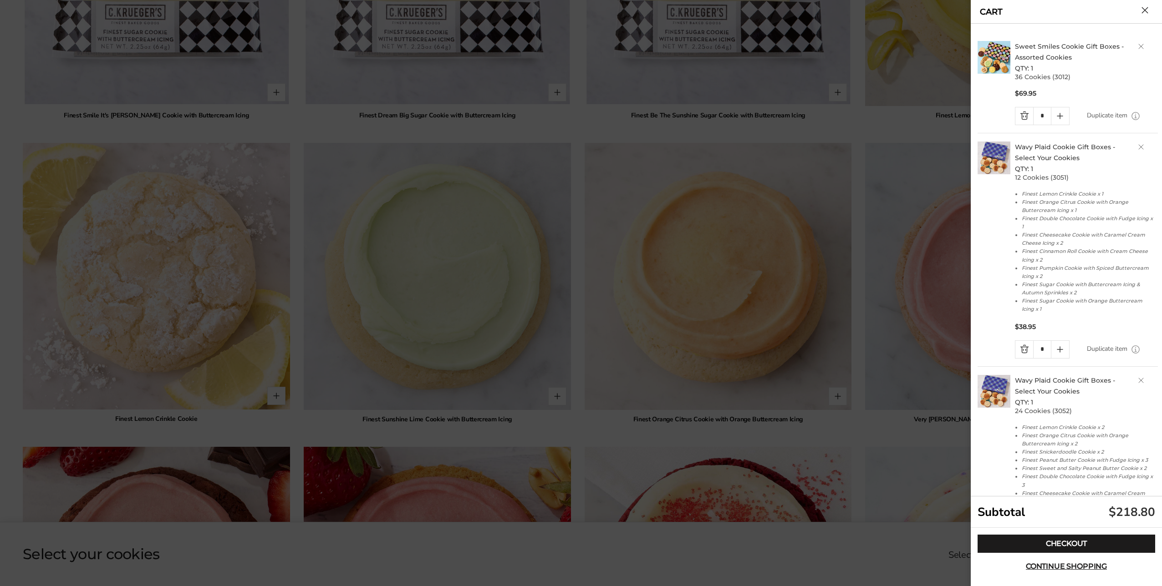
click at [1041, 44] on link "Sweet Smiles Cookie Gift Boxes - Assorted Cookies" at bounding box center [1069, 51] width 109 height 19
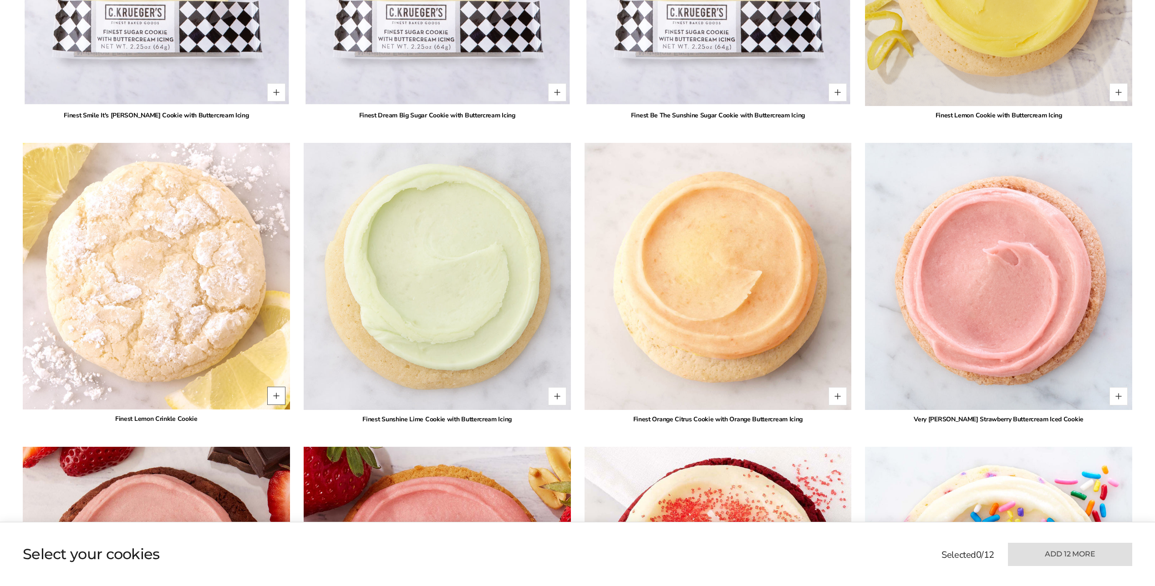
click at [273, 397] on button "Quantity button plus" at bounding box center [276, 396] width 18 height 18
type input "*"
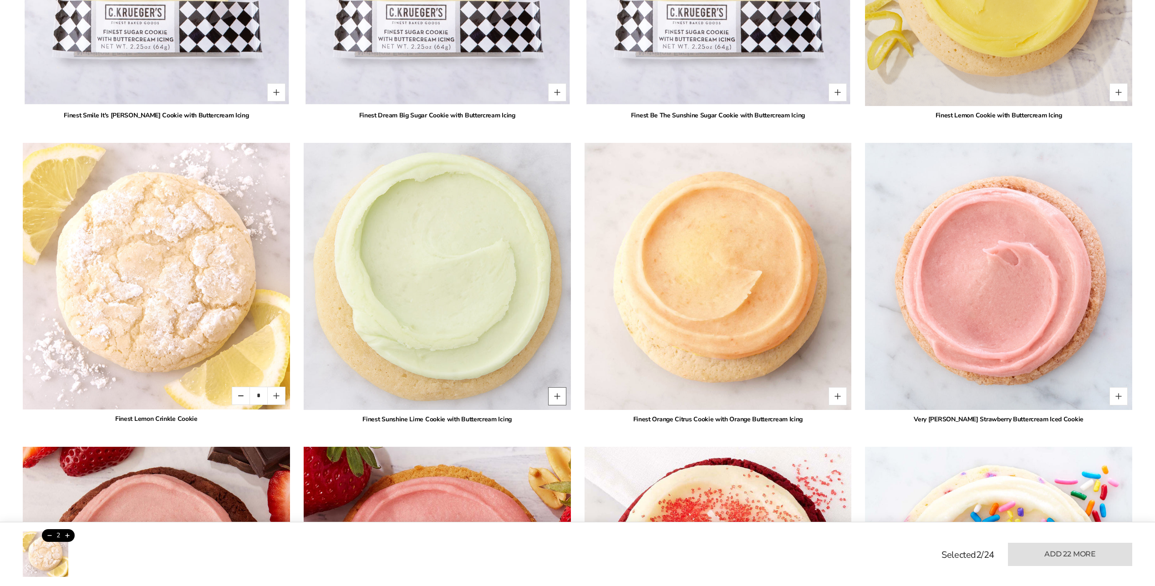
click at [557, 397] on button "Quantity button plus" at bounding box center [557, 396] width 18 height 18
type input "*"
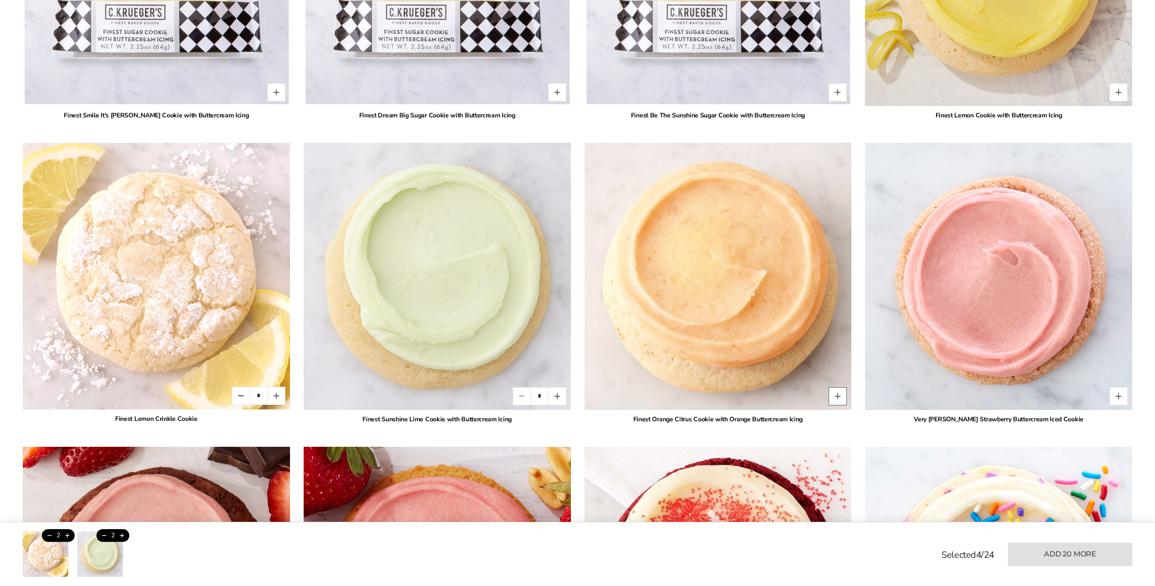
click at [840, 398] on button "Quantity button plus" at bounding box center [838, 396] width 18 height 18
type input "*"
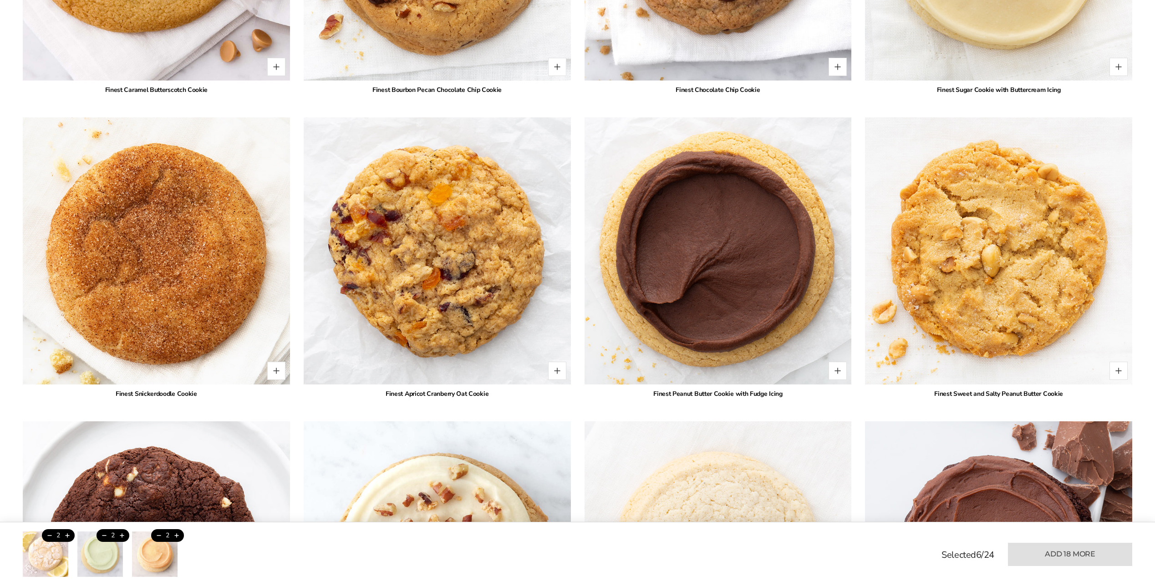
scroll to position [1867, 0]
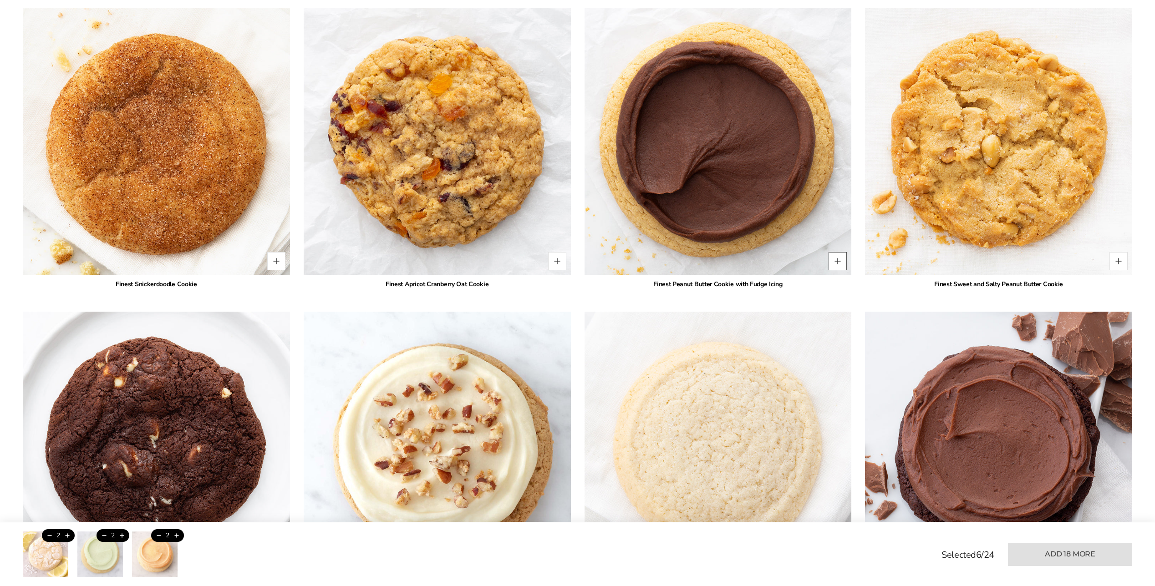
click at [840, 259] on button "Quantity button plus" at bounding box center [838, 261] width 18 height 18
type input "*"
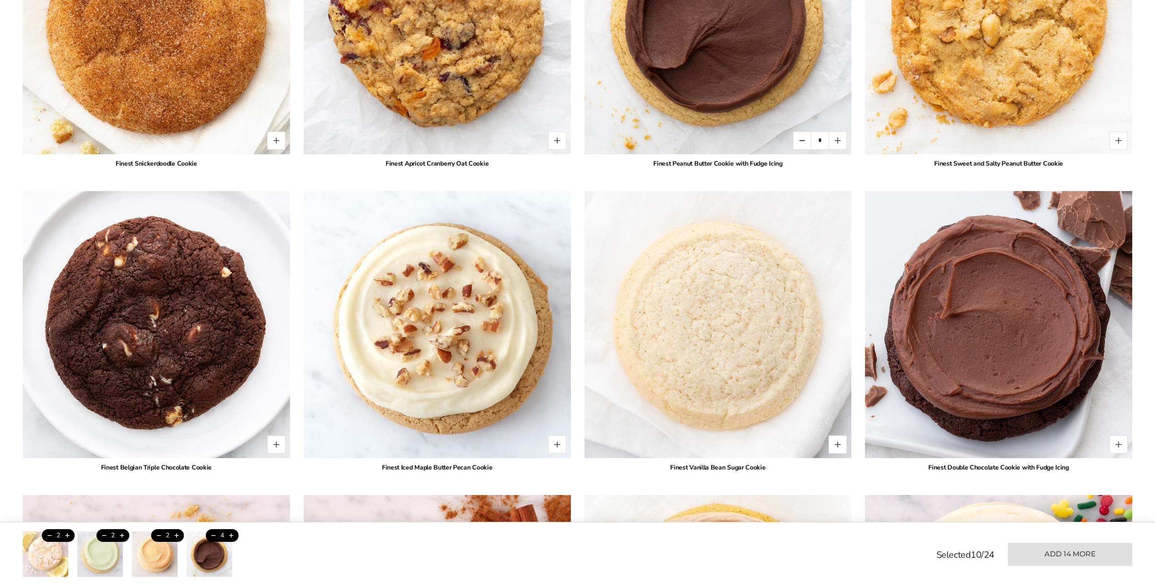
scroll to position [2003, 0]
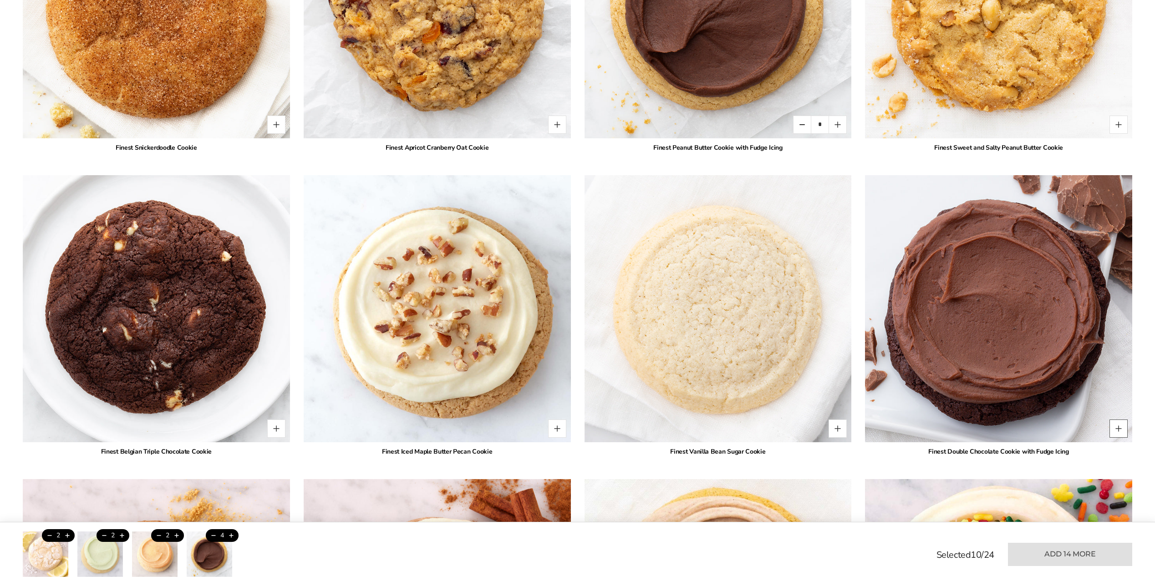
click at [1120, 429] on button "Quantity button plus" at bounding box center [1119, 429] width 18 height 18
click at [1119, 429] on button "Quantity button plus" at bounding box center [1119, 429] width 18 height 18
type input "*"
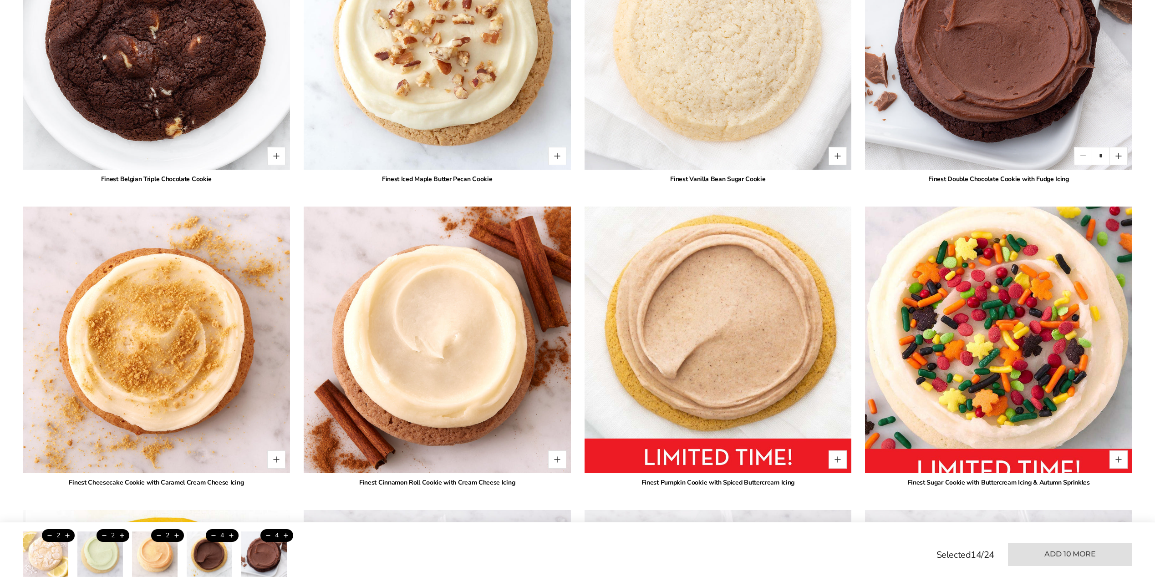
scroll to position [2276, 0]
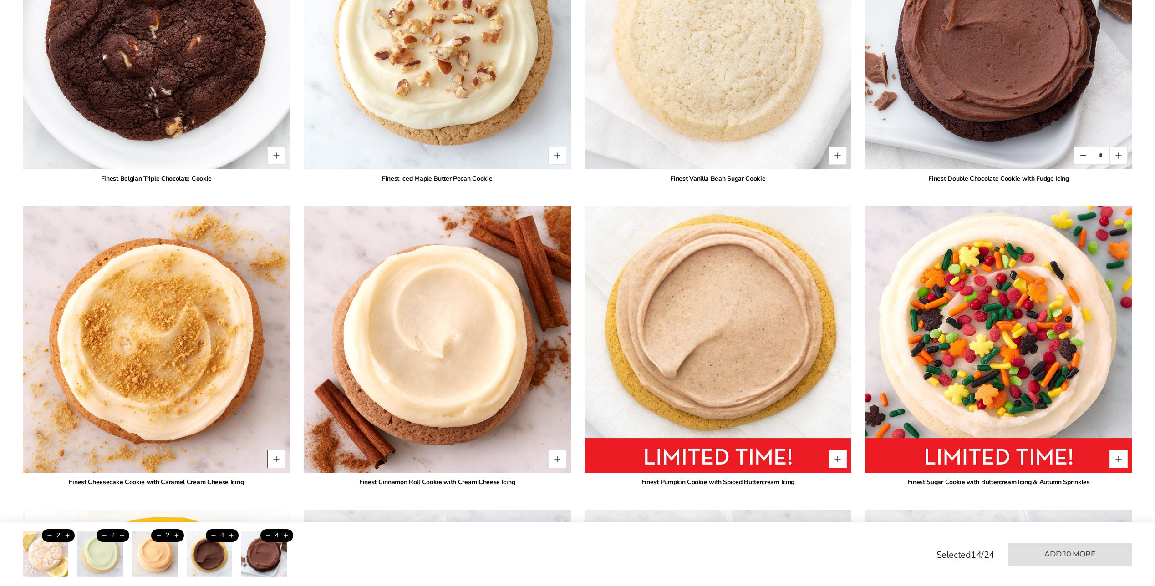
click at [276, 457] on button "Quantity button plus" at bounding box center [276, 459] width 18 height 18
type input "*"
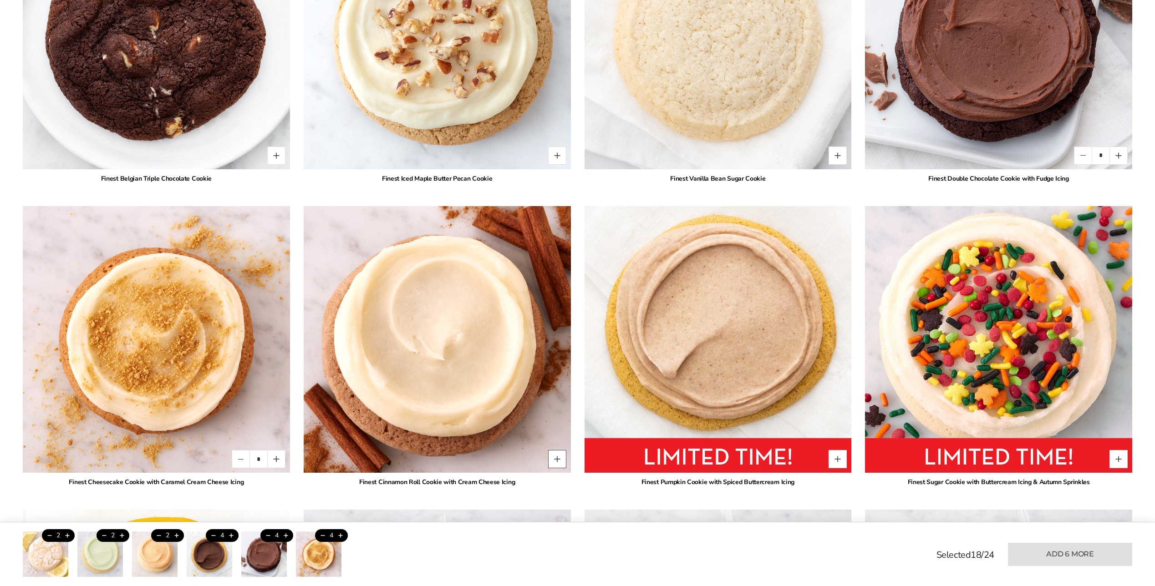
click at [556, 459] on button "Quantity button plus" at bounding box center [557, 459] width 18 height 18
type input "*"
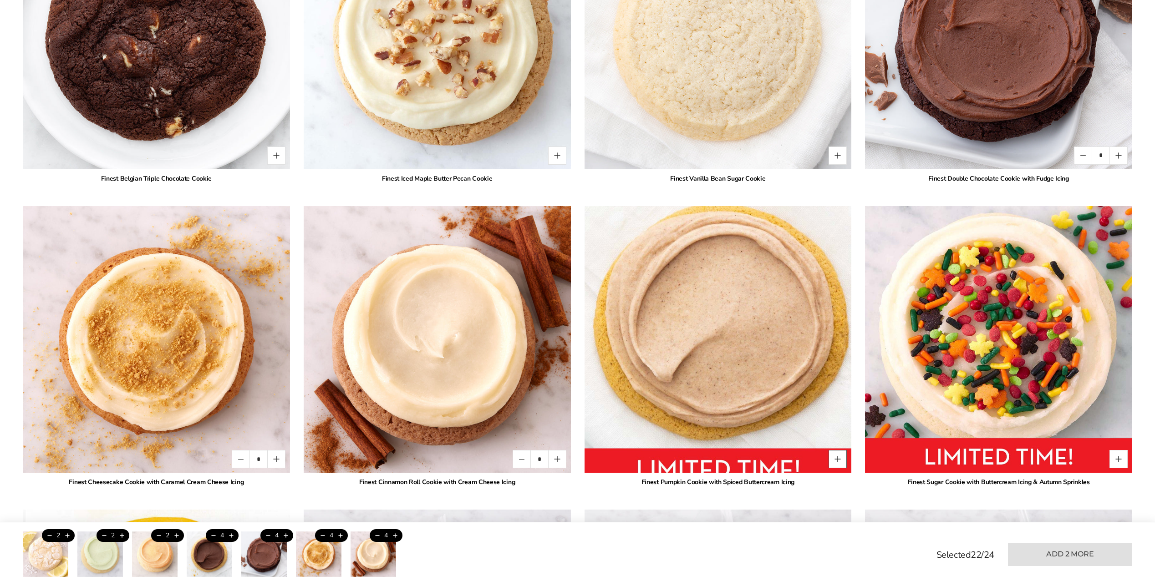
click at [842, 463] on button "Quantity button plus" at bounding box center [838, 459] width 18 height 18
type input "*"
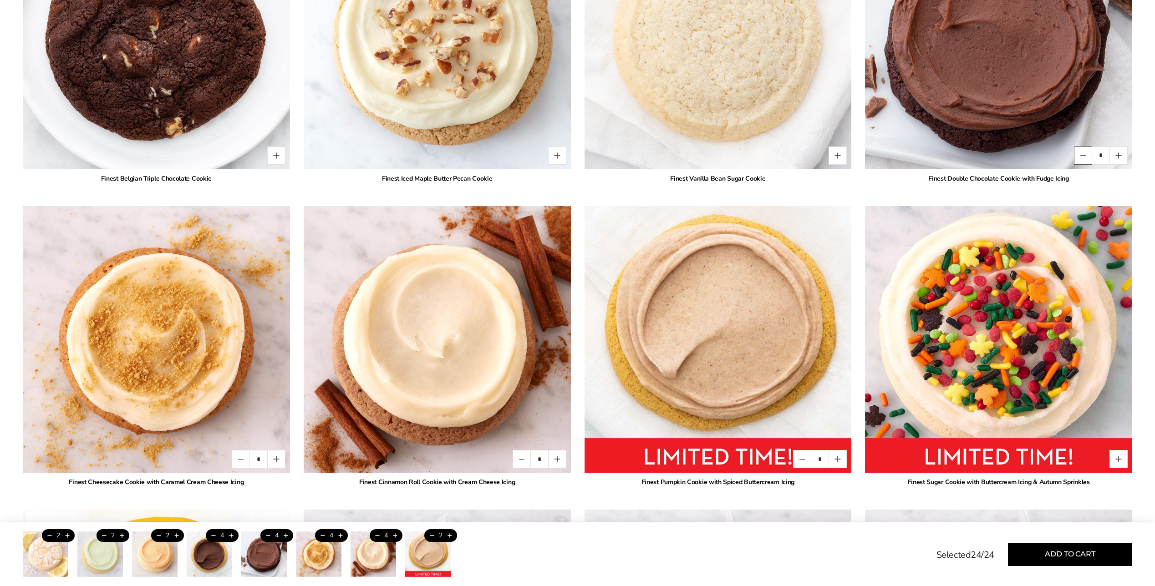
click at [1083, 155] on button "Quantity button minus" at bounding box center [1083, 156] width 18 height 18
type input "*"
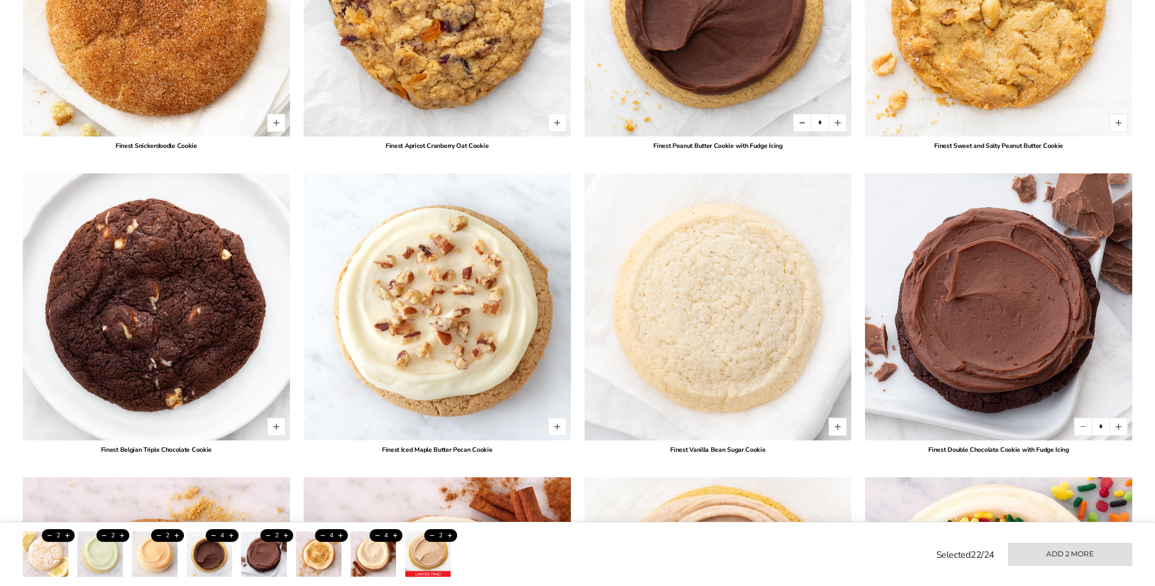
scroll to position [2003, 0]
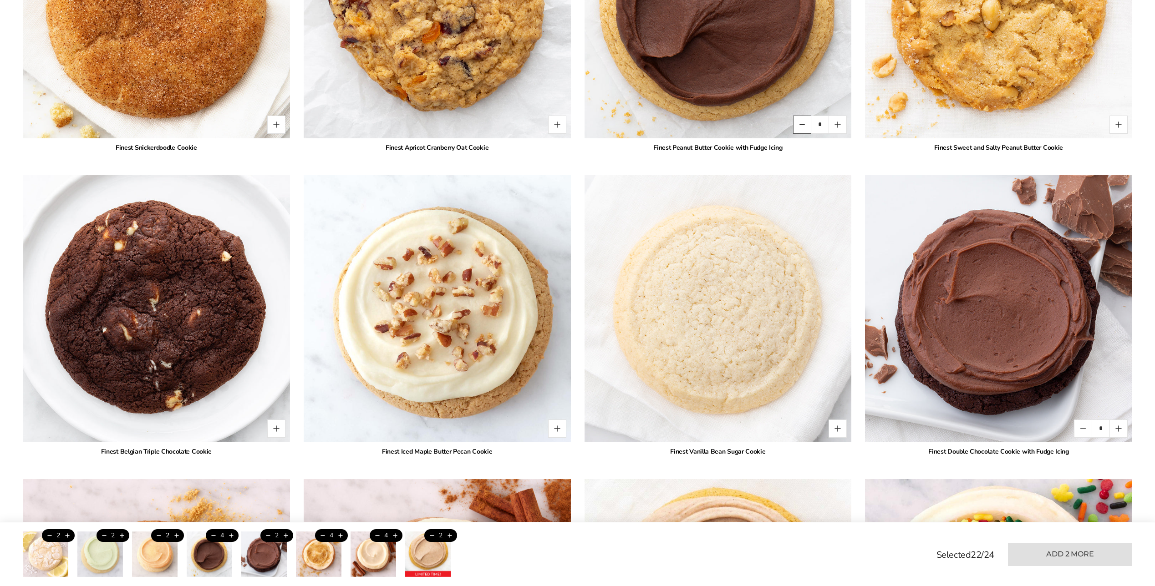
click at [798, 127] on button "Quantity button minus" at bounding box center [802, 125] width 18 height 18
type input "*"
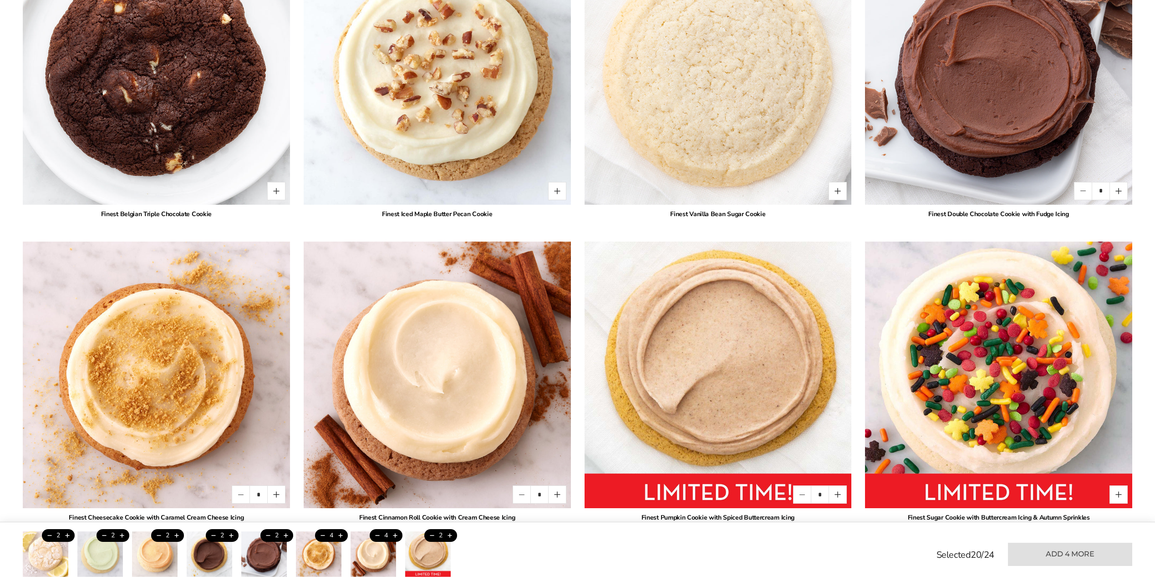
scroll to position [2276, 0]
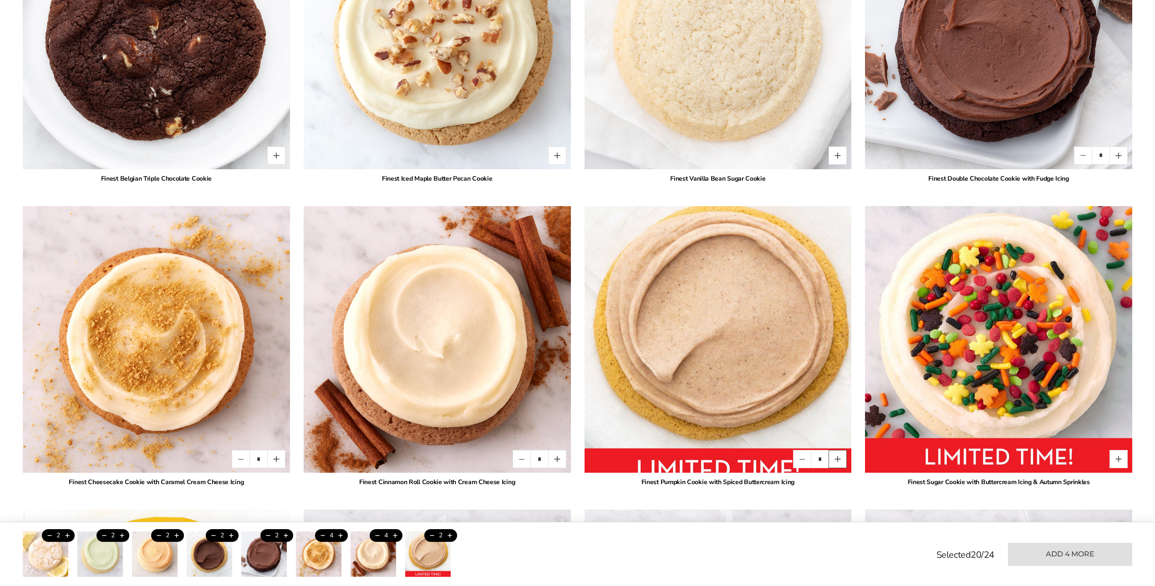
click at [837, 461] on button "Quantity button plus" at bounding box center [838, 459] width 18 height 18
type input "*"
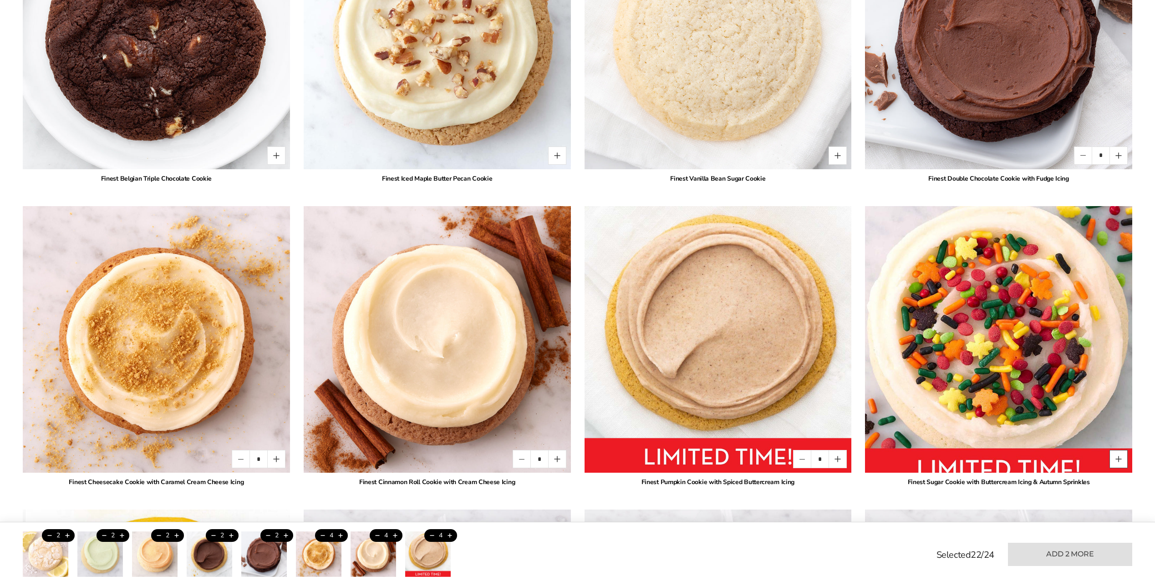
click at [1120, 460] on button "Quantity button plus" at bounding box center [1119, 459] width 18 height 18
type input "*"
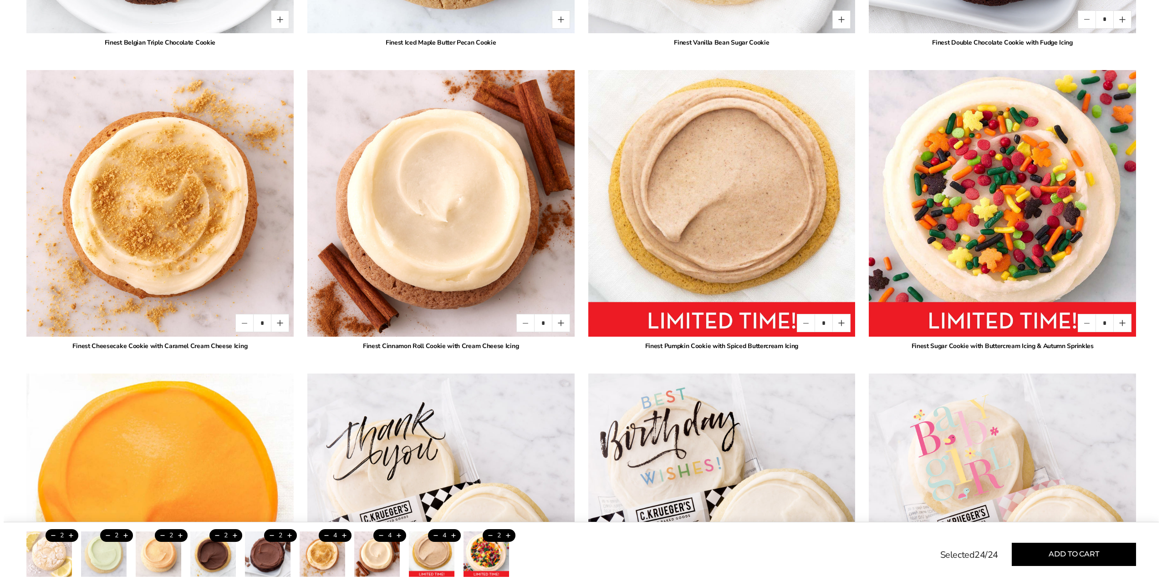
scroll to position [2458, 0]
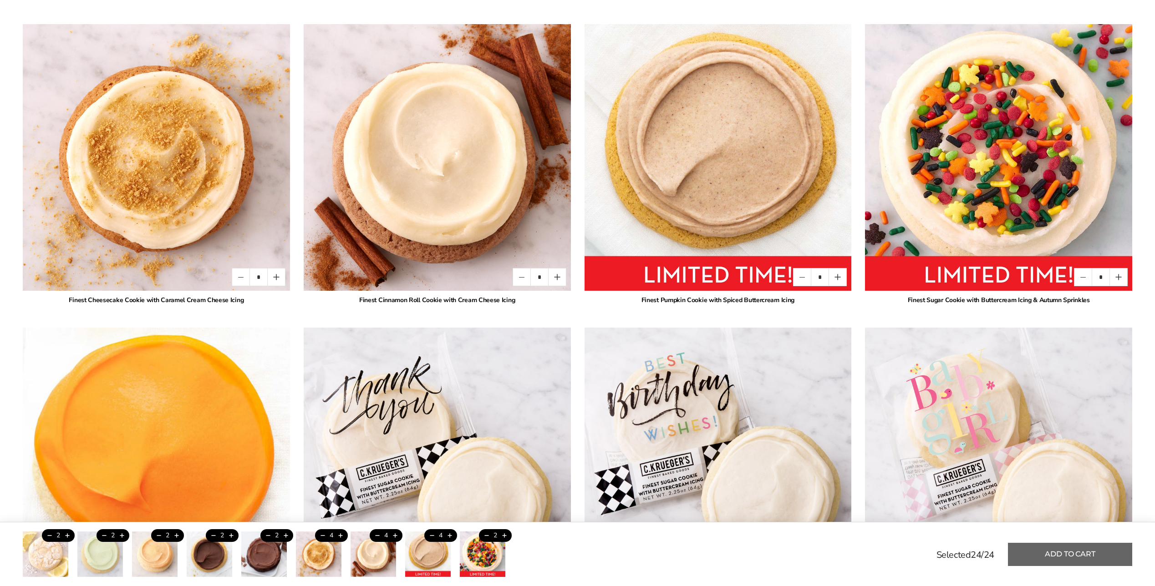
click at [1065, 551] on button "Add to cart" at bounding box center [1070, 554] width 124 height 23
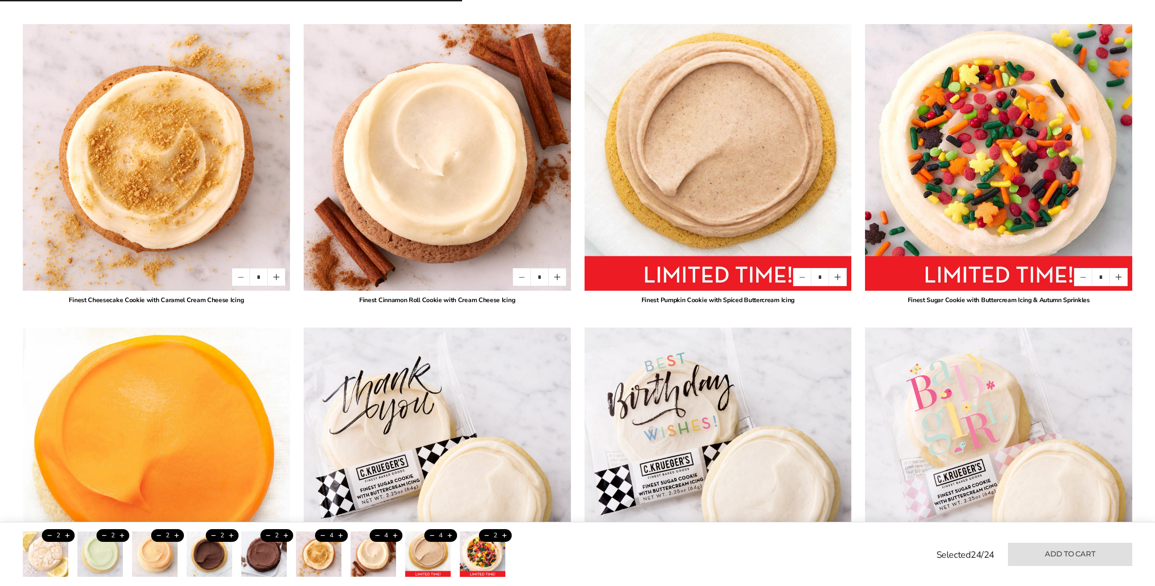
type input "*"
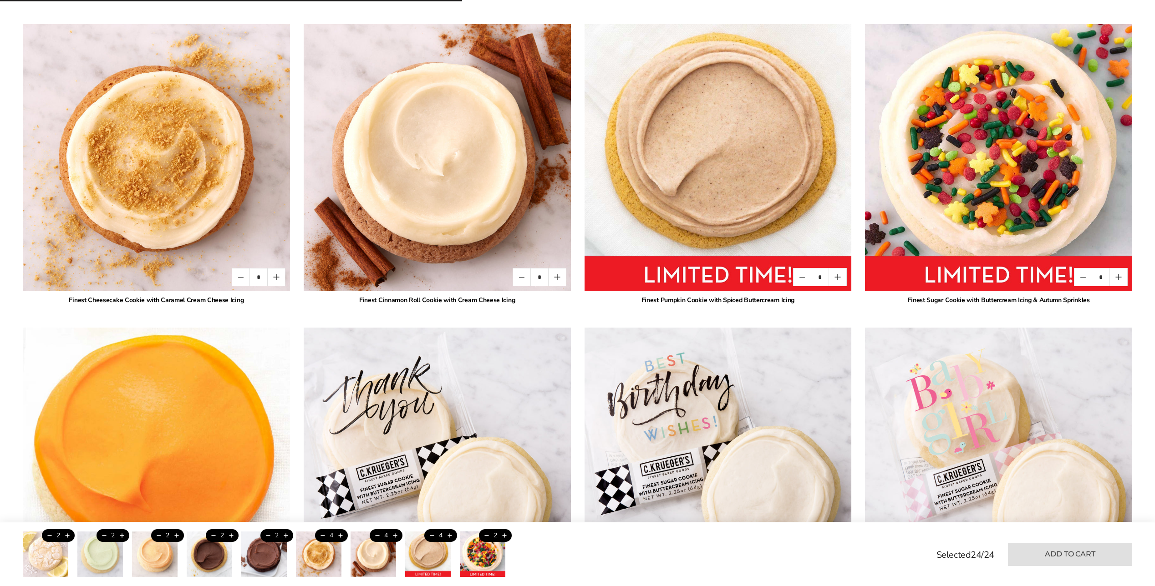
type input "*"
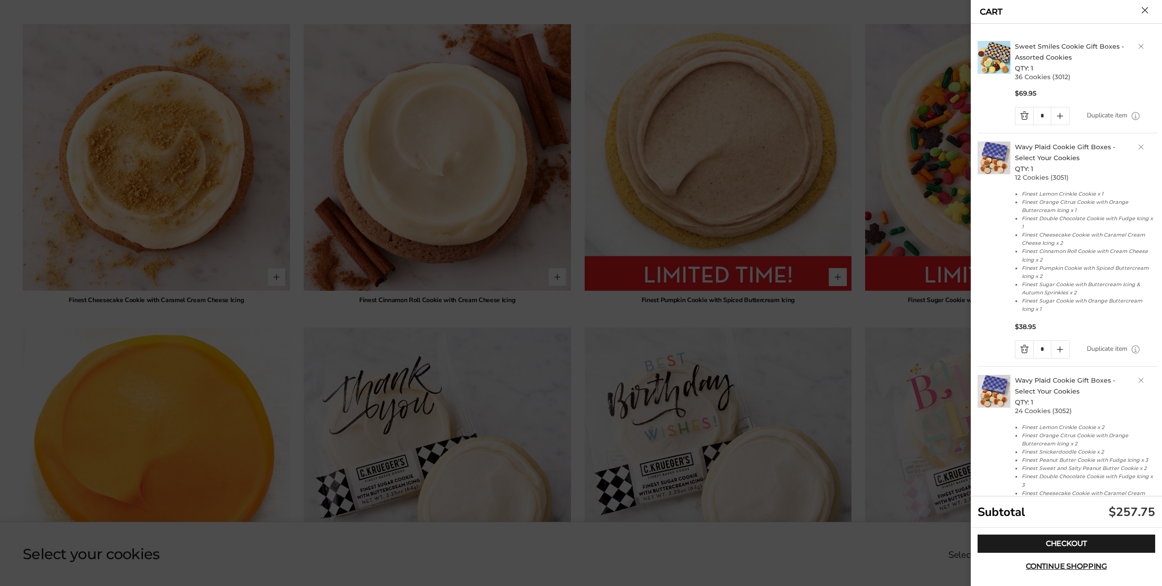
click at [1138, 144] on link "Delete product" at bounding box center [1140, 146] width 5 height 5
click at [1138, 148] on link "Delete product" at bounding box center [1140, 146] width 5 height 5
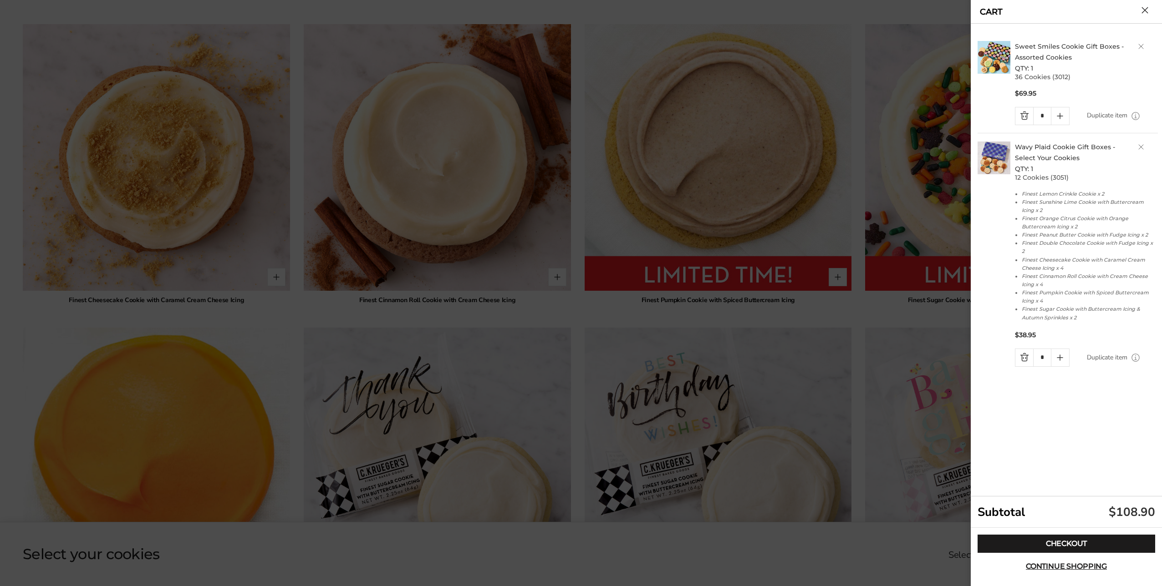
click at [1032, 48] on link "Sweet Smiles Cookie Gift Boxes - Assorted Cookies" at bounding box center [1069, 51] width 109 height 19
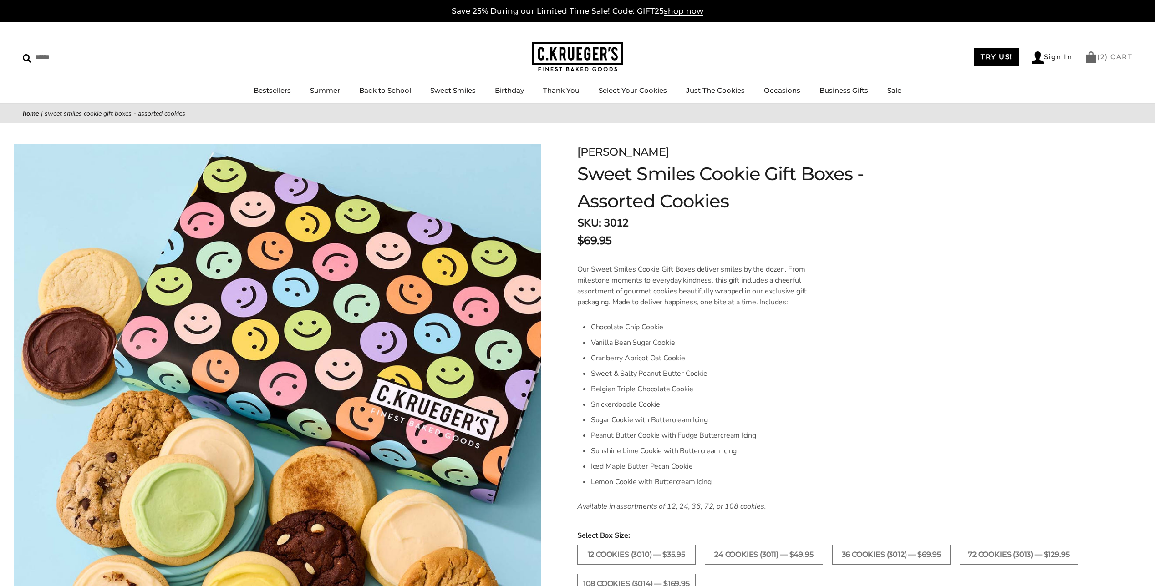
click at [1122, 55] on link "( 2 ) CART" at bounding box center [1108, 56] width 47 height 9
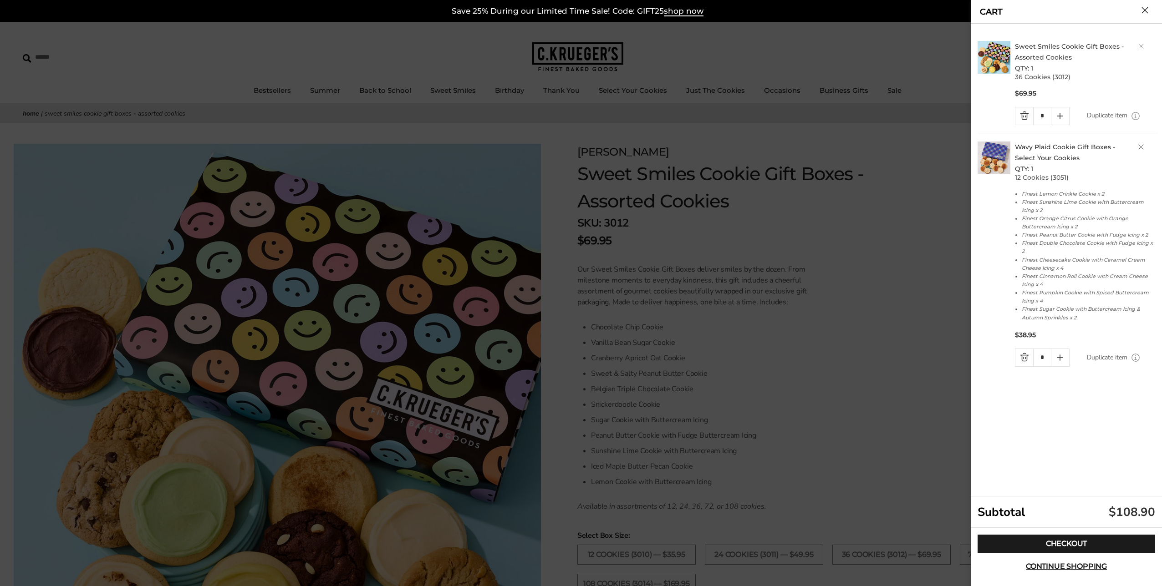
click at [790, 342] on div at bounding box center [581, 293] width 1162 height 586
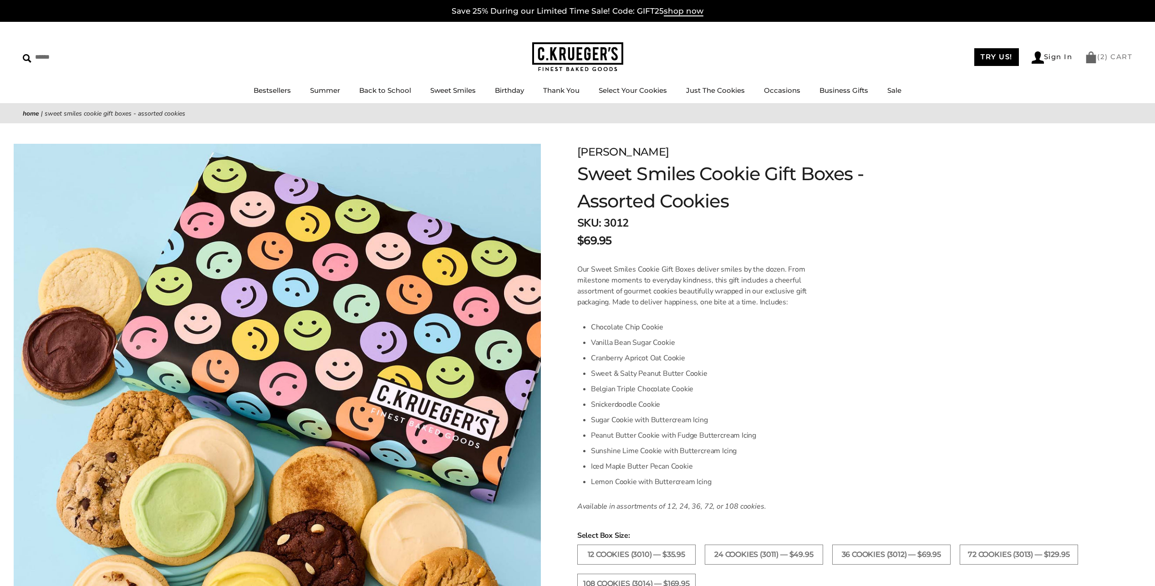
click at [1119, 57] on link "( 2 ) CART" at bounding box center [1108, 56] width 47 height 9
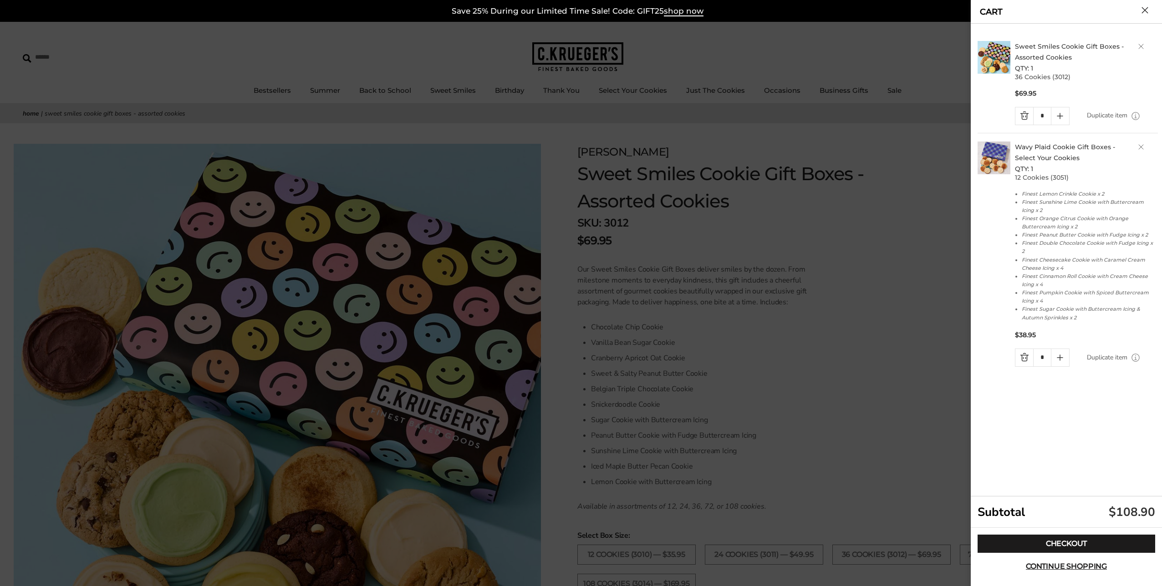
click at [1045, 148] on link "Wavy Plaid Cookie Gift Boxes - Select Your Cookies" at bounding box center [1065, 152] width 100 height 19
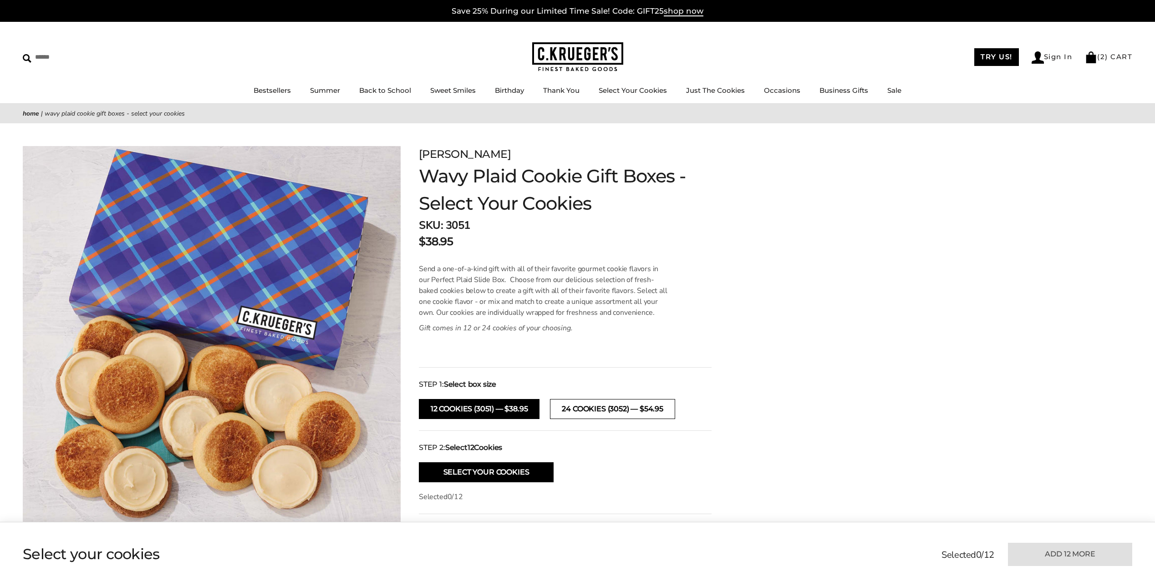
drag, startPoint x: 606, startPoint y: 412, endPoint x: 652, endPoint y: 412, distance: 46.0
click at [607, 412] on button "24 Cookies (3052) — $54.95" at bounding box center [612, 409] width 125 height 20
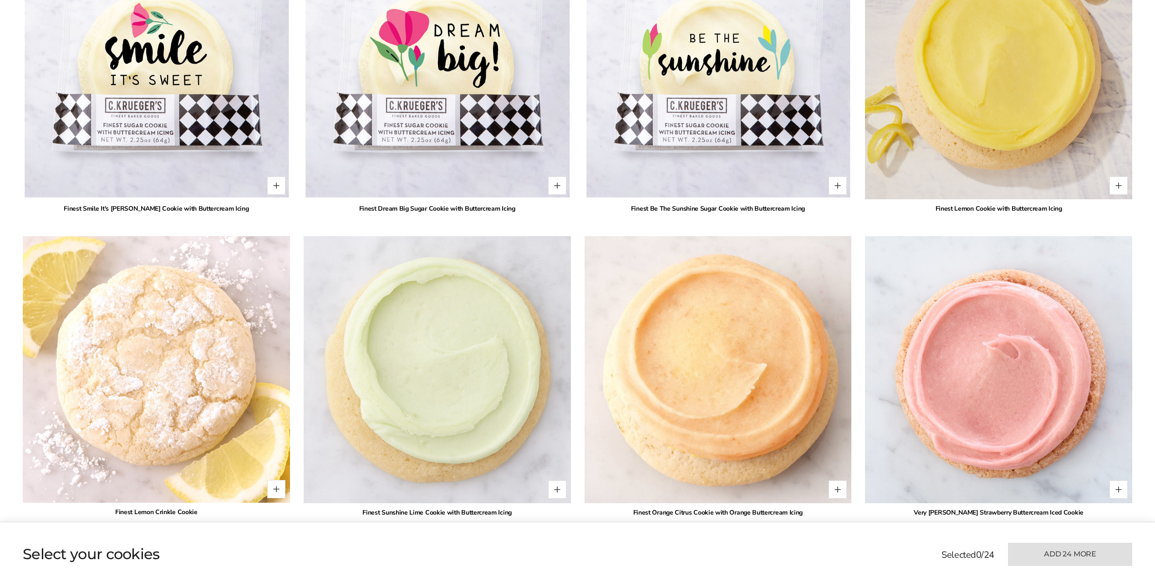
scroll to position [728, 0]
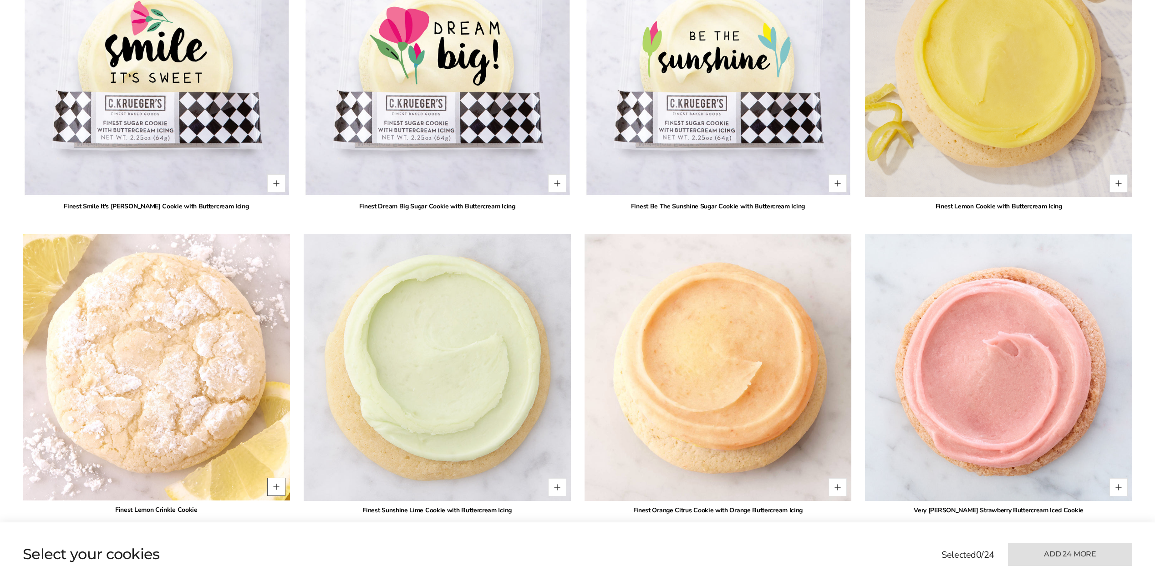
click at [275, 489] on button "Quantity button plus" at bounding box center [276, 487] width 18 height 18
type input "*"
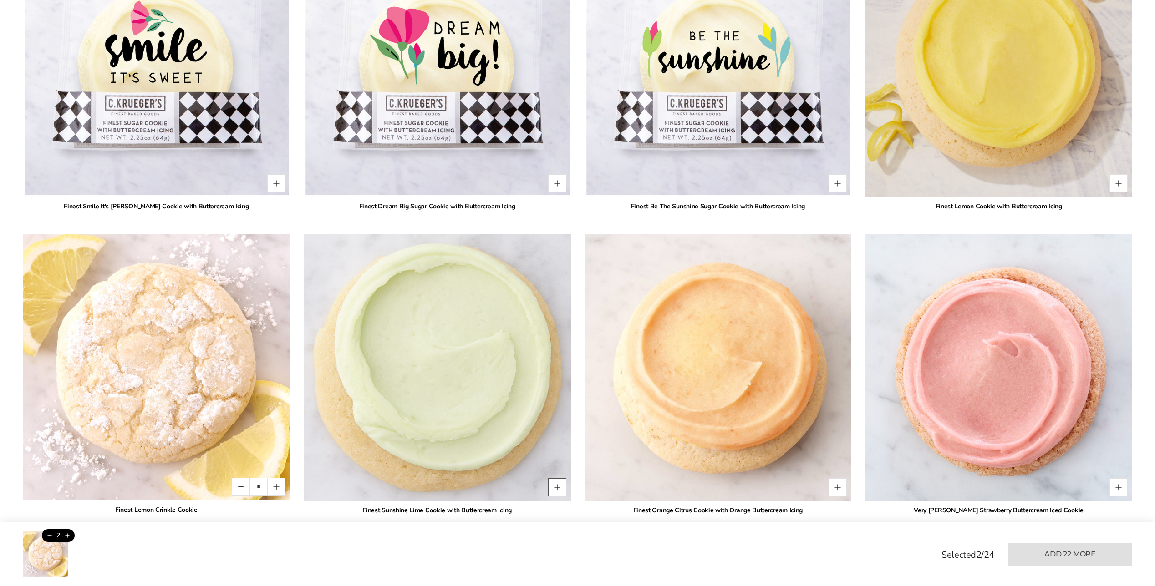
click at [553, 489] on button "Quantity button plus" at bounding box center [557, 487] width 18 height 18
type input "*"
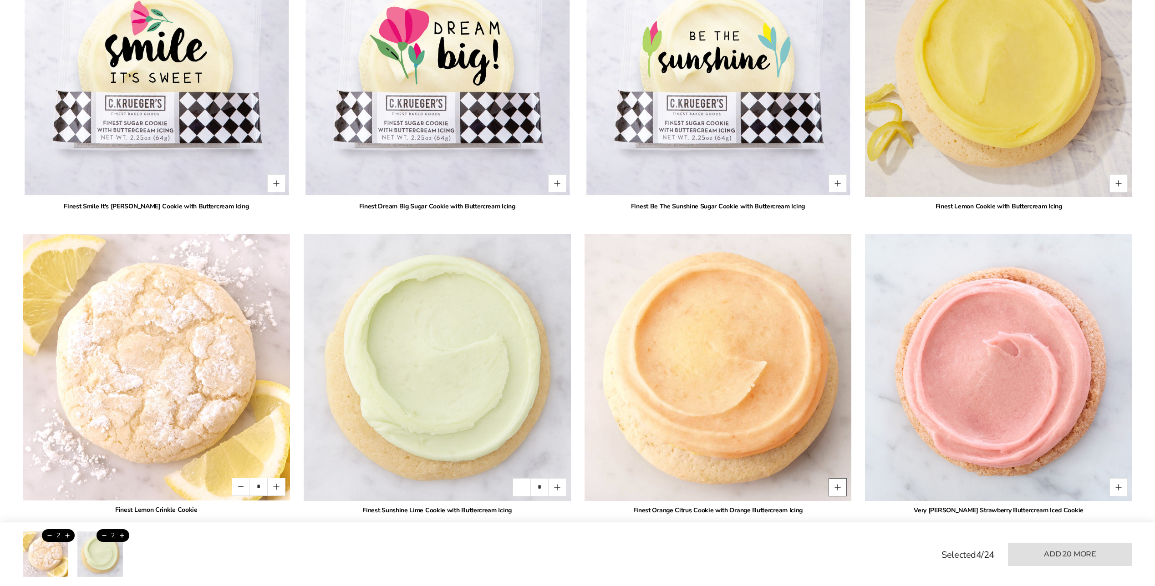
click at [842, 487] on button "Quantity button plus" at bounding box center [838, 487] width 18 height 18
type input "*"
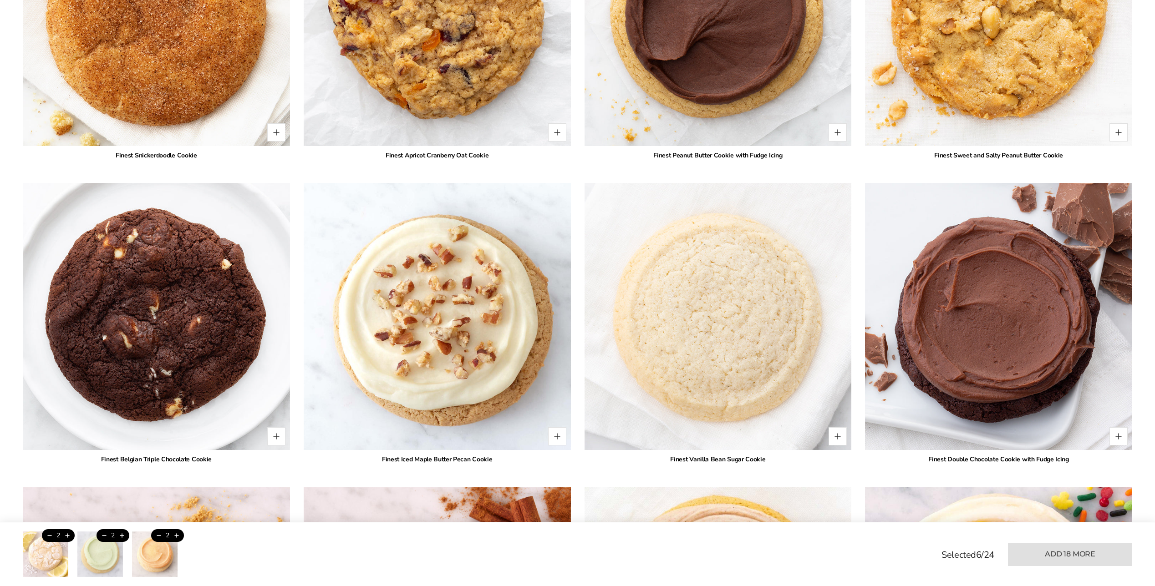
scroll to position [2003, 0]
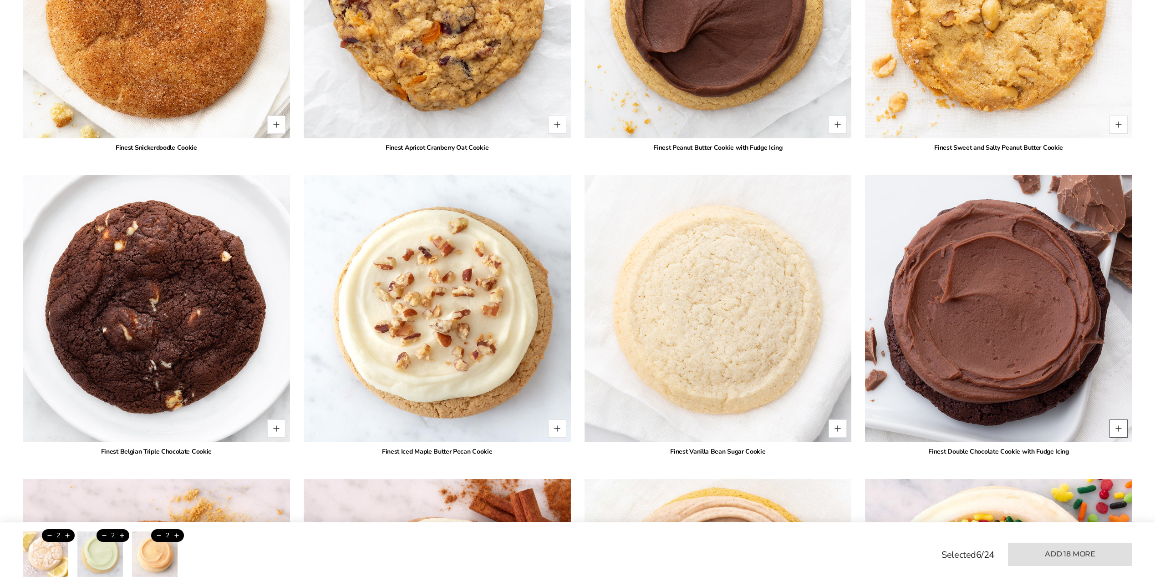
click at [1118, 428] on button "Quantity button plus" at bounding box center [1119, 429] width 18 height 18
click at [1119, 428] on button "Quantity button plus" at bounding box center [1119, 429] width 18 height 18
type input "*"
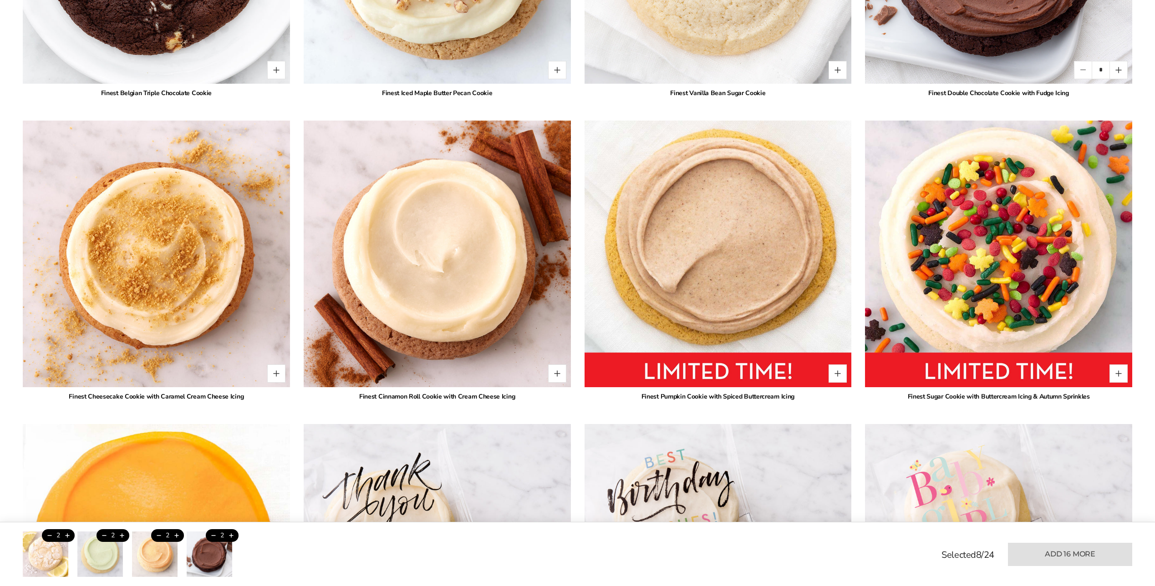
scroll to position [2367, 0]
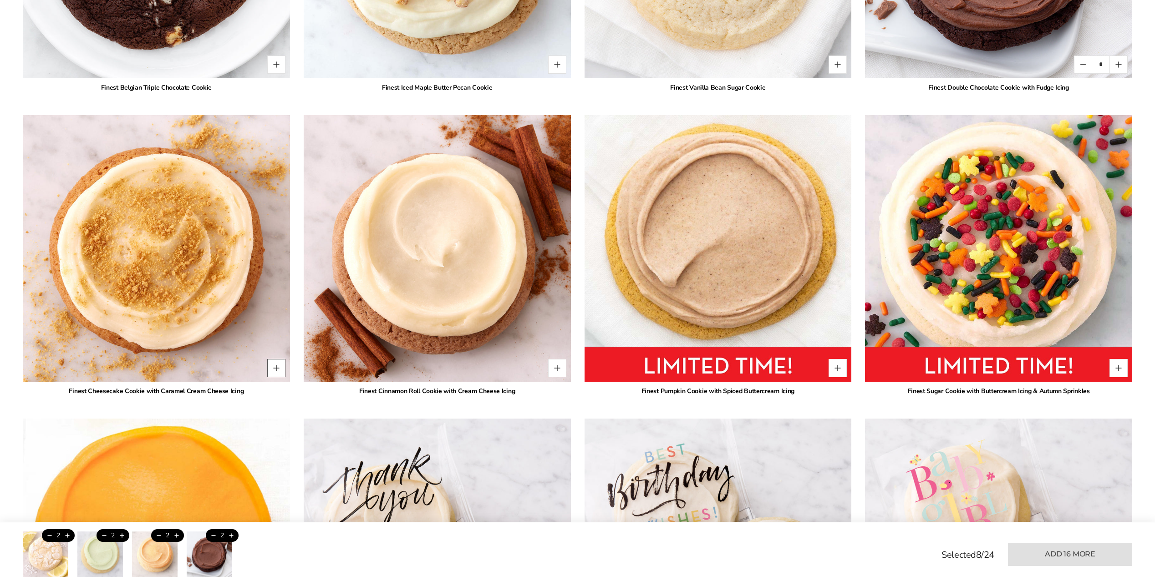
click at [277, 371] on button "Quantity button plus" at bounding box center [276, 368] width 18 height 18
type input "*"
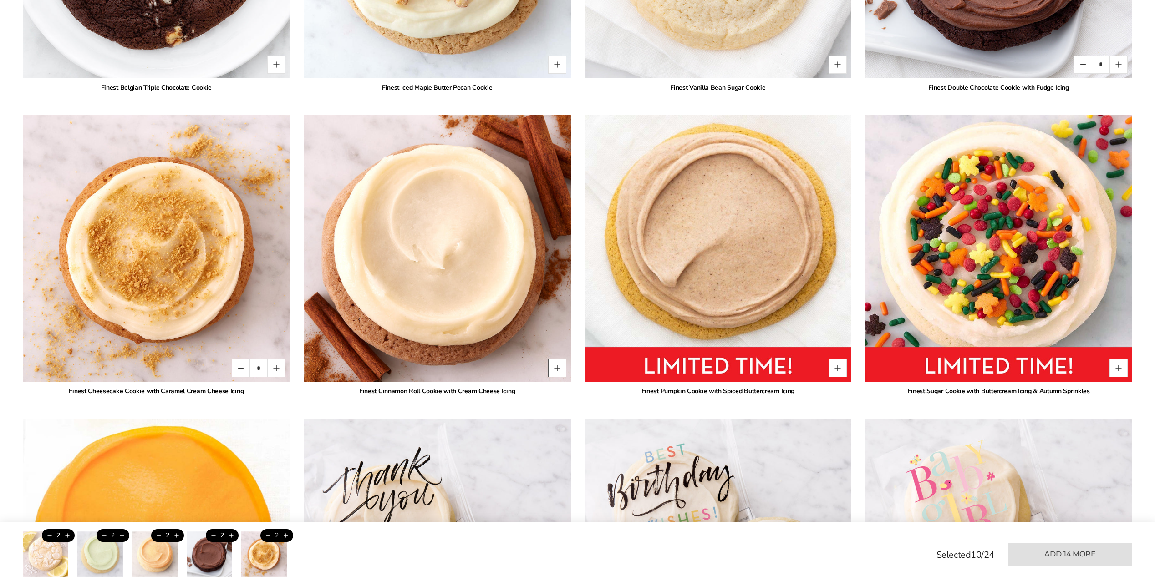
click at [560, 367] on button "Quantity button plus" at bounding box center [557, 368] width 18 height 18
type input "*"
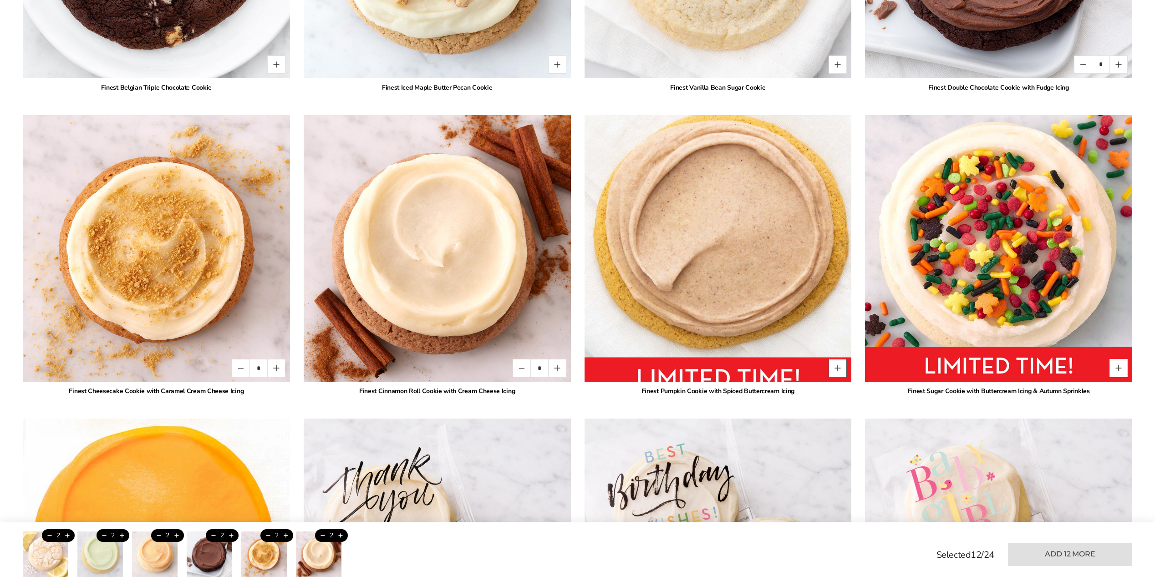
click at [844, 366] on button "Quantity button plus" at bounding box center [838, 368] width 18 height 18
type input "*"
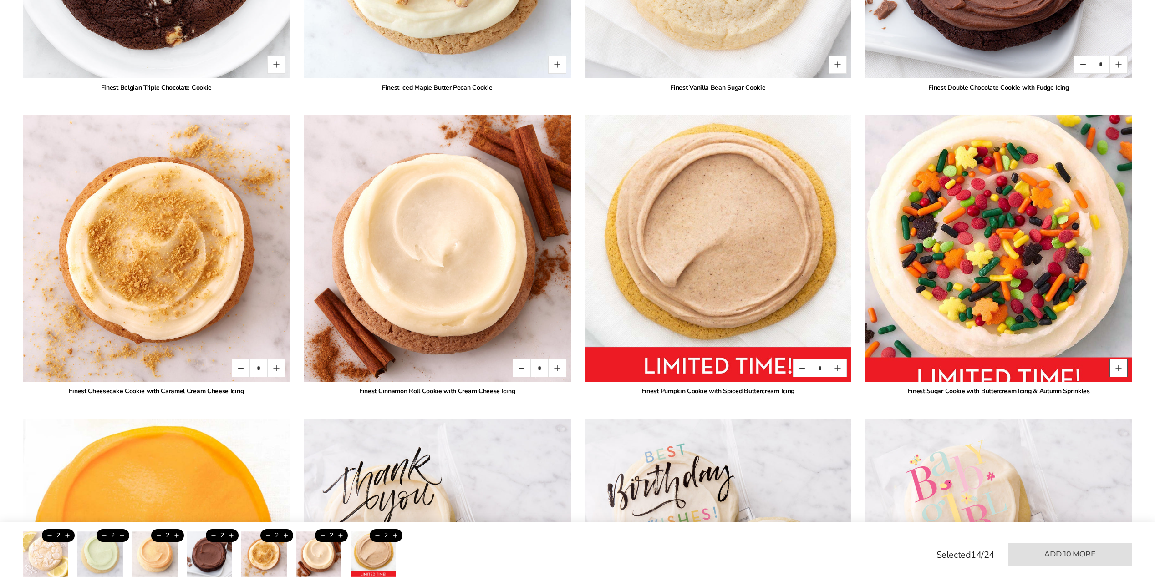
click at [1119, 366] on button "Quantity button plus" at bounding box center [1119, 368] width 18 height 18
click at [1118, 371] on button "Quantity button plus" at bounding box center [1119, 368] width 18 height 18
type input "*"
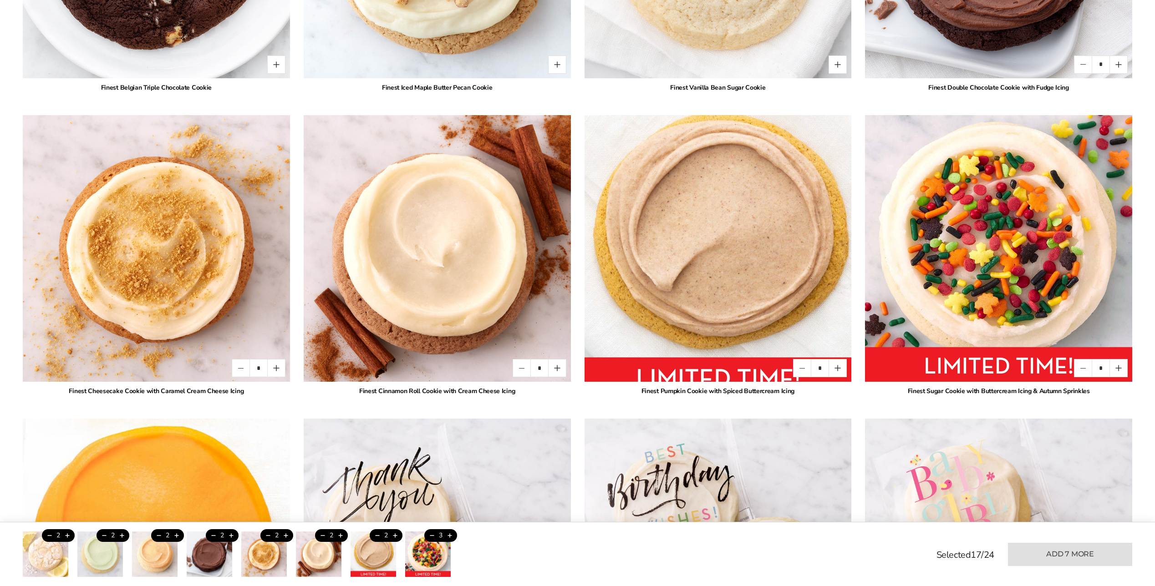
click at [838, 371] on button "Quantity button plus" at bounding box center [838, 368] width 18 height 18
type input "*"
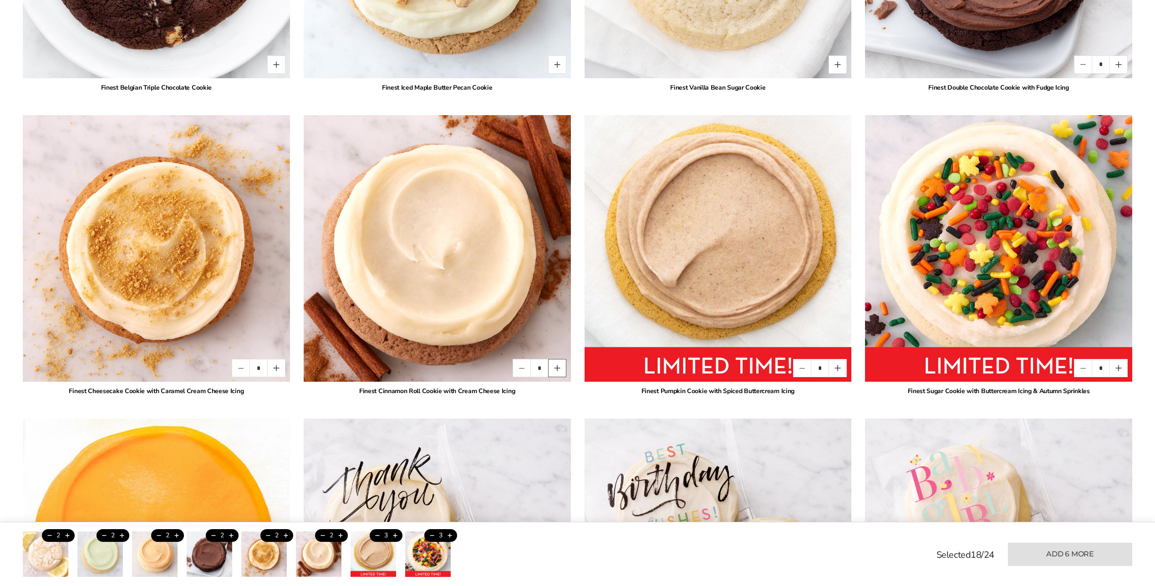
click at [557, 368] on button "Quantity button plus" at bounding box center [557, 368] width 18 height 18
type input "*"
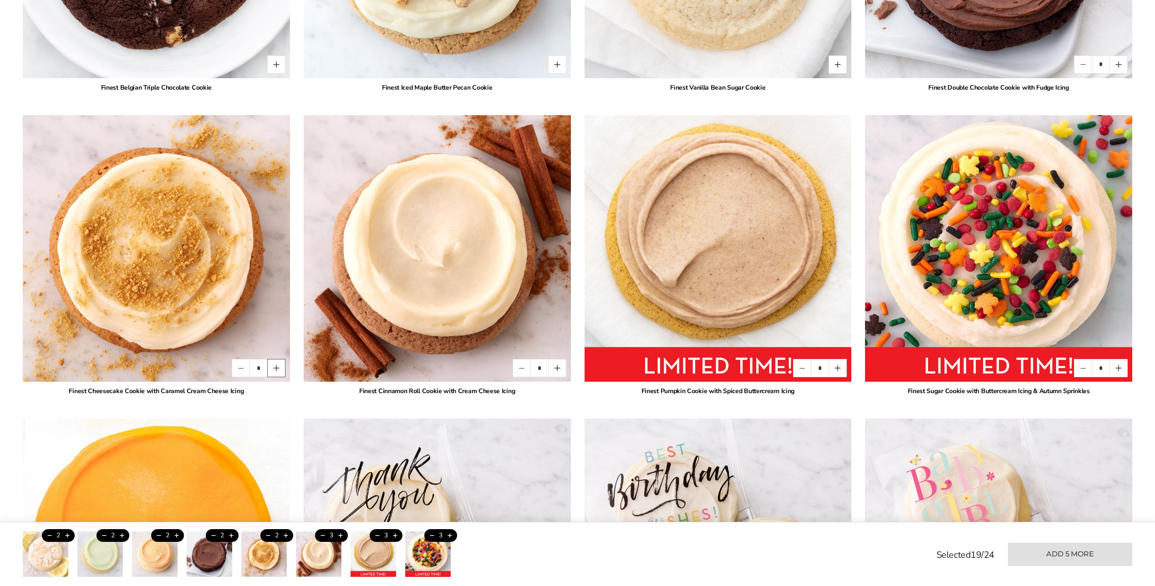
click at [273, 369] on button "Quantity button plus" at bounding box center [276, 368] width 18 height 18
type input "*"
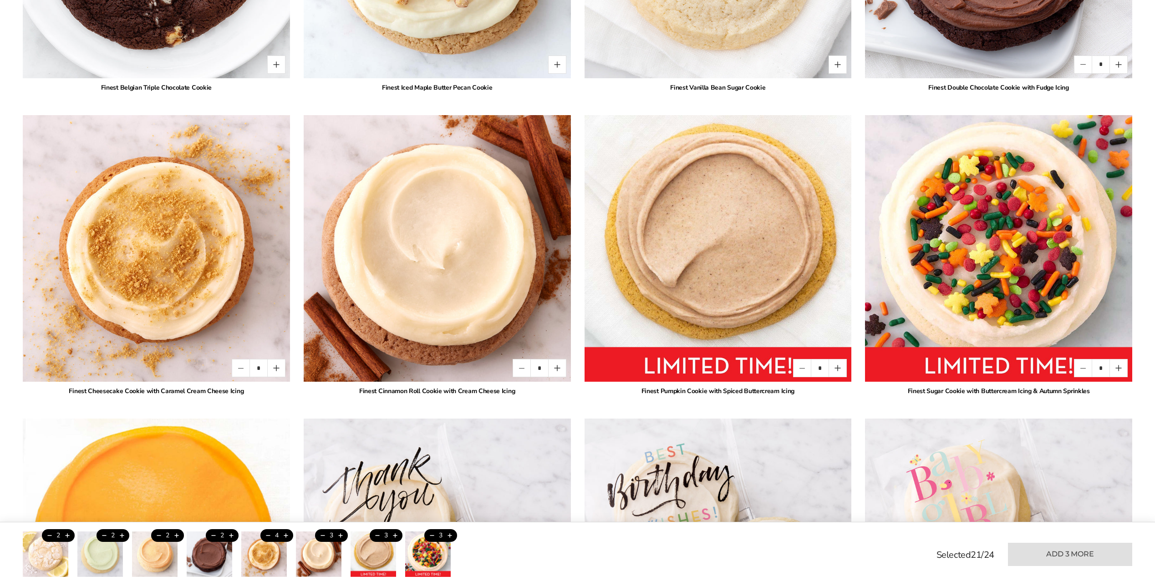
click at [556, 366] on button "Quantity button plus" at bounding box center [557, 368] width 18 height 18
type input "*"
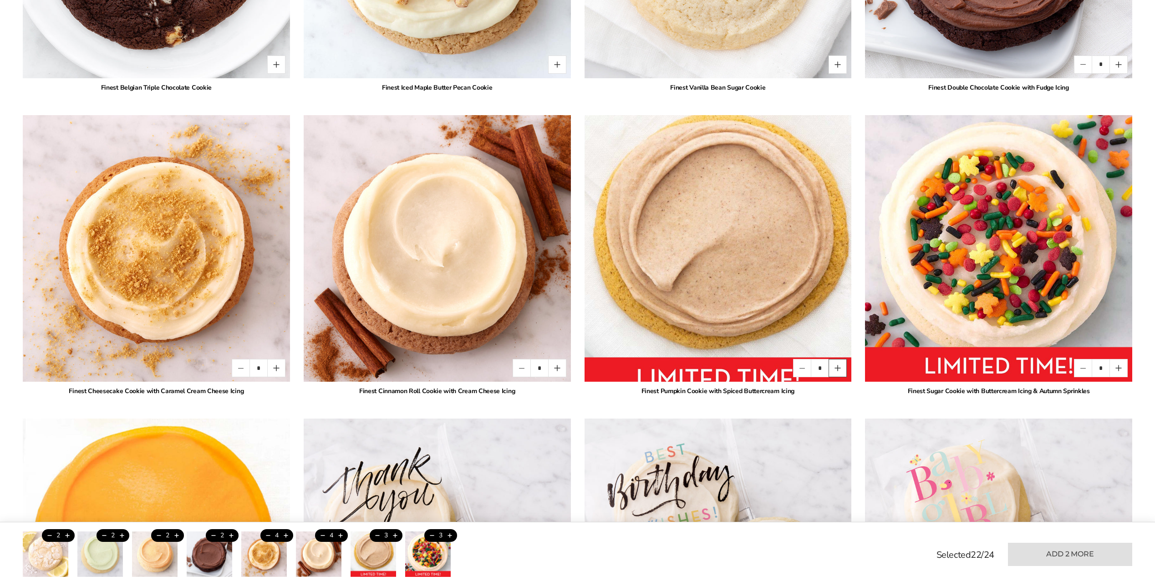
click at [840, 366] on button "Quantity button plus" at bounding box center [838, 368] width 18 height 18
drag, startPoint x: 798, startPoint y: 369, endPoint x: 736, endPoint y: 376, distance: 62.3
click at [797, 369] on button "Quantity button minus" at bounding box center [802, 368] width 18 height 18
type input "*"
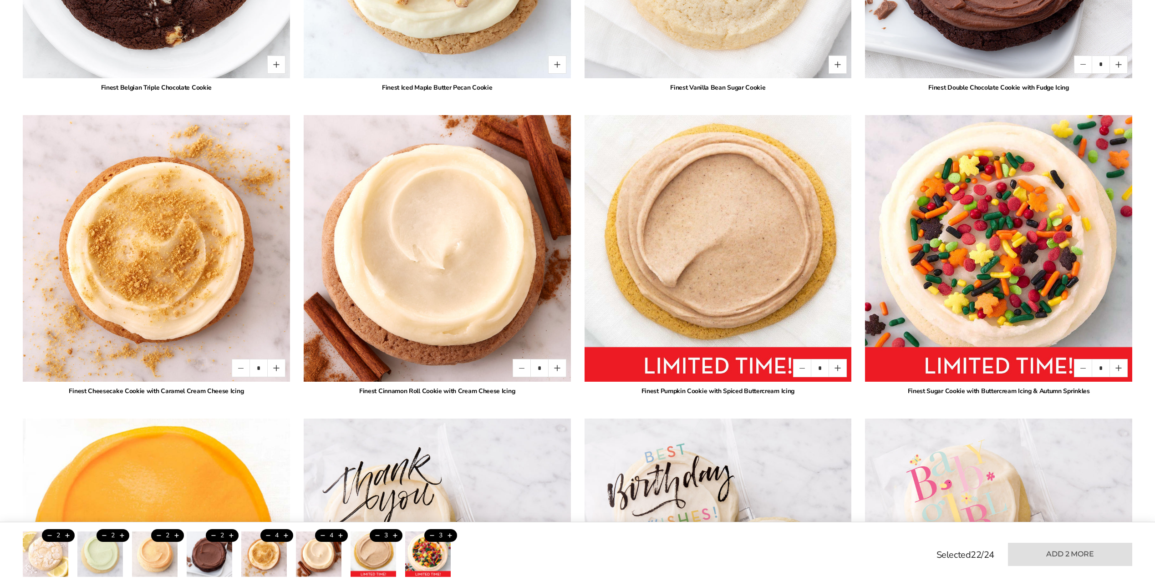
click at [519, 369] on button "Quantity button minus" at bounding box center [522, 368] width 18 height 18
type input "*"
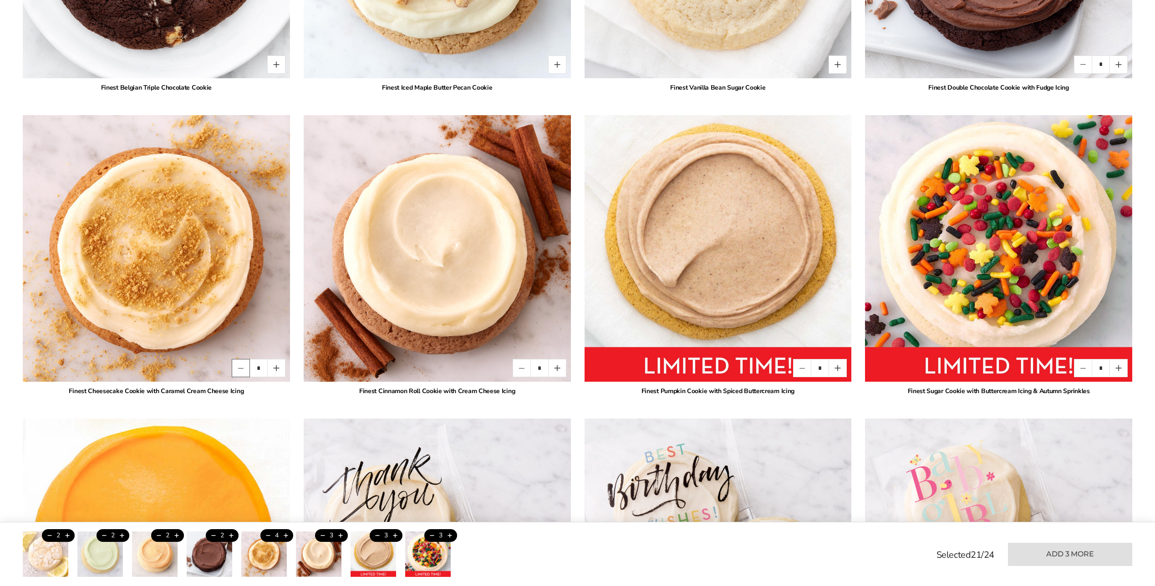
click at [239, 369] on button "Quantity button minus" at bounding box center [241, 368] width 18 height 18
type input "*"
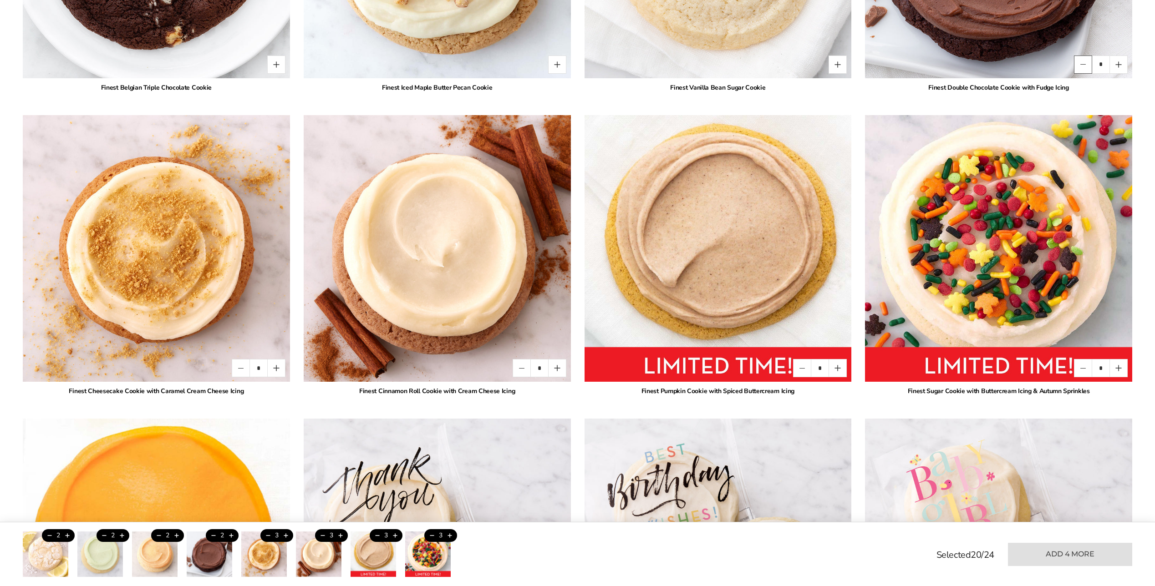
click at [1086, 65] on button "Quantity button minus" at bounding box center [1083, 65] width 18 height 18
type input "*"
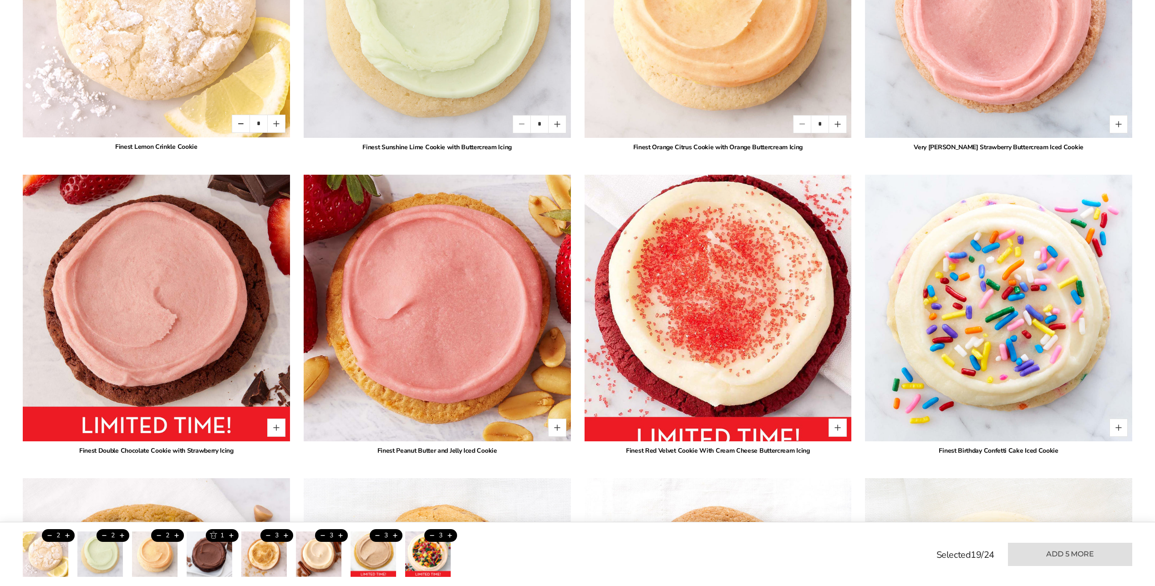
scroll to position [1047, 0]
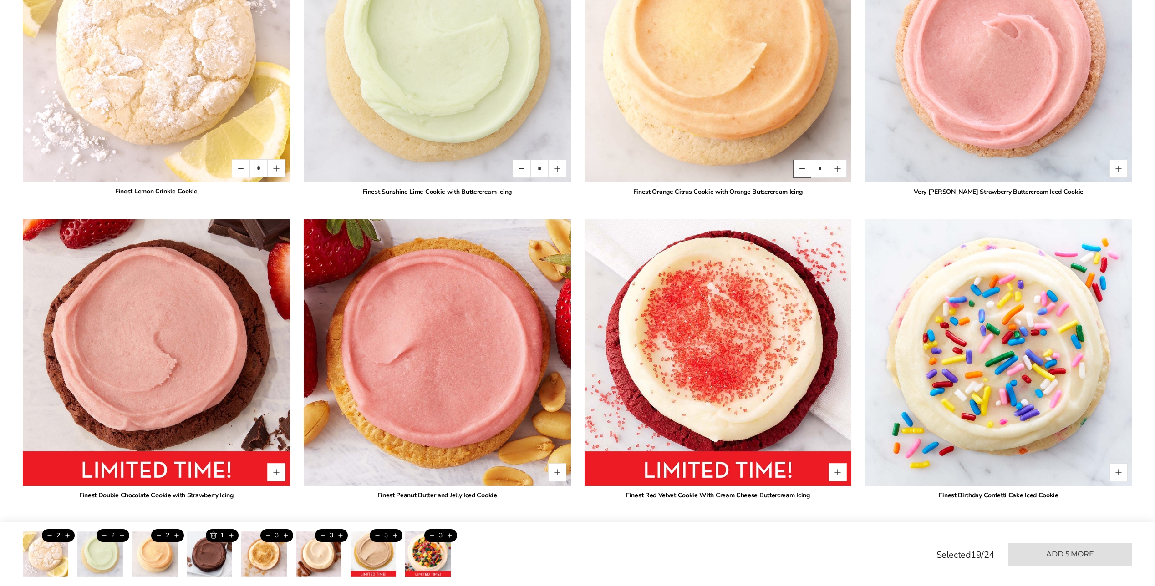
click at [798, 170] on button "Quantity button minus" at bounding box center [802, 169] width 18 height 18
type input "*"
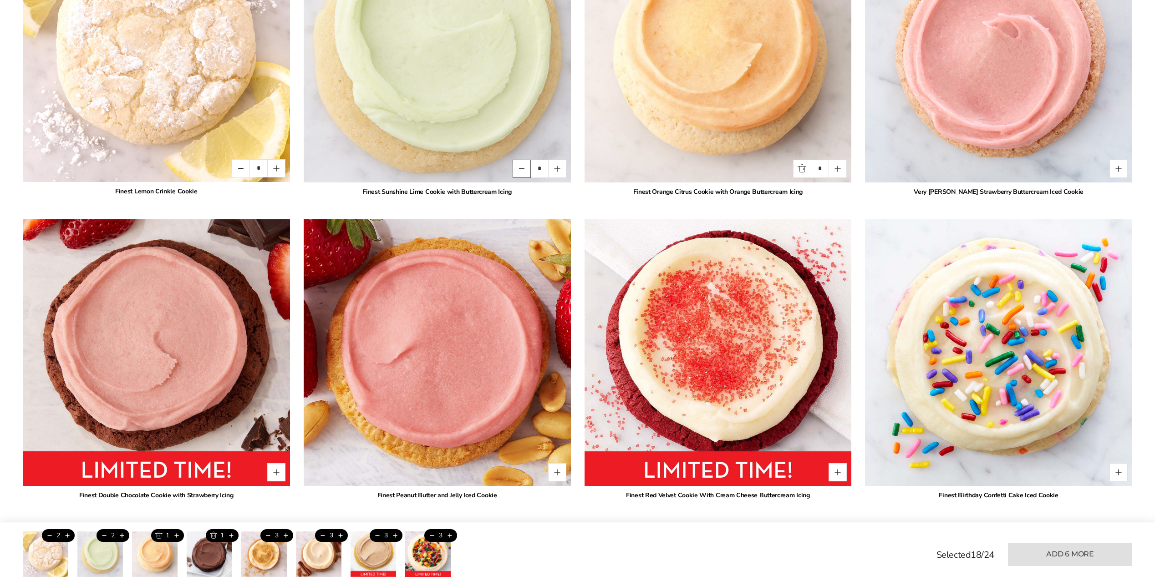
click at [521, 169] on button "Quantity button minus" at bounding box center [522, 169] width 18 height 18
type input "*"
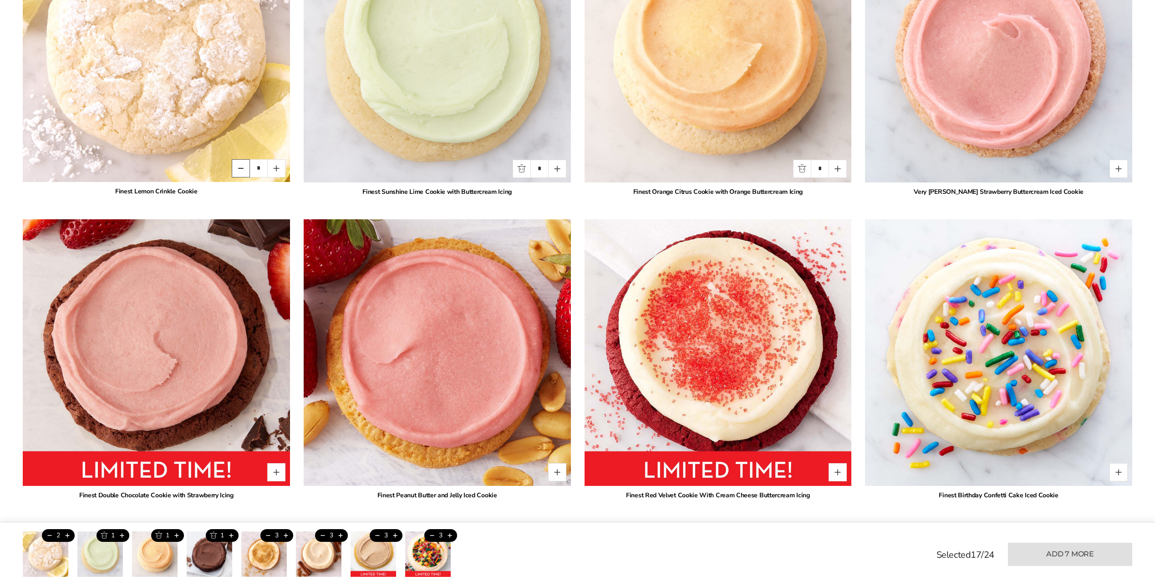
click at [236, 167] on button "Quantity button minus" at bounding box center [241, 168] width 18 height 18
type input "*"
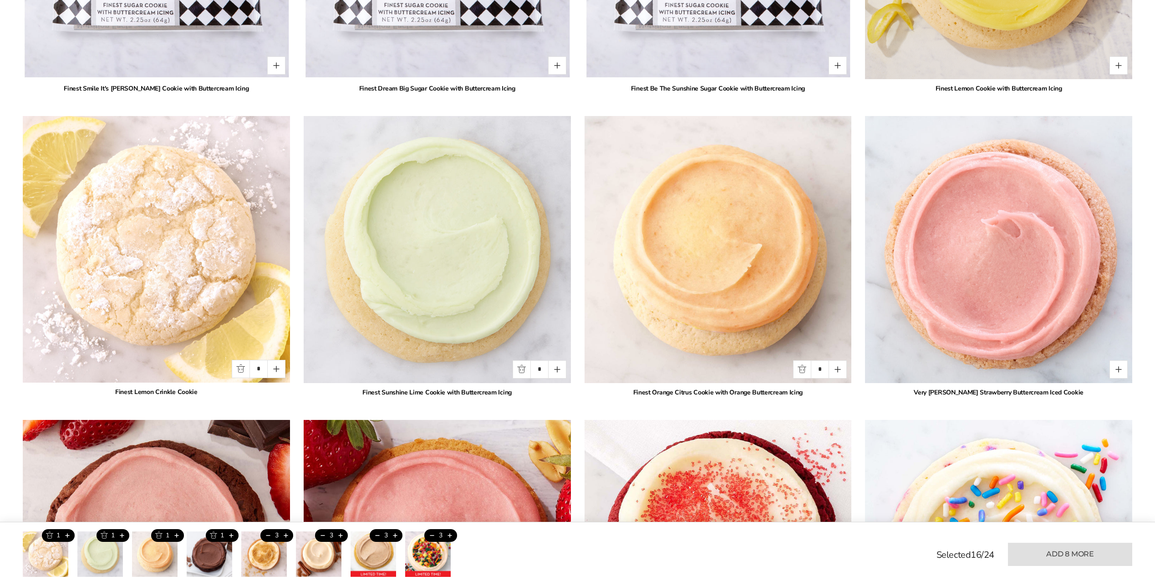
scroll to position [911, 0]
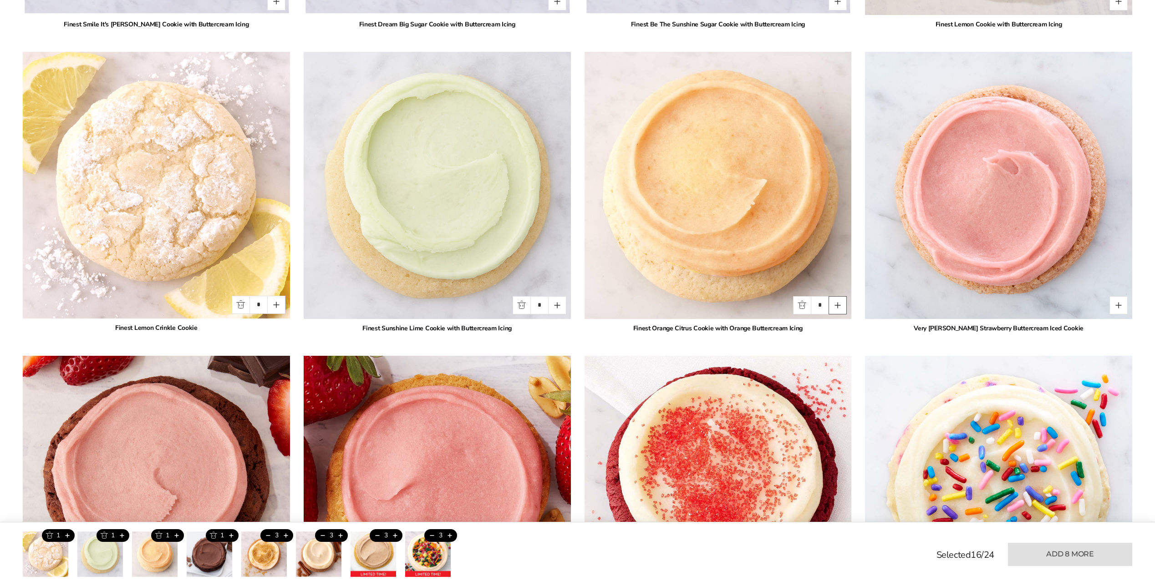
click at [839, 301] on button "Quantity button plus" at bounding box center [838, 305] width 18 height 18
type input "*"
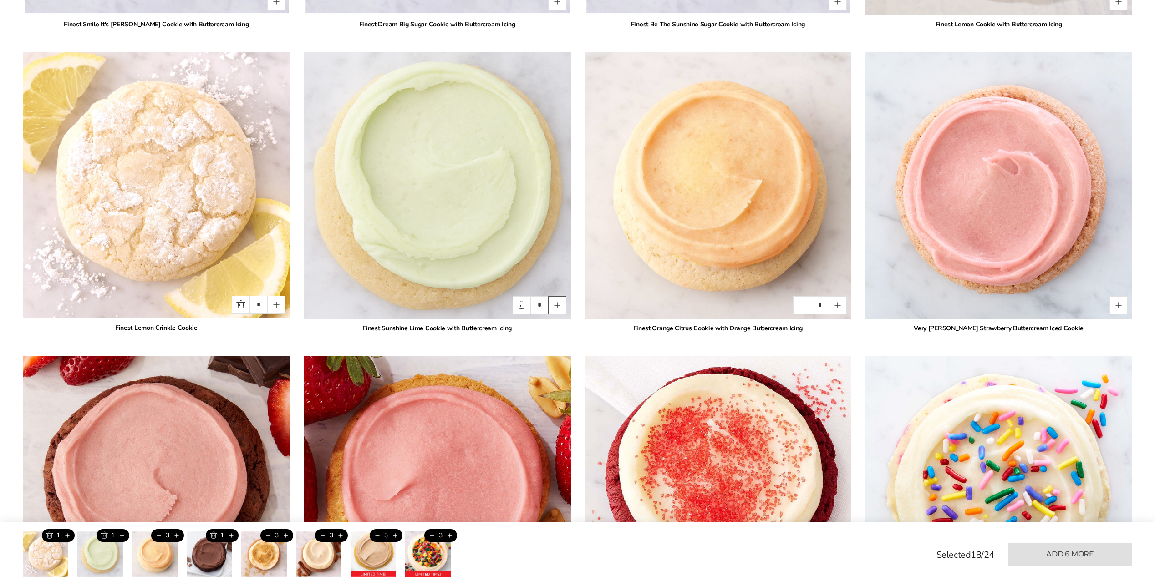
click at [558, 306] on button "Quantity button plus" at bounding box center [557, 305] width 18 height 18
type input "*"
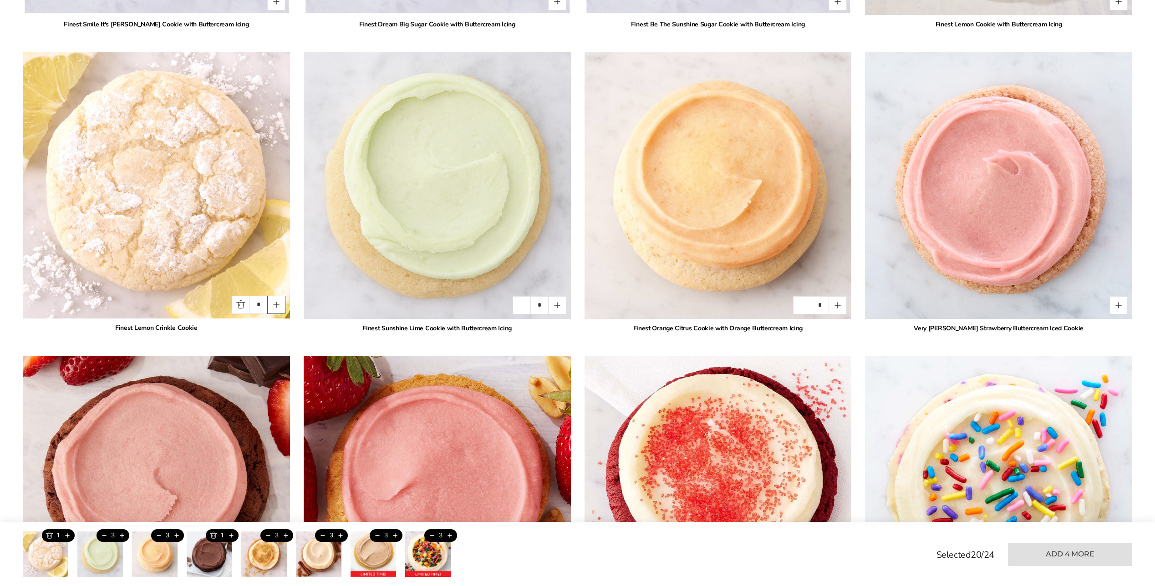
click at [277, 308] on button "Quantity button plus" at bounding box center [276, 305] width 18 height 18
type input "*"
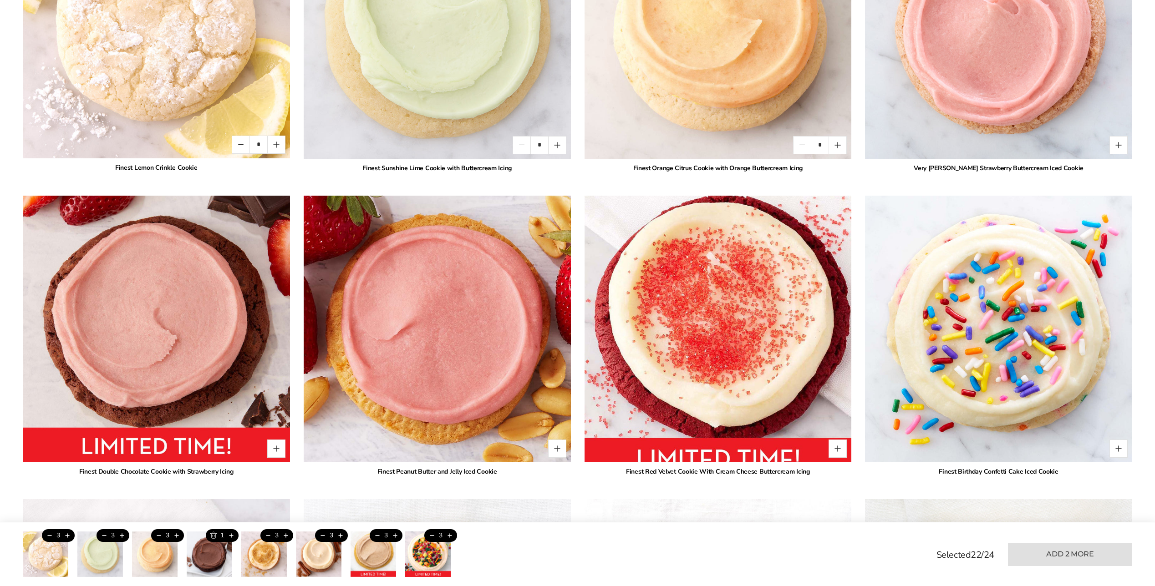
scroll to position [1093, 0]
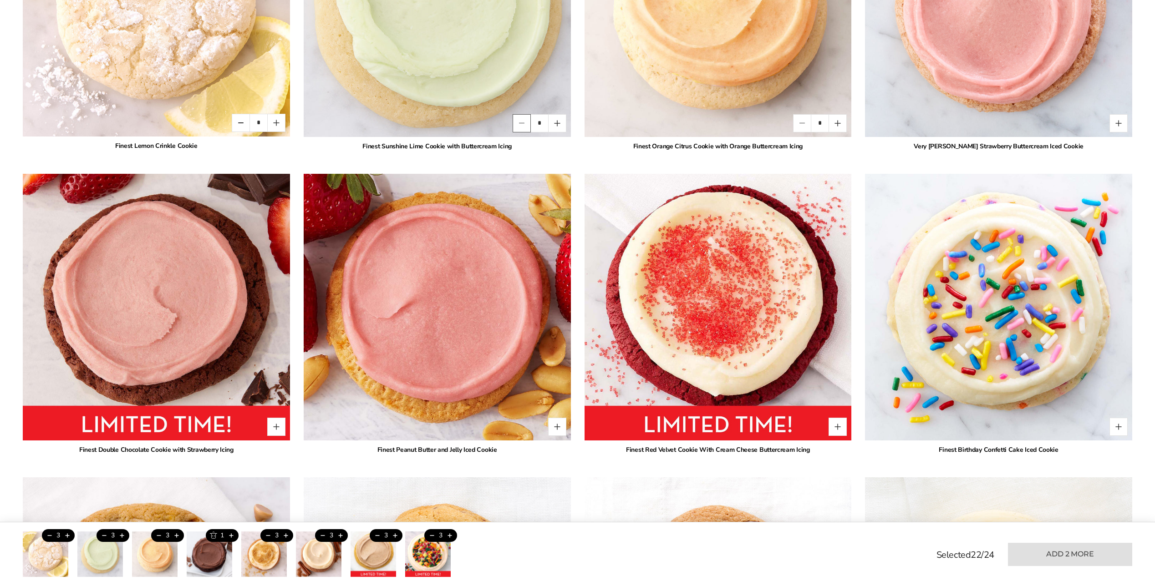
click at [517, 124] on button "Quantity button minus" at bounding box center [522, 123] width 18 height 18
type input "*"
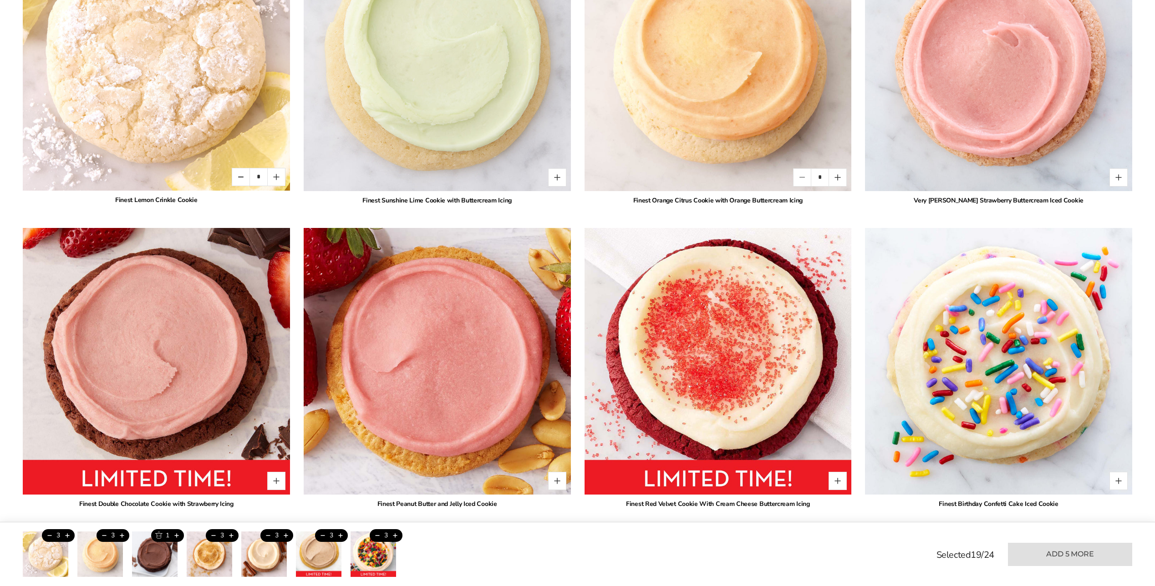
scroll to position [1047, 0]
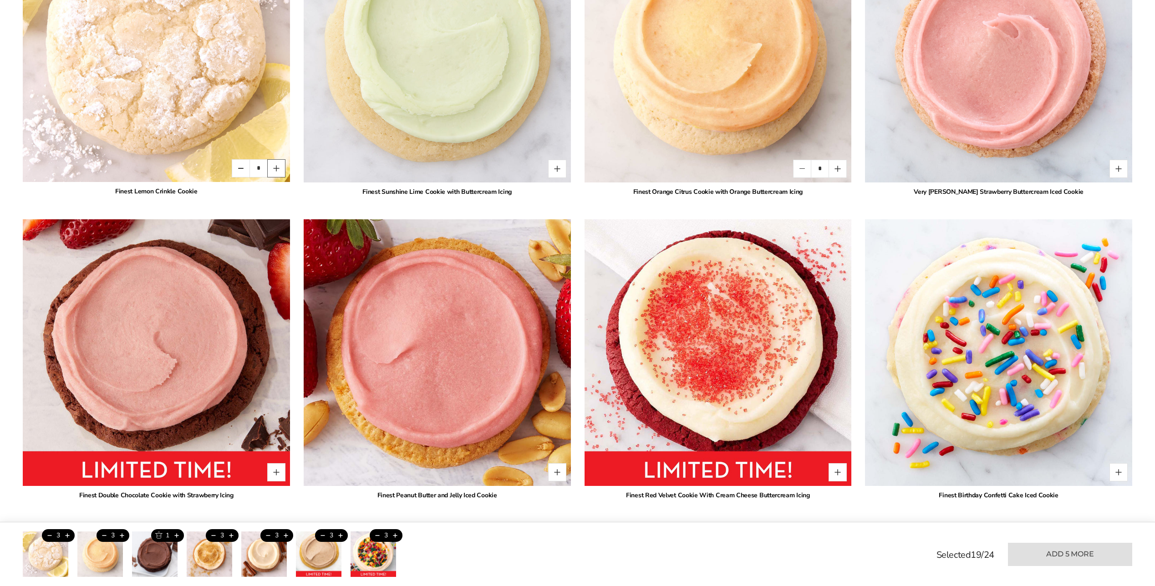
click at [277, 166] on button "Quantity button plus" at bounding box center [276, 168] width 18 height 18
type input "*"
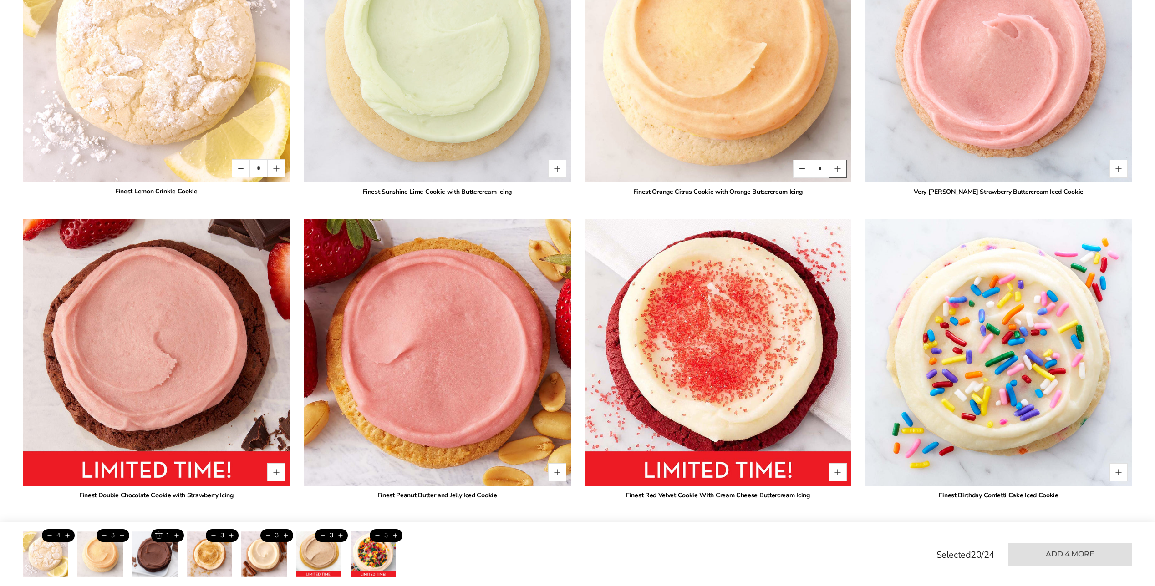
click at [835, 171] on button "Quantity button plus" at bounding box center [838, 169] width 18 height 18
type input "*"
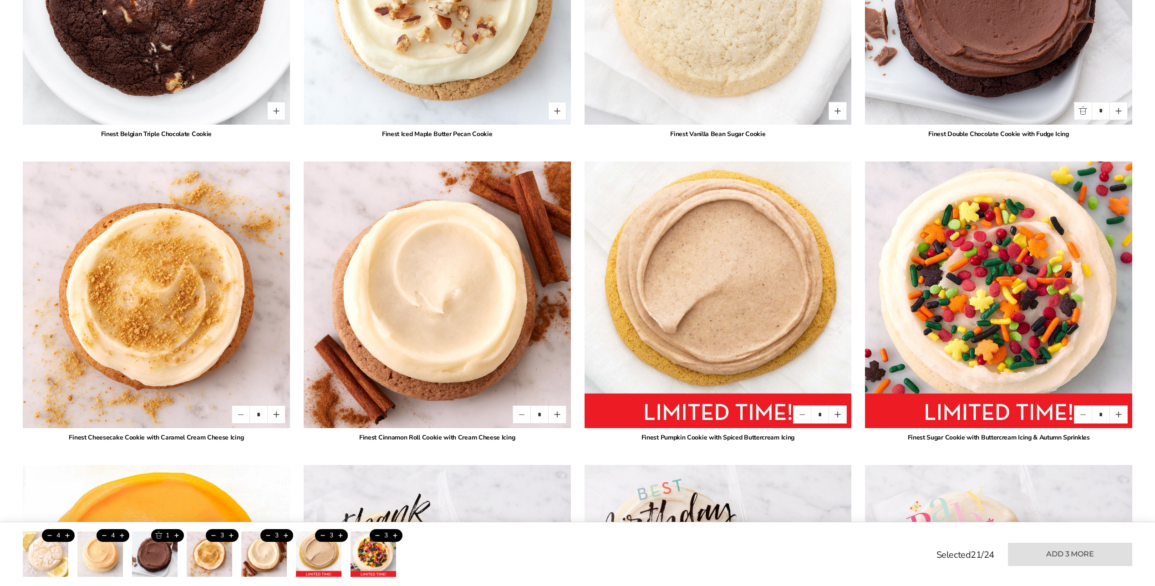
scroll to position [2322, 0]
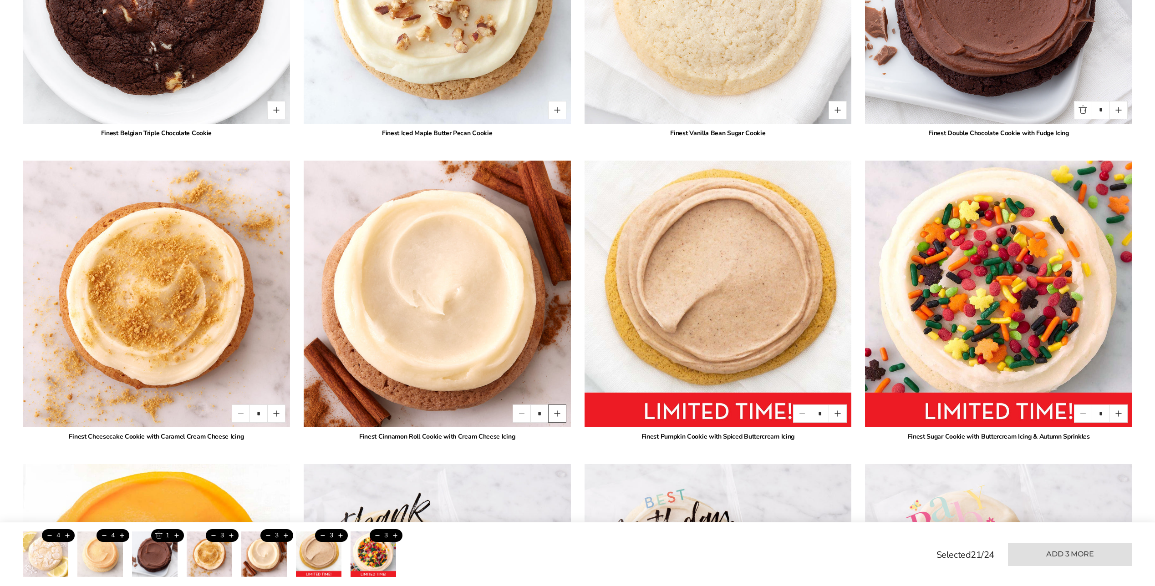
click at [556, 412] on button "Quantity button plus" at bounding box center [557, 414] width 18 height 18
type input "*"
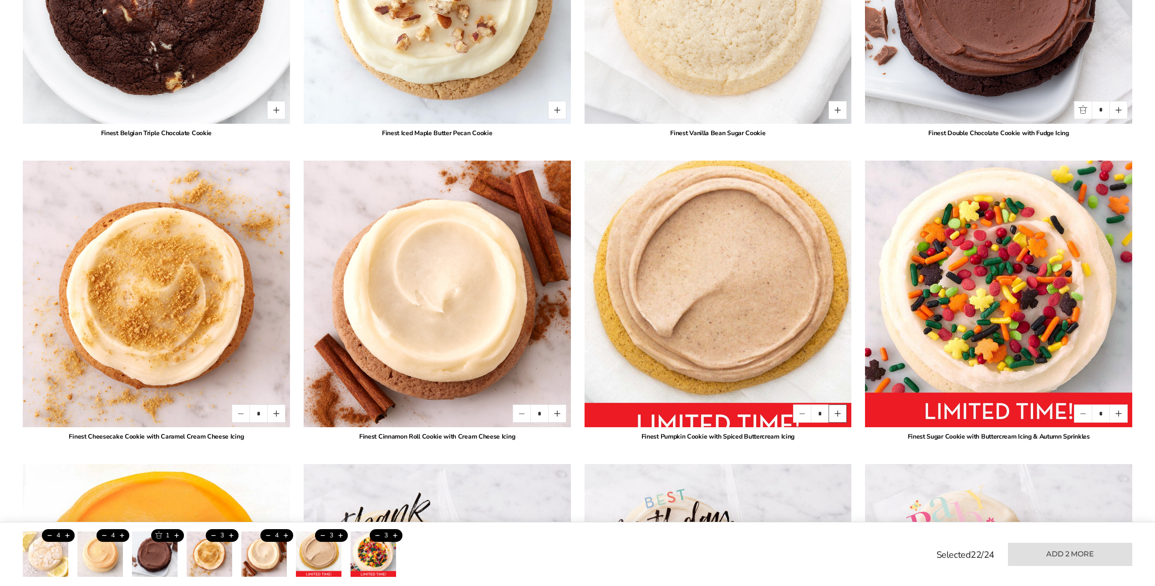
click at [838, 415] on button "Quantity button plus" at bounding box center [838, 414] width 18 height 18
type input "*"
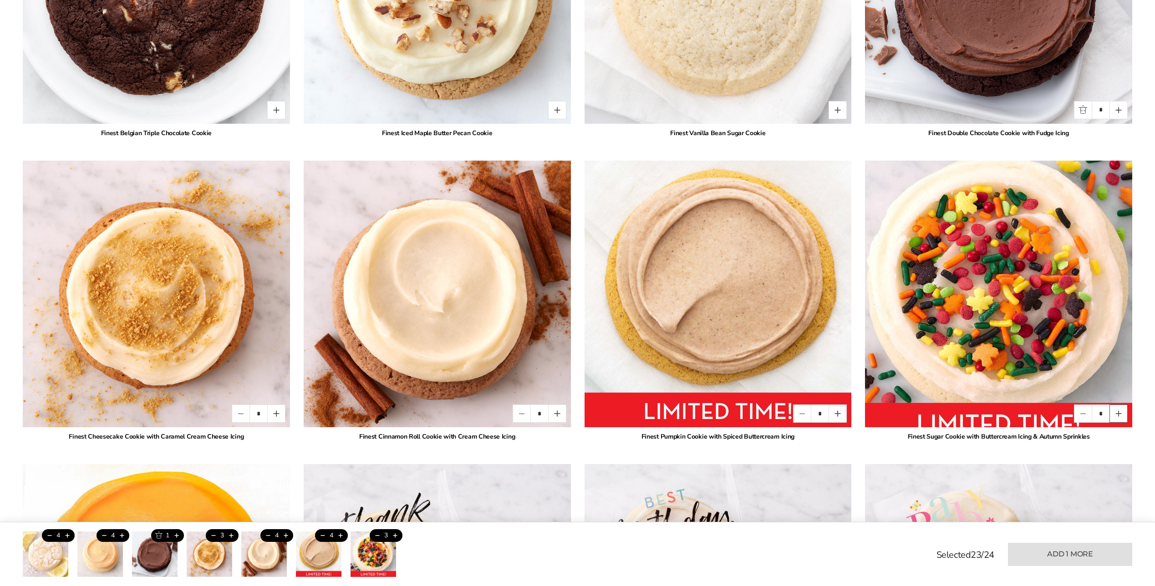
click at [1120, 415] on button "Quantity button plus" at bounding box center [1119, 414] width 18 height 18
type input "*"
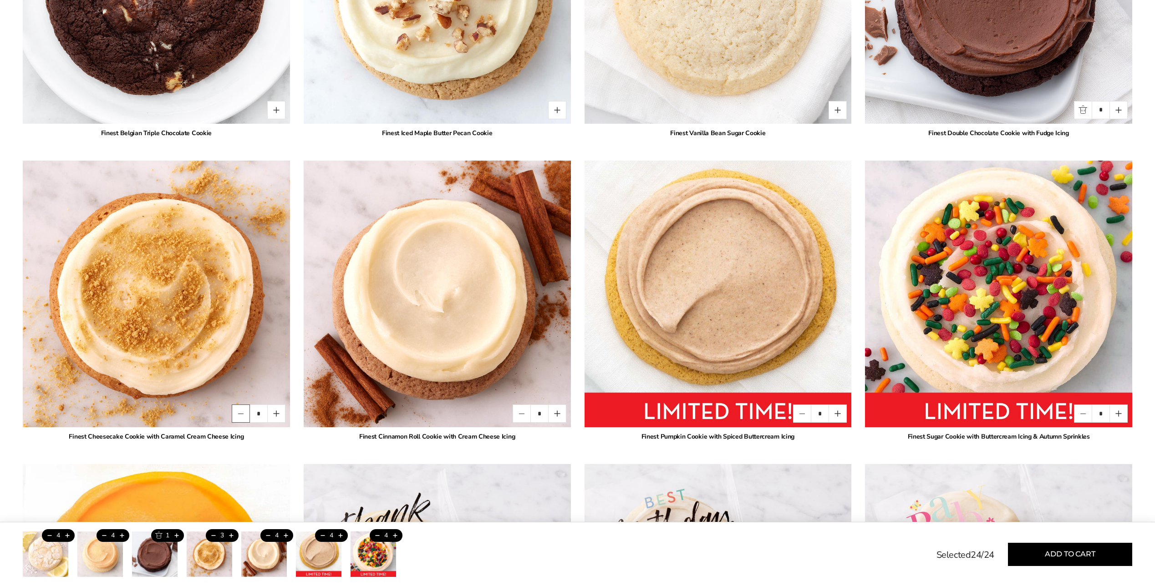
click at [242, 415] on button "Quantity button minus" at bounding box center [241, 414] width 18 height 18
type input "*"
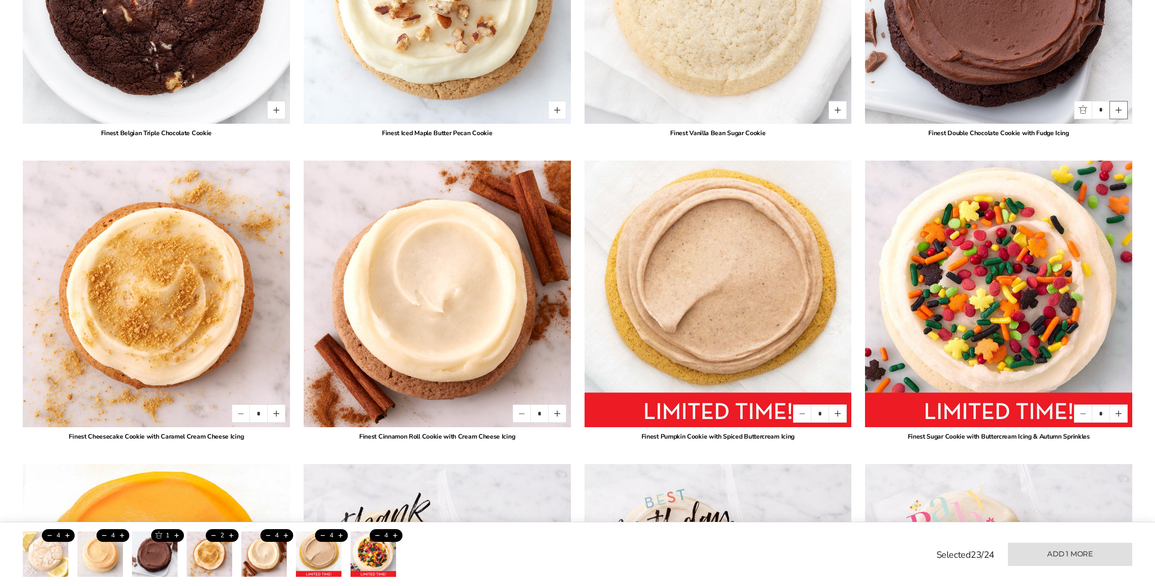
click at [1117, 112] on button "Quantity button plus" at bounding box center [1119, 110] width 18 height 18
type input "*"
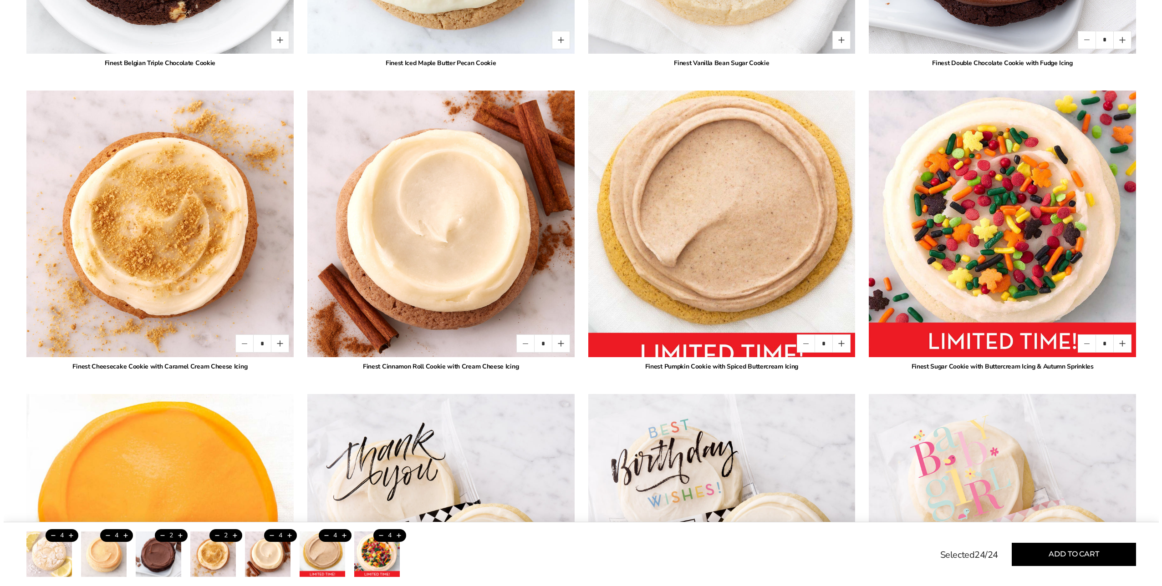
scroll to position [2595, 0]
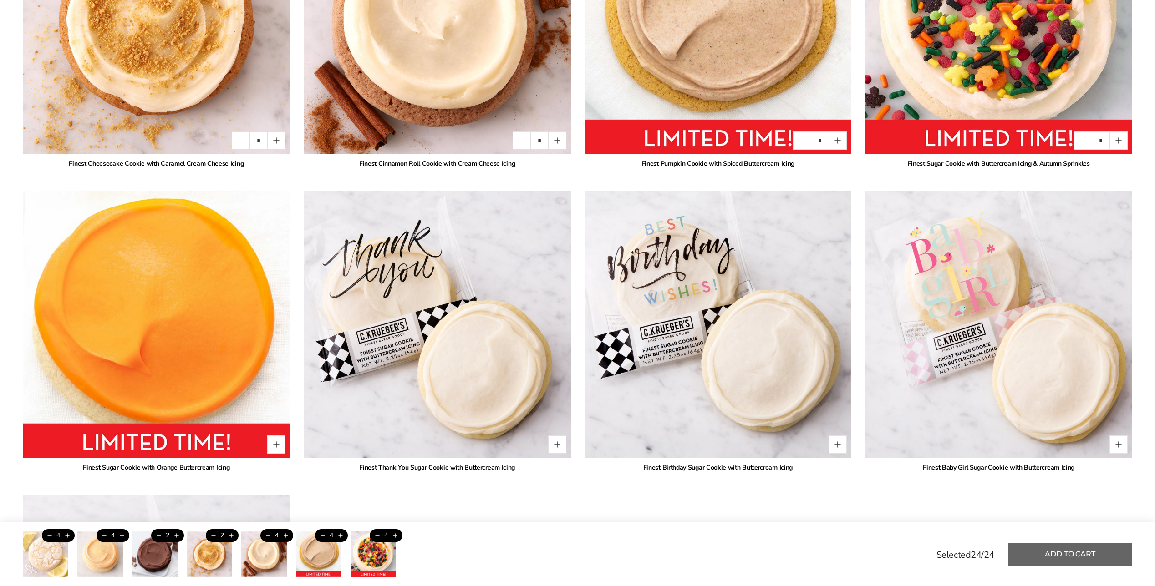
click at [1073, 555] on button "Add to cart" at bounding box center [1070, 554] width 124 height 23
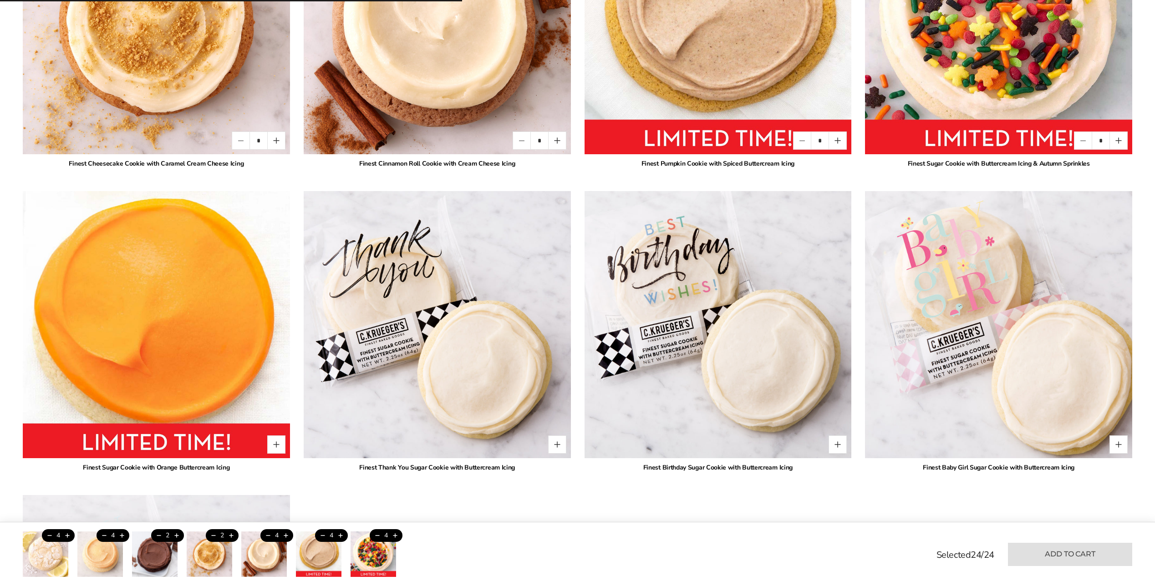
type input "*"
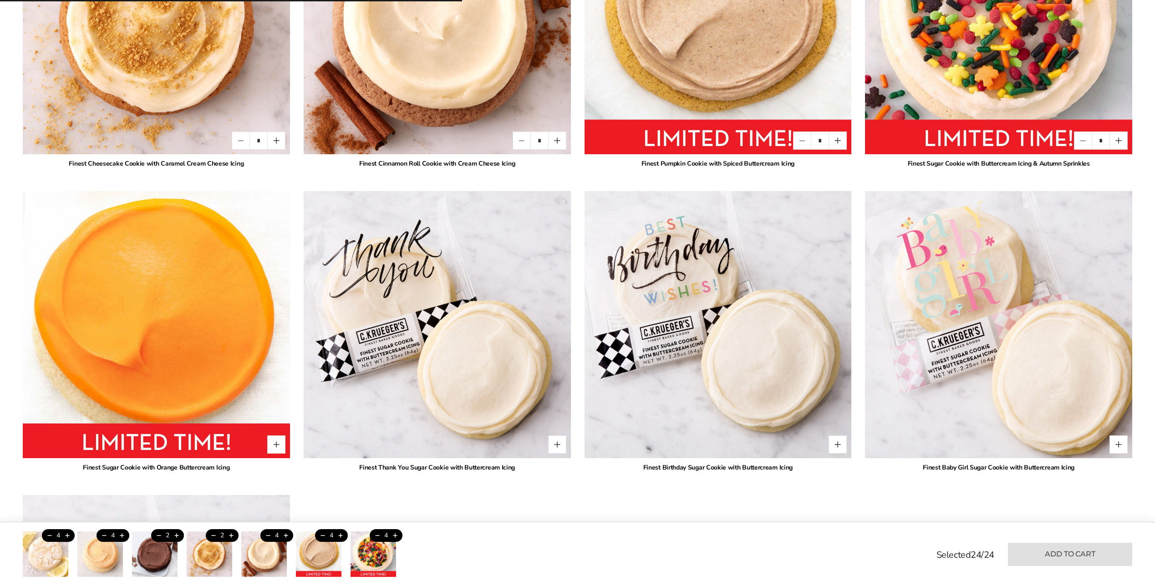
type input "*"
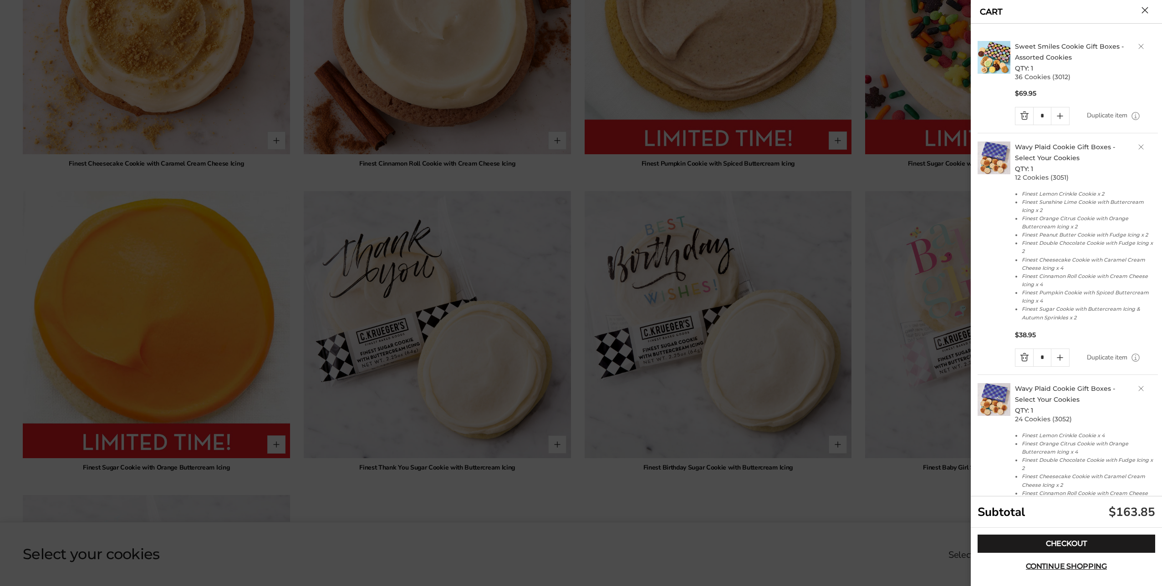
click at [1133, 147] on h2 "Wavy Plaid Cookie Gift Boxes - Select Your Cookies QTY: 1" at bounding box center [1086, 158] width 143 height 33
click at [1138, 147] on link "Delete product" at bounding box center [1140, 146] width 5 height 5
